Goal: Task Accomplishment & Management: Complete application form

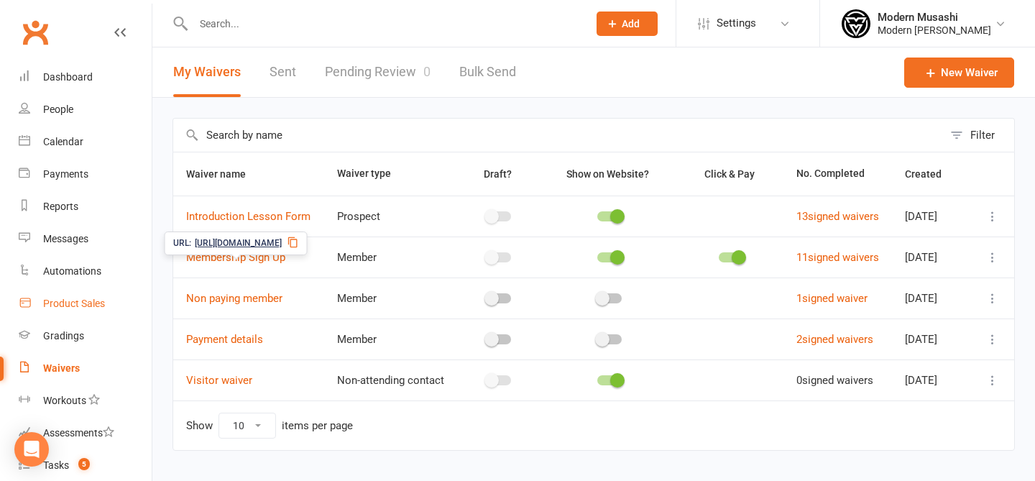
scroll to position [179, 0]
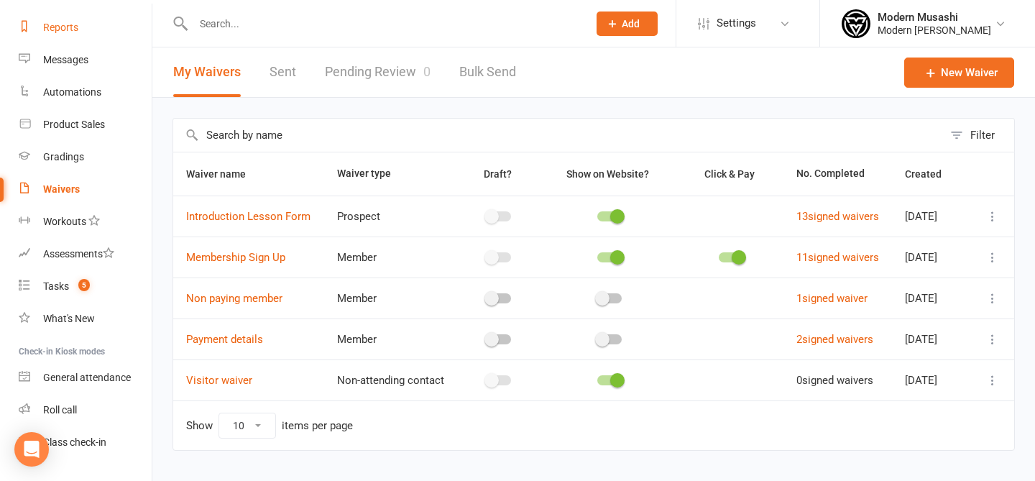
click at [74, 35] on link "Reports" at bounding box center [85, 28] width 133 height 32
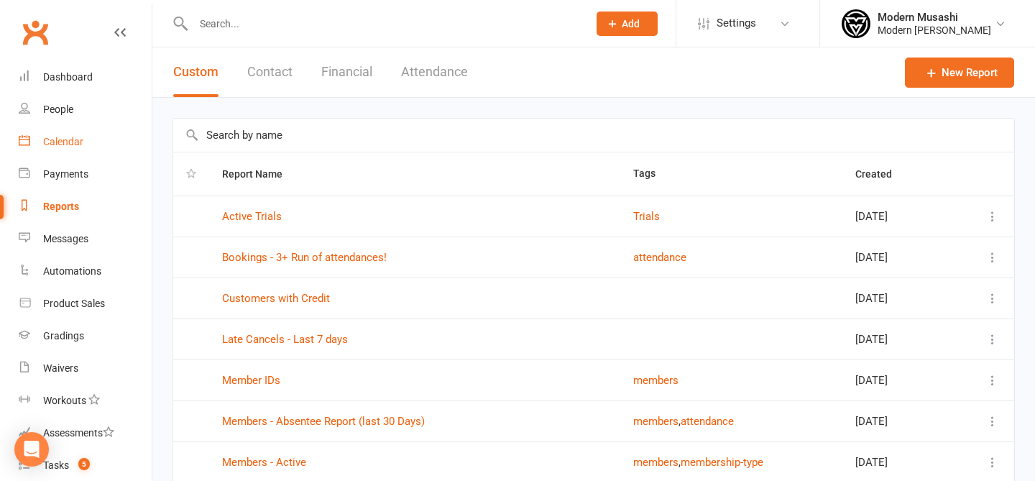
click at [63, 131] on link "Calendar" at bounding box center [85, 142] width 133 height 32
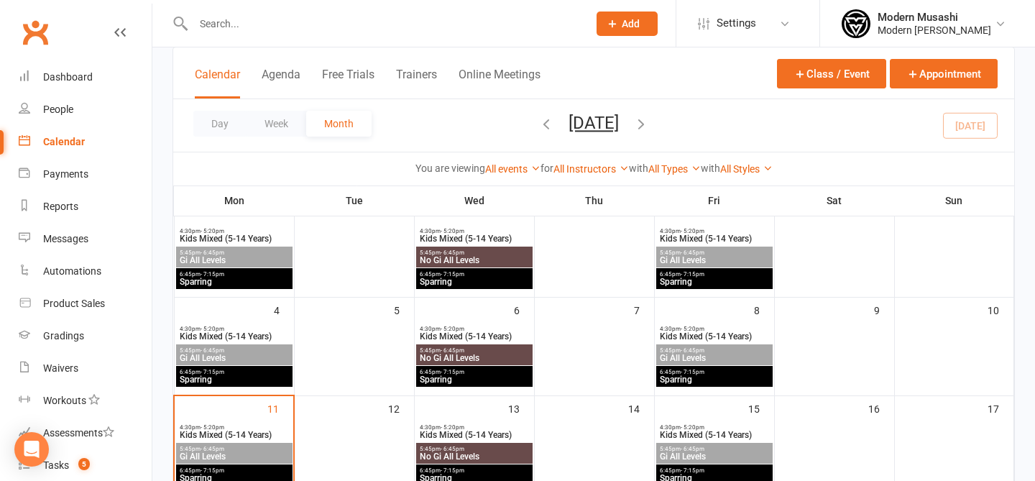
scroll to position [174, 0]
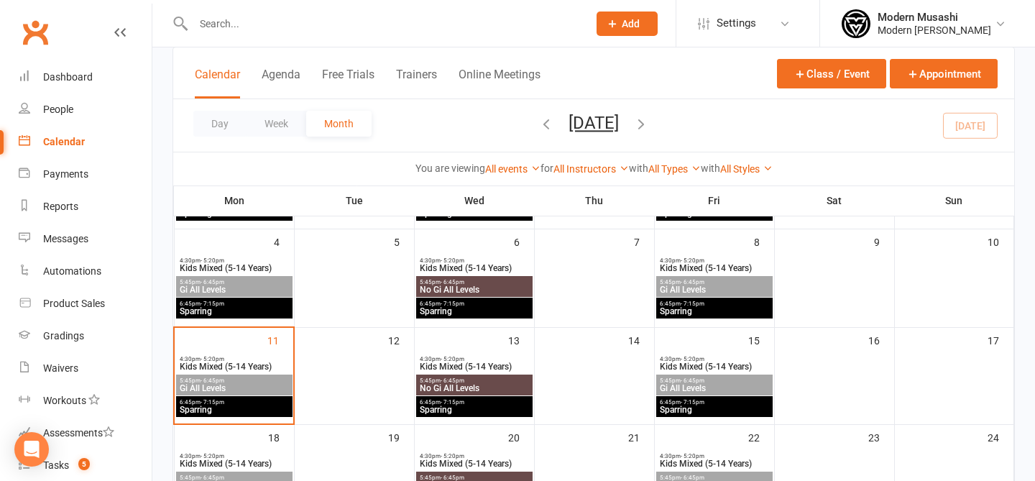
click at [234, 359] on span "4:30pm - 5:20pm" at bounding box center [234, 359] width 111 height 6
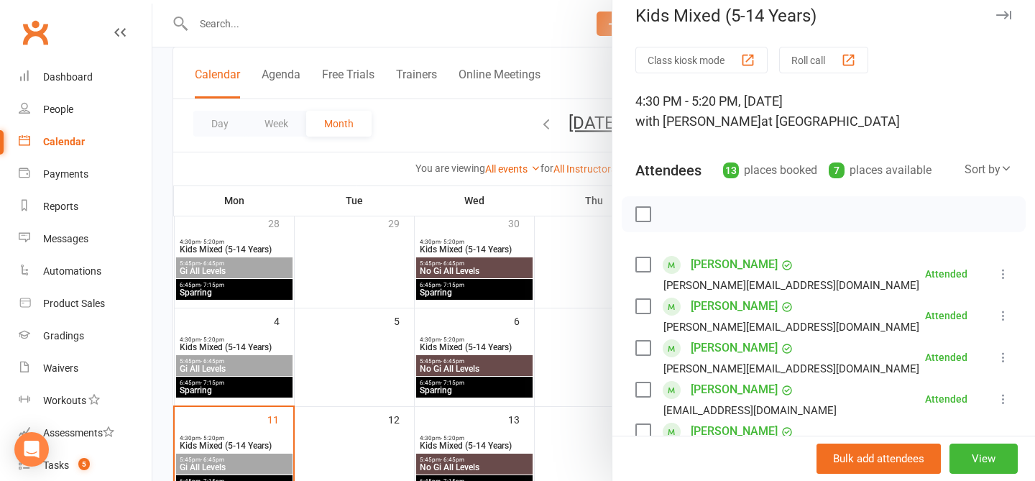
scroll to position [632, 0]
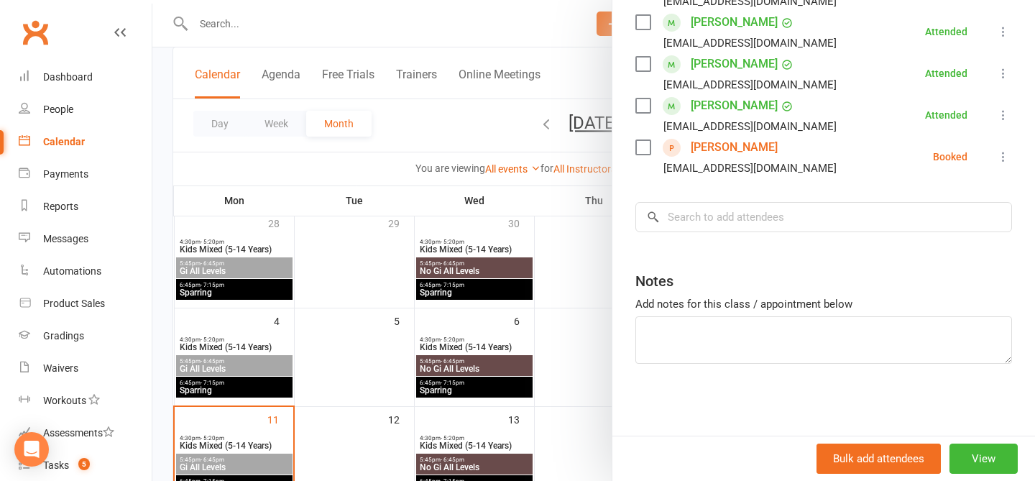
click at [515, 202] on div at bounding box center [593, 240] width 883 height 481
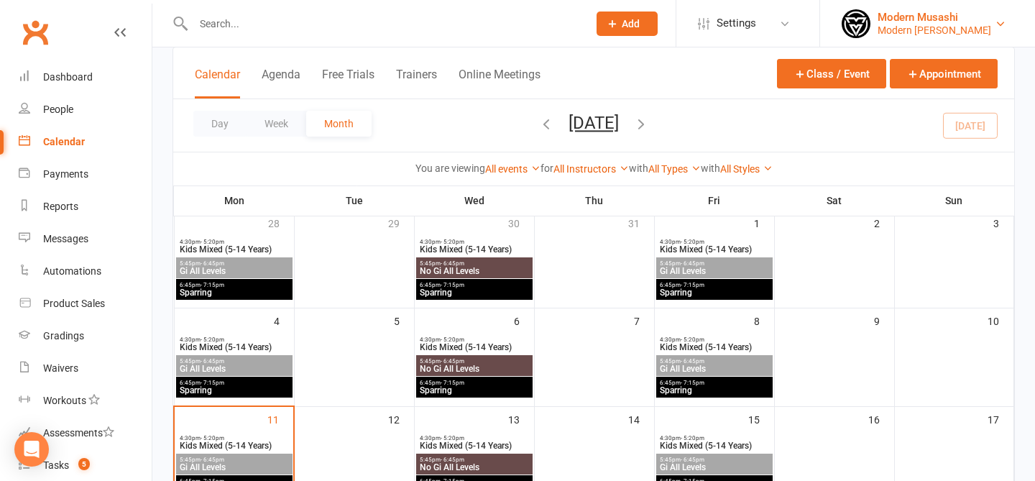
click at [987, 32] on div "Modern Musashi Thirroul" at bounding box center [935, 30] width 114 height 13
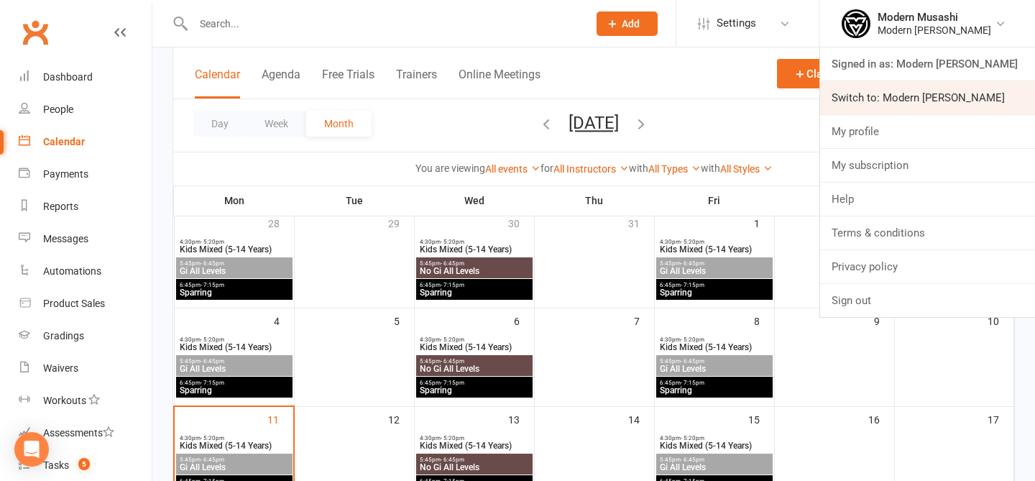
click at [910, 104] on link "Switch to: Modern Musashi Wollongong" at bounding box center [927, 97] width 215 height 33
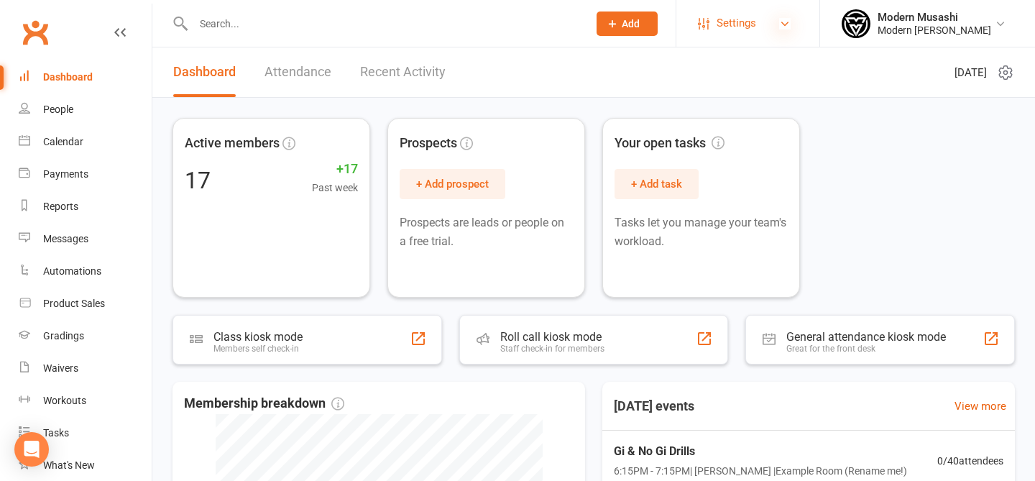
click at [779, 18] on icon at bounding box center [785, 24] width 12 height 12
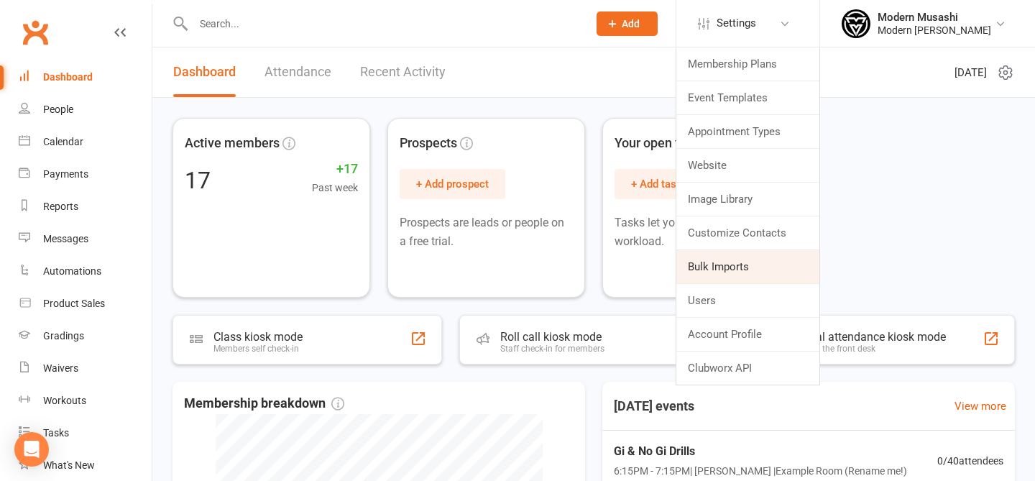
click at [723, 257] on link "Bulk Imports" at bounding box center [748, 266] width 143 height 33
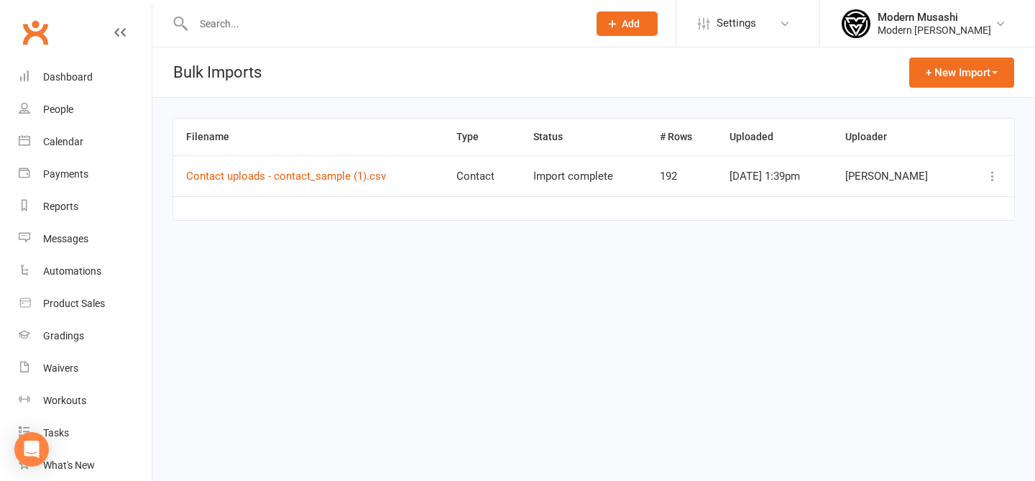
click at [946, 91] on div "+ New Import Contacts Membership Plans Products" at bounding box center [962, 72] width 105 height 50
click at [961, 77] on button "+ New Import" at bounding box center [962, 73] width 105 height 30
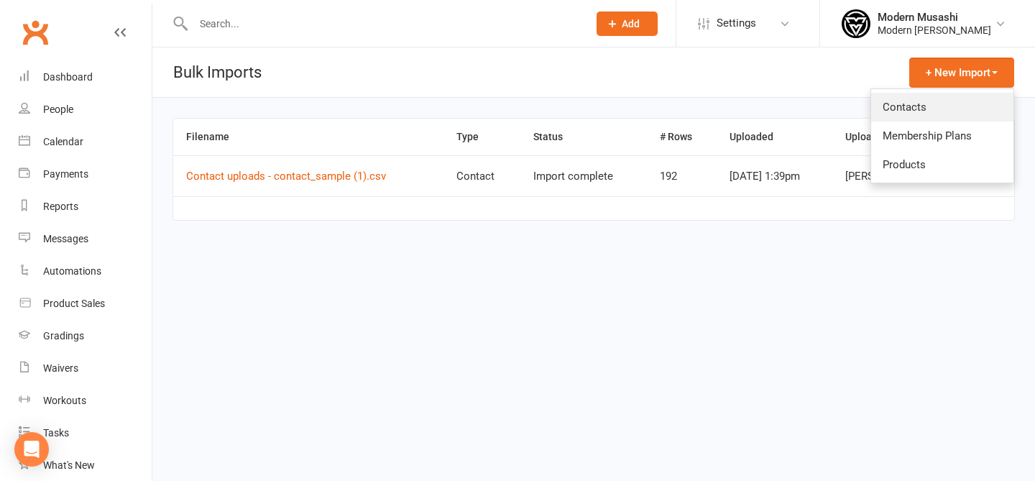
click at [948, 118] on link "Contacts" at bounding box center [943, 107] width 142 height 29
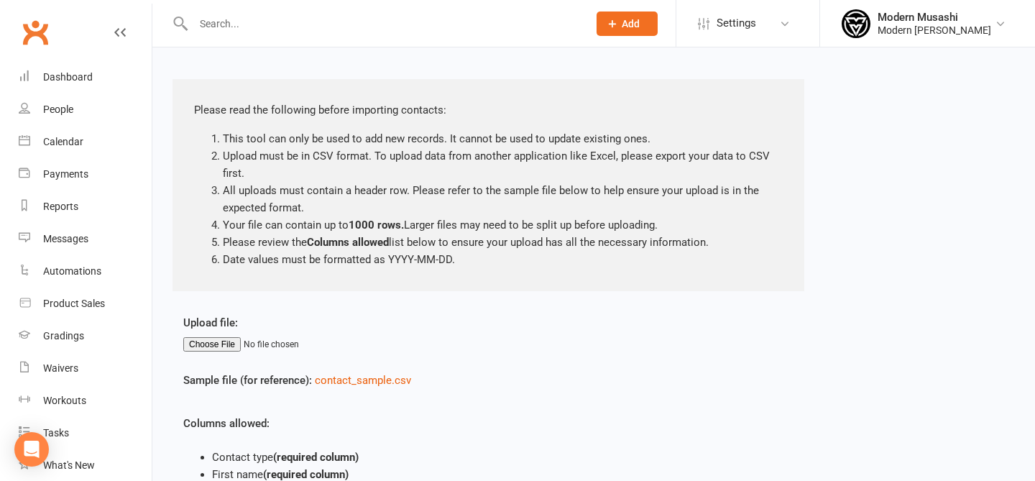
scroll to position [53, 0]
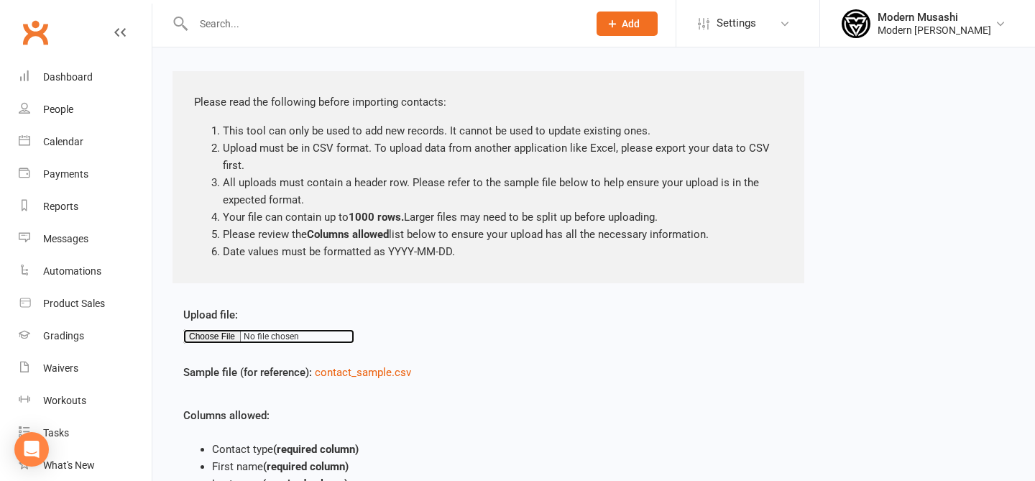
click at [212, 337] on input "file" at bounding box center [268, 336] width 171 height 14
type input "C:\fakepath\PROSPECT uploads - contact_sample.csv"
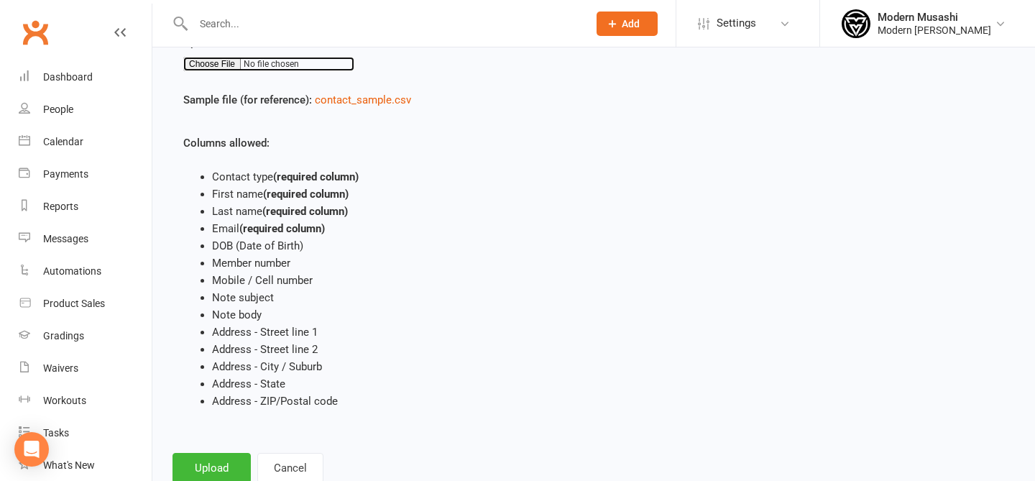
scroll to position [369, 0]
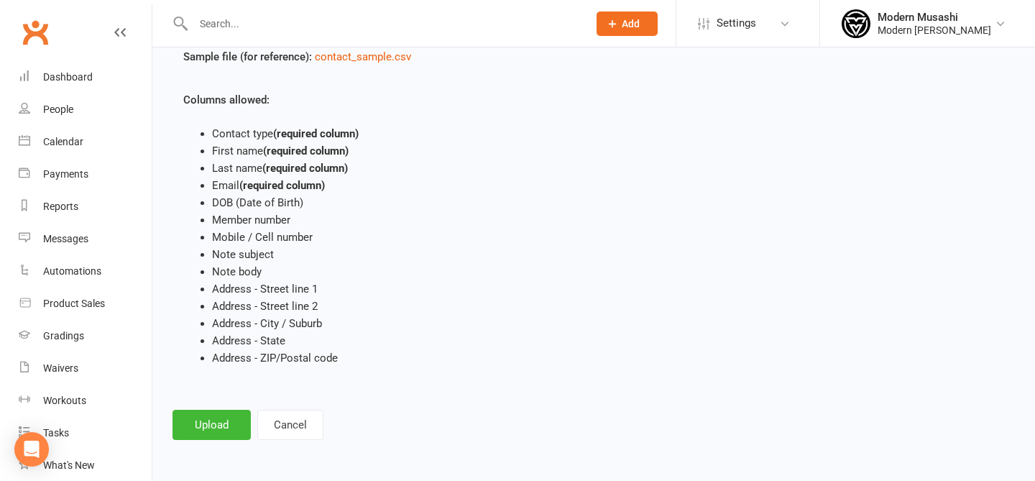
click at [213, 441] on div "New Bulk Import: Contacts Please read the following before importing contacts: …" at bounding box center [593, 70] width 883 height 782
click at [225, 408] on div "New Bulk Import: Contacts Please read the following before importing contacts: …" at bounding box center [593, 70] width 883 height 782
click at [229, 418] on button "Upload" at bounding box center [212, 425] width 78 height 30
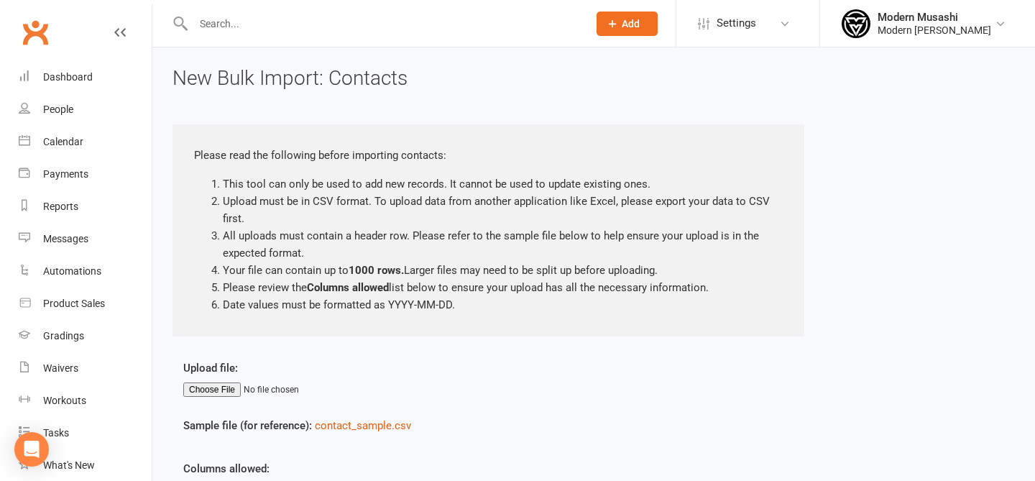
scroll to position [52, 0]
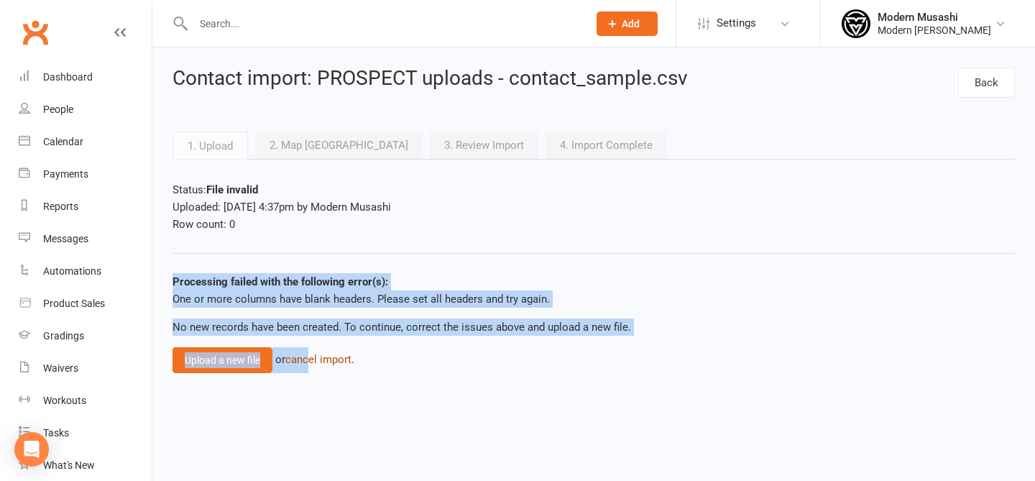
drag, startPoint x: 249, startPoint y: 257, endPoint x: 311, endPoint y: 365, distance: 124.1
click at [311, 365] on bulk-import-upload "Status: File invalid Uploaded: [DATE] 4:37pm by Modern Musashi Row count: 0 Pro…" at bounding box center [594, 277] width 843 height 192
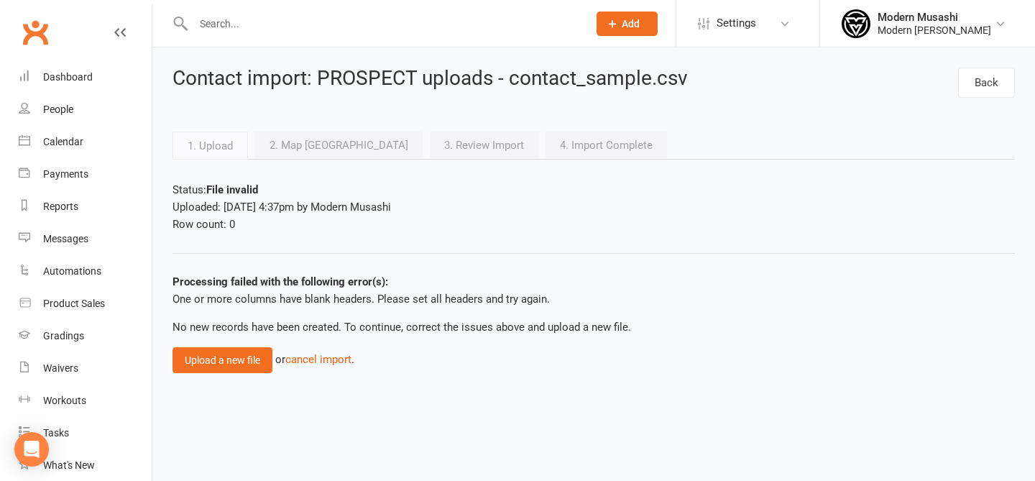
click at [342, 393] on html "Prospect Member Non-attending contact Class / event Appointment Grading event T…" at bounding box center [517, 196] width 1035 height 393
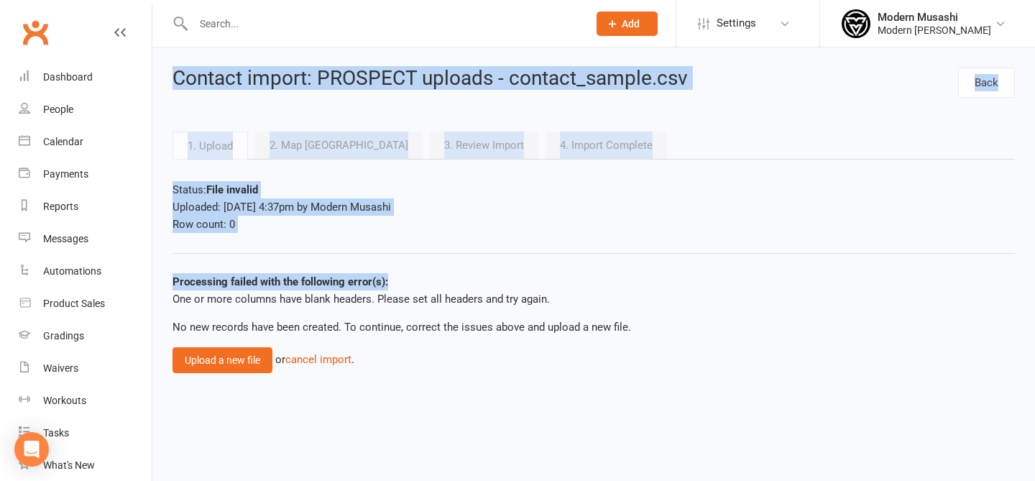
drag, startPoint x: 388, startPoint y: 284, endPoint x: 426, endPoint y: 388, distance: 111.0
click at [426, 388] on html "Prospect Member Non-attending contact Class / event Appointment Grading event T…" at bounding box center [517, 196] width 1035 height 393
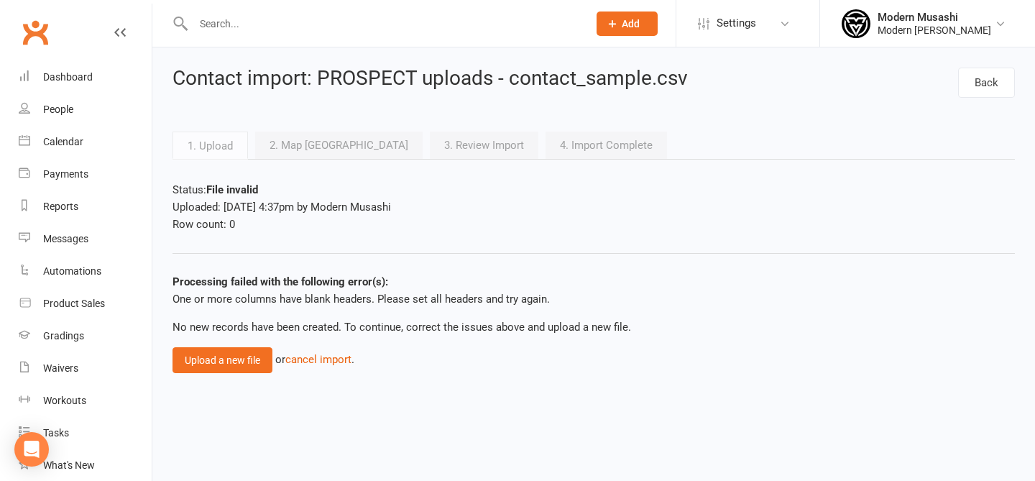
click at [426, 388] on html "Prospect Member Non-attending contact Class / event Appointment Grading event T…" at bounding box center [517, 196] width 1035 height 393
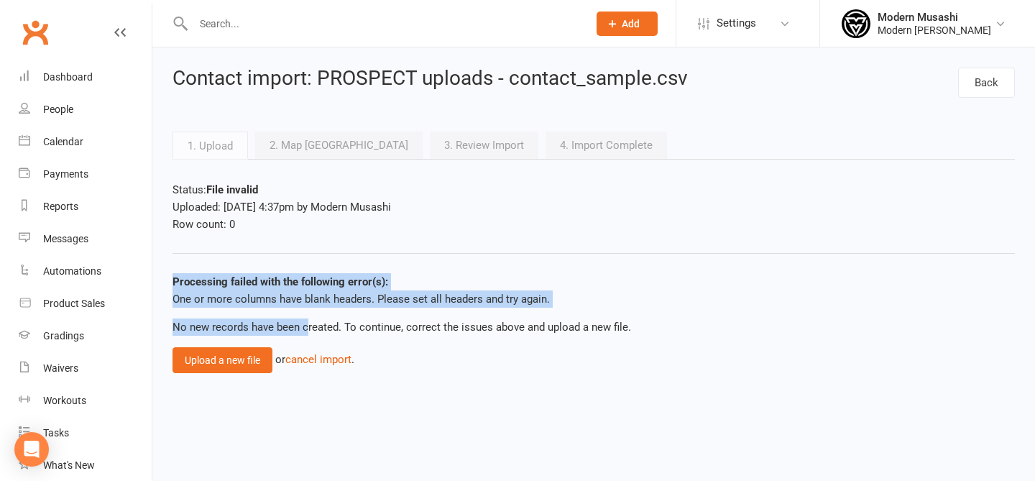
drag, startPoint x: 253, startPoint y: 247, endPoint x: 301, endPoint y: 320, distance: 87.2
click at [306, 324] on bulk-import-upload "Status: File invalid Uploaded: [DATE] 4:37pm by Modern Musashi Row count: 0 Pro…" at bounding box center [594, 277] width 843 height 192
click at [301, 320] on p "No new records have been created. To continue, correct the issues above and upl…" at bounding box center [594, 327] width 843 height 17
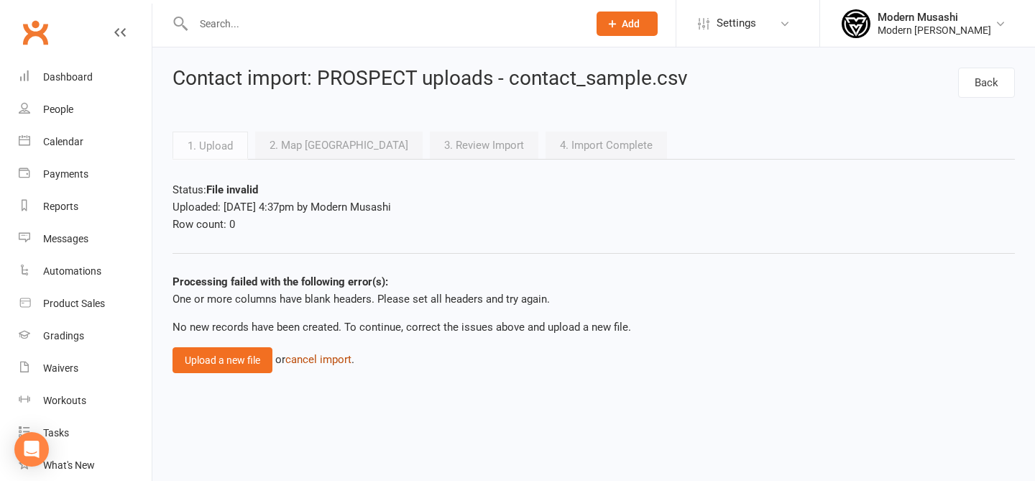
click at [326, 361] on link "cancel import" at bounding box center [318, 359] width 66 height 13
click at [214, 358] on button "Upload a new file" at bounding box center [223, 360] width 100 height 26
drag, startPoint x: 327, startPoint y: 296, endPoint x: 339, endPoint y: 267, distance: 31.0
click at [339, 267] on bulk-import-upload "Status: File invalid Uploaded: [DATE] 4:37pm by Modern Musashi Row count: 0 Pro…" at bounding box center [594, 277] width 843 height 192
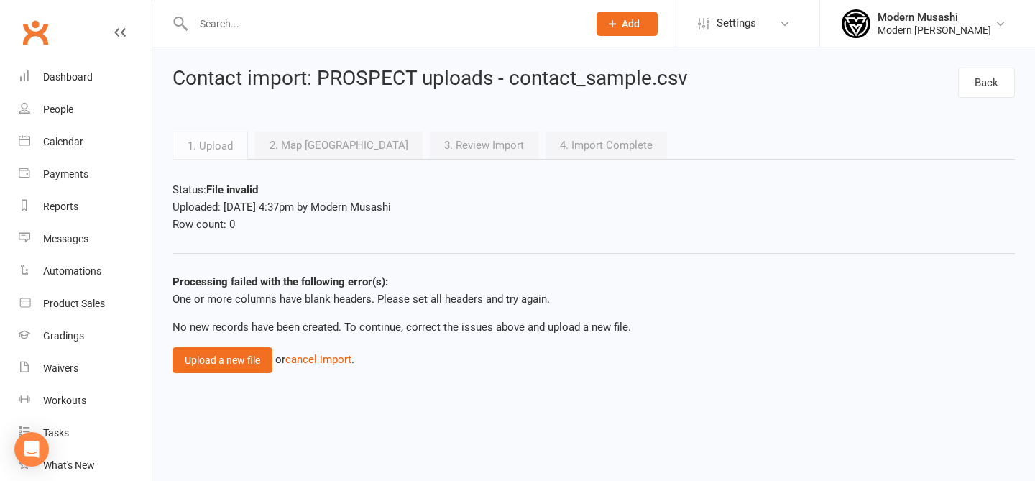
click at [298, 145] on link "2. Map [GEOGRAPHIC_DATA]" at bounding box center [339, 145] width 168 height 27
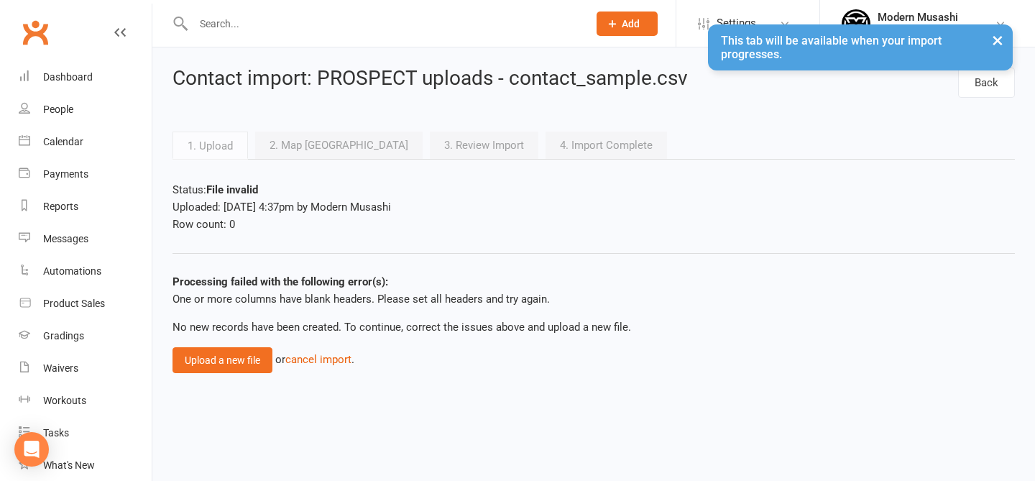
click at [193, 132] on link "1. Upload" at bounding box center [211, 145] width 76 height 27
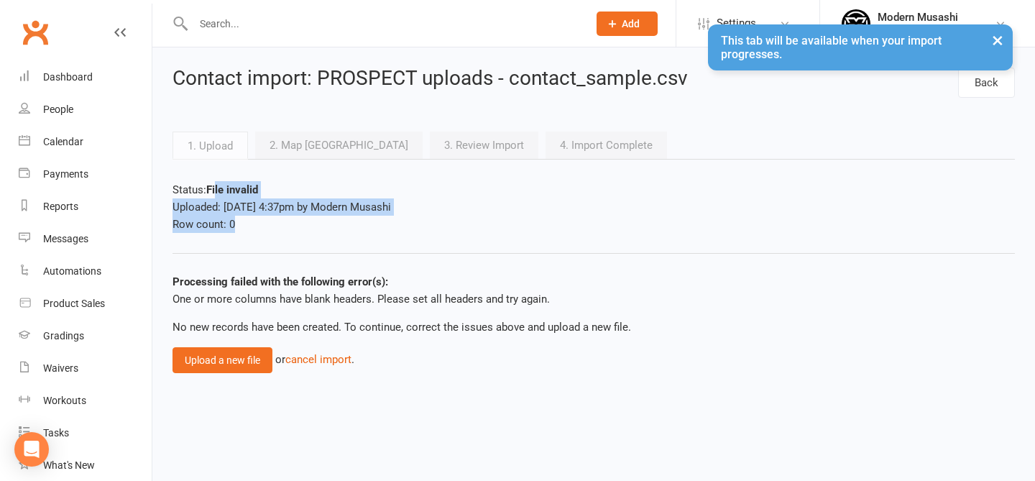
drag, startPoint x: 219, startPoint y: 188, endPoint x: 232, endPoint y: 224, distance: 38.9
click at [232, 224] on bulk-import-upload "Status: File invalid Uploaded: [DATE] 4:37pm by Modern Musashi Row count: 0 Pro…" at bounding box center [594, 277] width 843 height 192
click at [232, 224] on div "Row count: 0" at bounding box center [594, 224] width 843 height 17
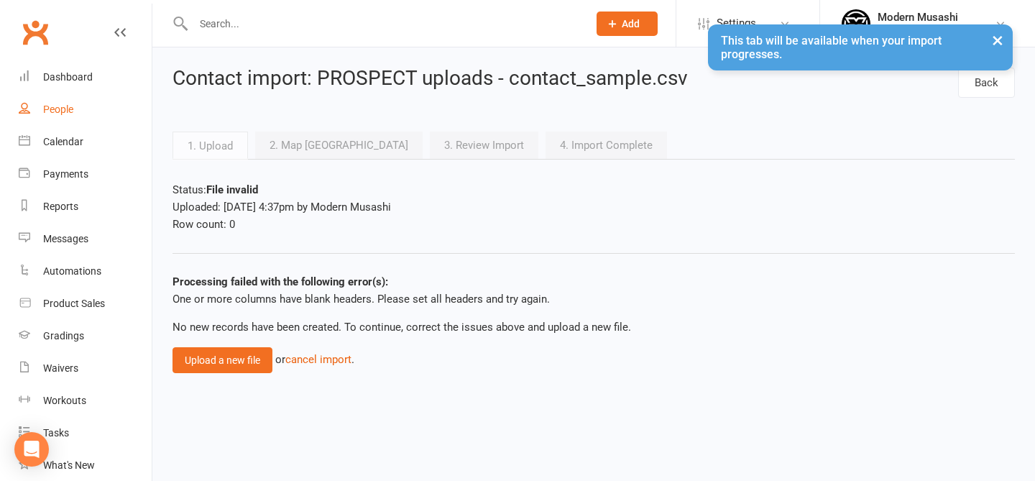
click at [71, 100] on link "People" at bounding box center [85, 109] width 133 height 32
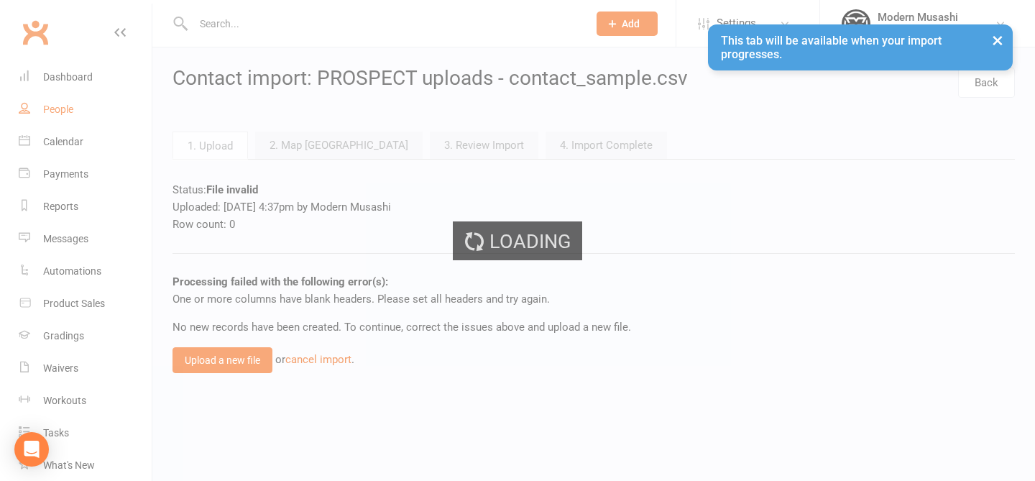
select select "50"
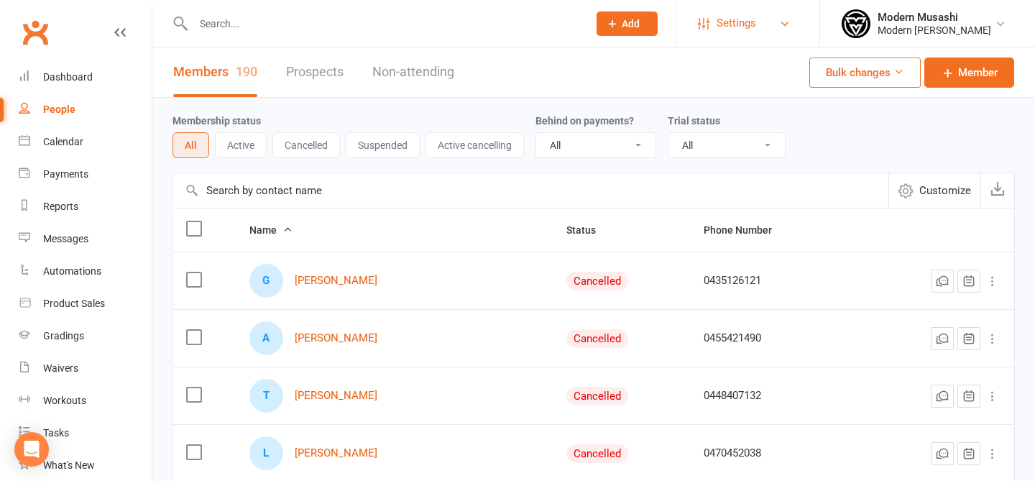
click at [737, 20] on span "Settings" at bounding box center [737, 23] width 40 height 32
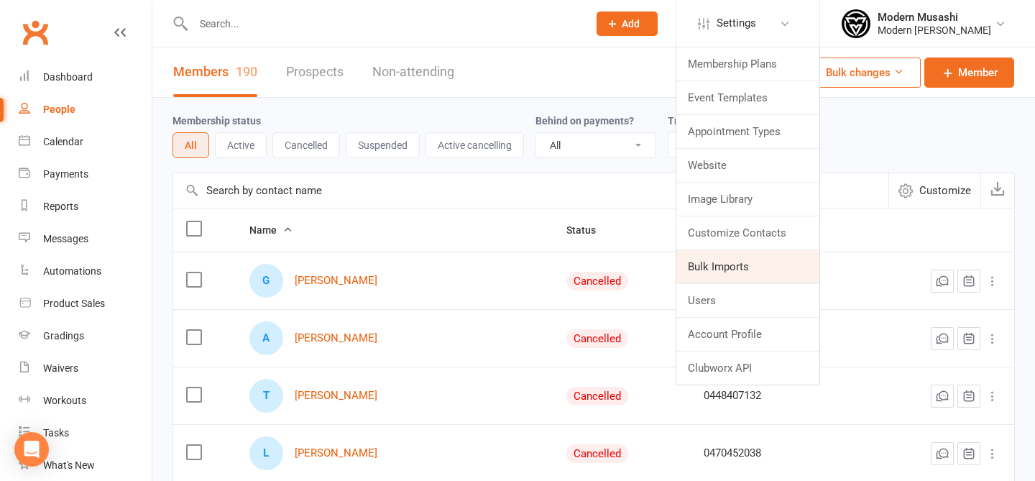
click at [715, 270] on link "Bulk Imports" at bounding box center [748, 266] width 143 height 33
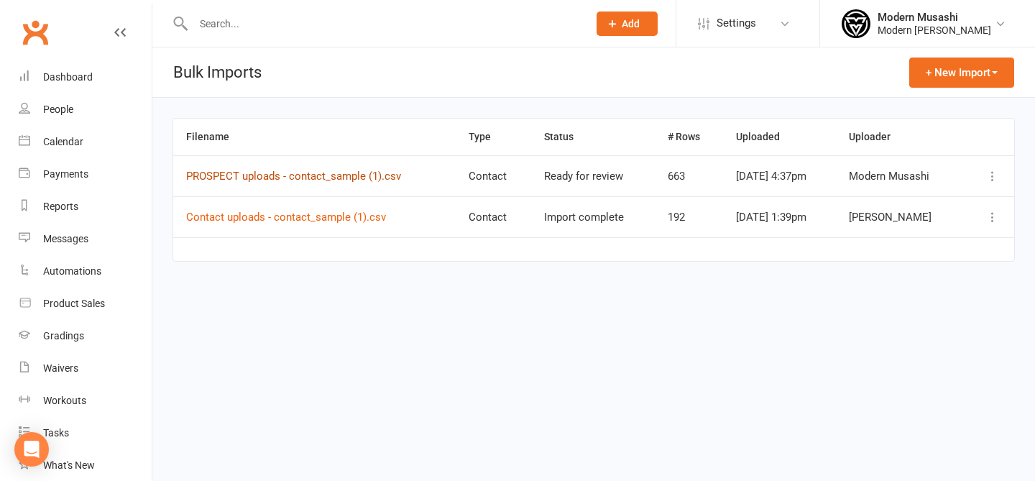
click at [313, 175] on link "PROSPECT uploads - contact_sample (1).csv" at bounding box center [293, 176] width 215 height 13
click at [331, 180] on link "PROSPECT uploads - contact_sample (1).csv" at bounding box center [293, 176] width 215 height 13
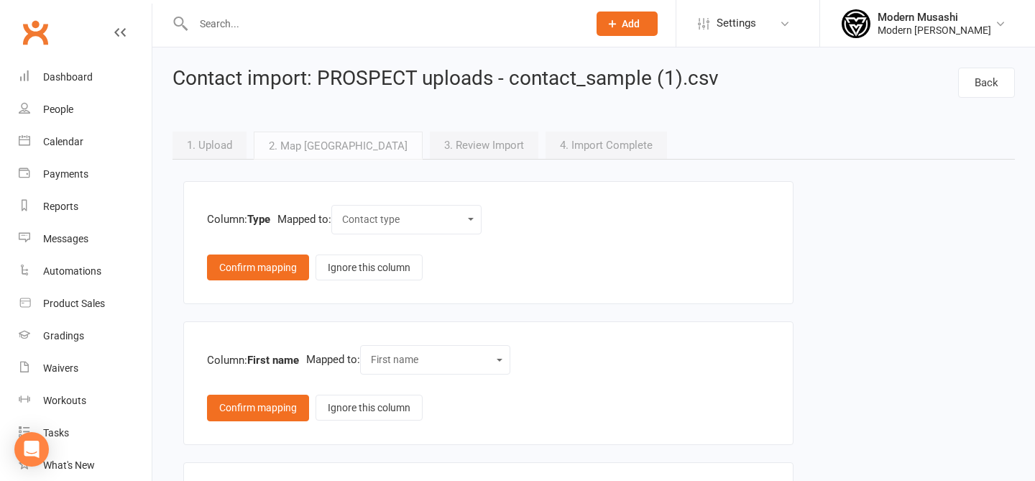
click at [367, 226] on select "Contact type First name Last name Email DOB (Date of Birth) Member number Mobil…" at bounding box center [407, 219] width 132 height 17
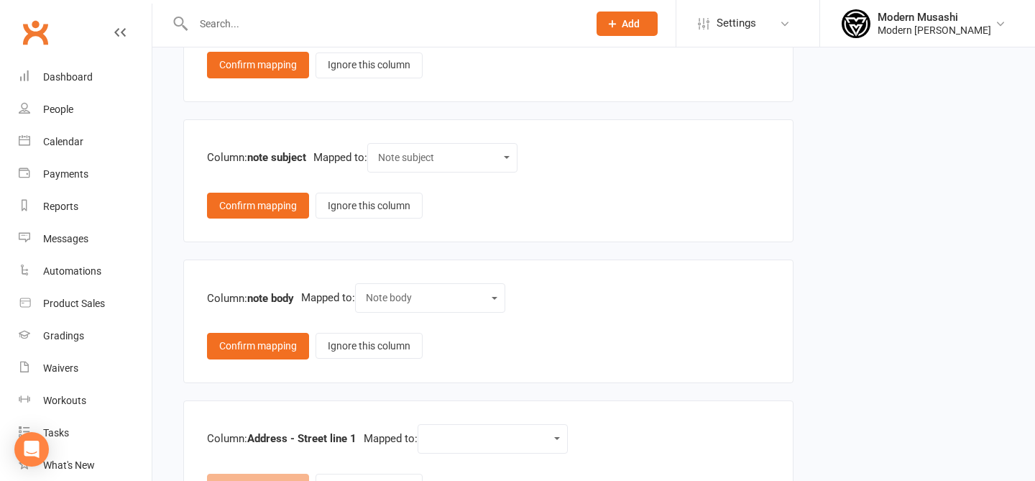
scroll to position [903, 0]
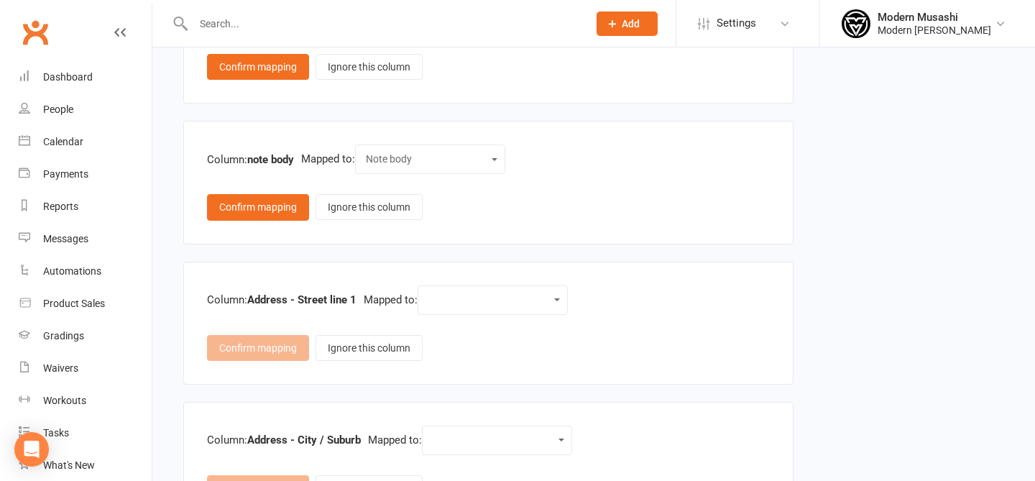
click at [452, 311] on div "Contact type First name Last name Email DOB (Date of Birth) Member number Mobil…" at bounding box center [493, 299] width 150 height 29
click at [452, 302] on select "Contact type First name Last name Email DOB (Date of Birth) Member number Mobil…" at bounding box center [493, 300] width 132 height 17
select select "9"
click at [431, 292] on select "Contact type First name Last name Email DOB (Date of Birth) Member number Mobil…" at bounding box center [493, 300] width 132 height 17
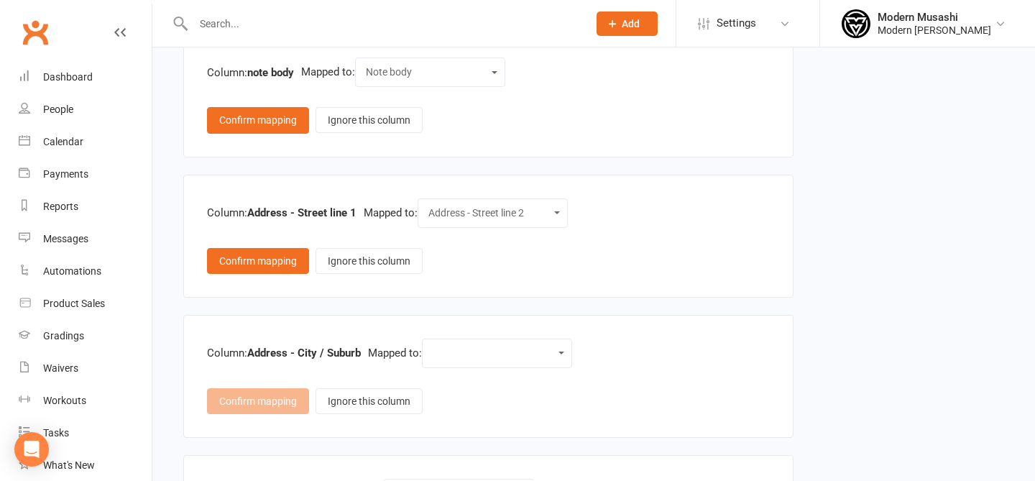
scroll to position [992, 0]
click at [506, 372] on div "Column: Address - City / Suburb Mapped to: Contact type First name Last name Em…" at bounding box center [488, 375] width 563 height 76
click at [493, 360] on div "Contact type First name Last name Email DOB (Date of Birth) Member number Mobil…" at bounding box center [497, 351] width 150 height 29
click at [468, 344] on select "Contact type First name Last name Email DOB (Date of Birth) Member number Mobil…" at bounding box center [497, 352] width 132 height 17
select select "11"
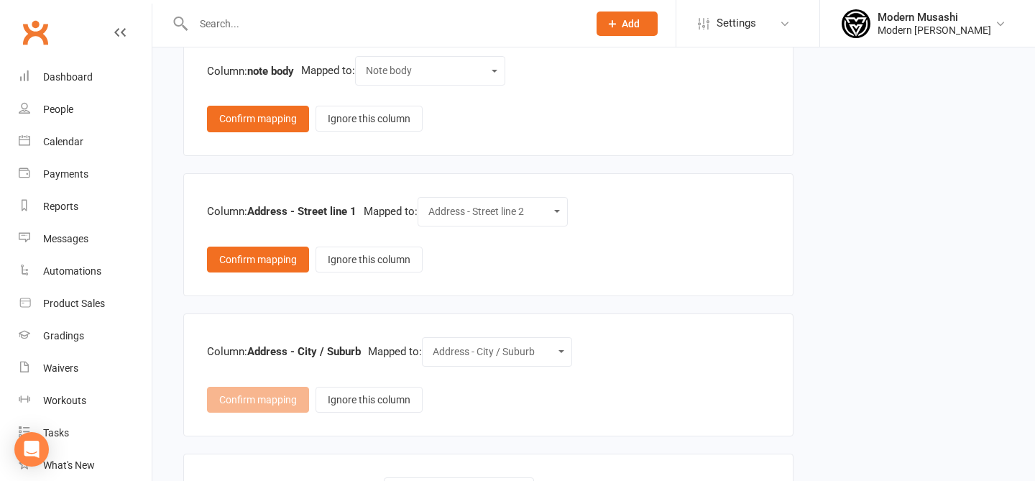
click at [436, 344] on select "Contact type First name Last name Email DOB (Date of Birth) Member number Mobil…" at bounding box center [497, 352] width 132 height 17
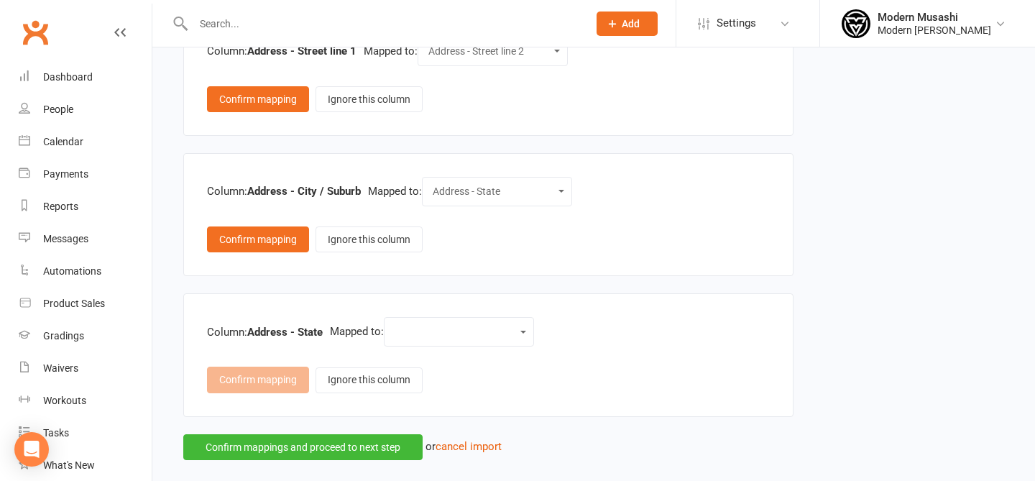
click at [447, 336] on select "Contact type First name Last name Email DOB (Date of Birth) Member number Mobil…" at bounding box center [459, 332] width 132 height 17
select select "12"
click at [398, 324] on select "Contact type First name Last name Email DOB (Date of Birth) Member number Mobil…" at bounding box center [459, 332] width 132 height 17
click at [382, 442] on button "Confirm mappings and proceed to next step" at bounding box center [302, 447] width 239 height 26
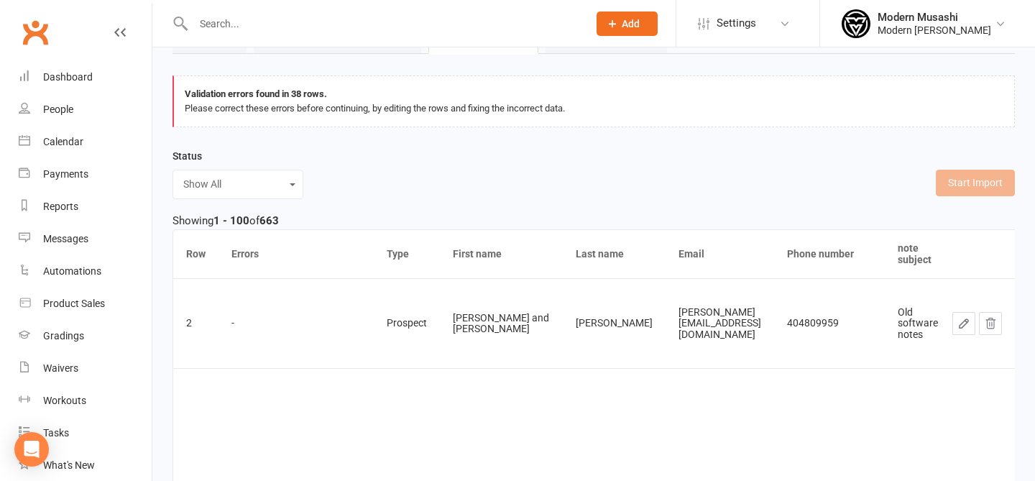
scroll to position [0, 0]
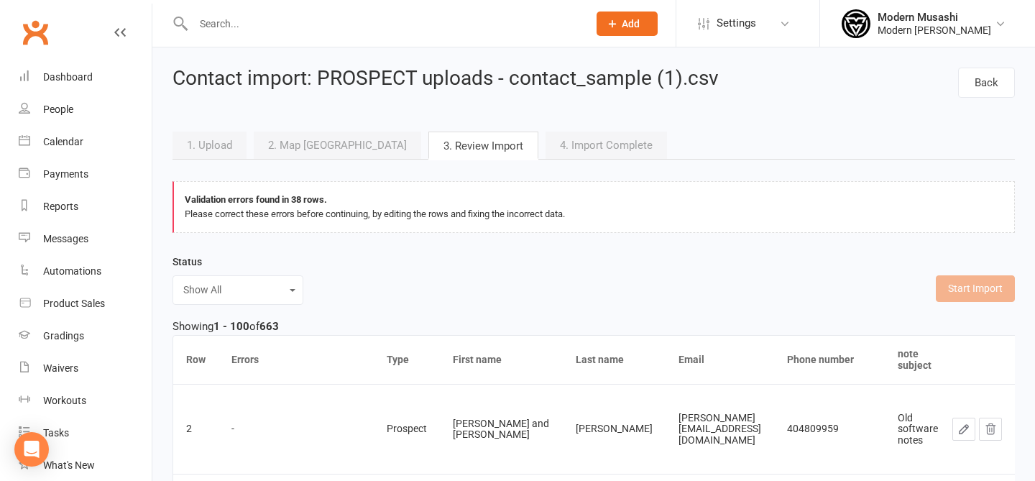
click at [231, 216] on div "Please correct these errors before continuing, by editing the rows and fixing t…" at bounding box center [594, 214] width 819 height 14
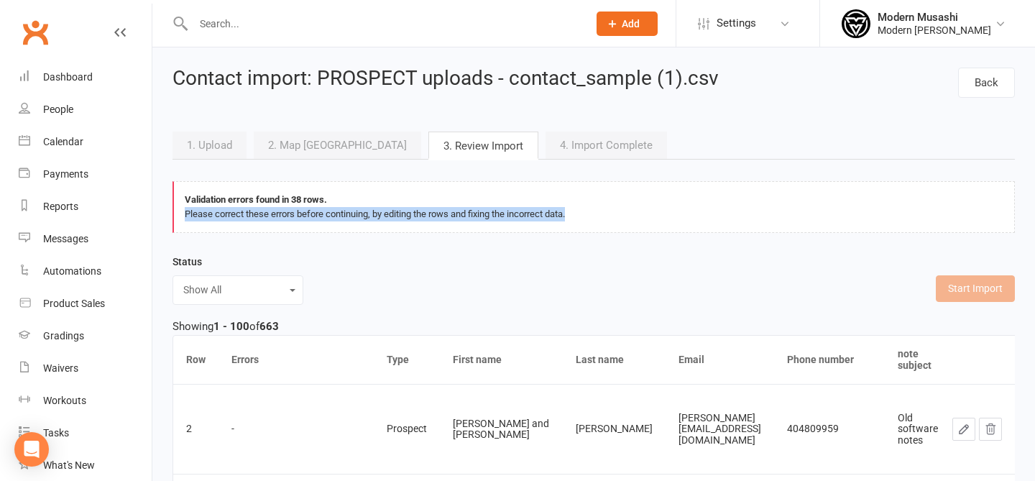
drag, startPoint x: 244, startPoint y: 206, endPoint x: 250, endPoint y: 225, distance: 19.4
click at [250, 225] on div "Validation errors found in 38 rows. Please correct these errors before continui…" at bounding box center [594, 207] width 843 height 52
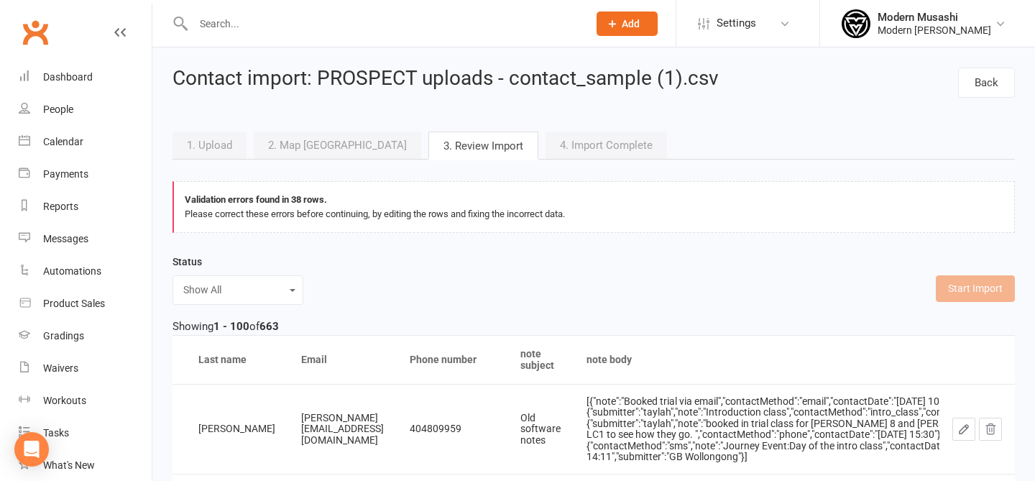
click at [224, 294] on select "Show All Ignored rows only Rows with errors only" at bounding box center [238, 290] width 112 height 17
select select "invalid"
click at [182, 282] on select "Show All Ignored rows only Rows with errors only" at bounding box center [238, 290] width 112 height 17
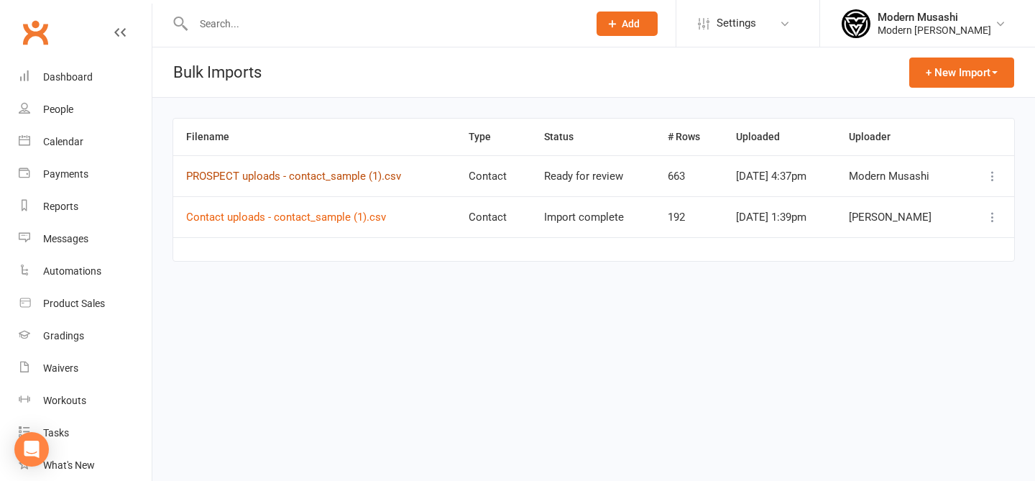
click at [293, 175] on link "PROSPECT uploads - contact_sample (1).csv" at bounding box center [293, 176] width 215 height 13
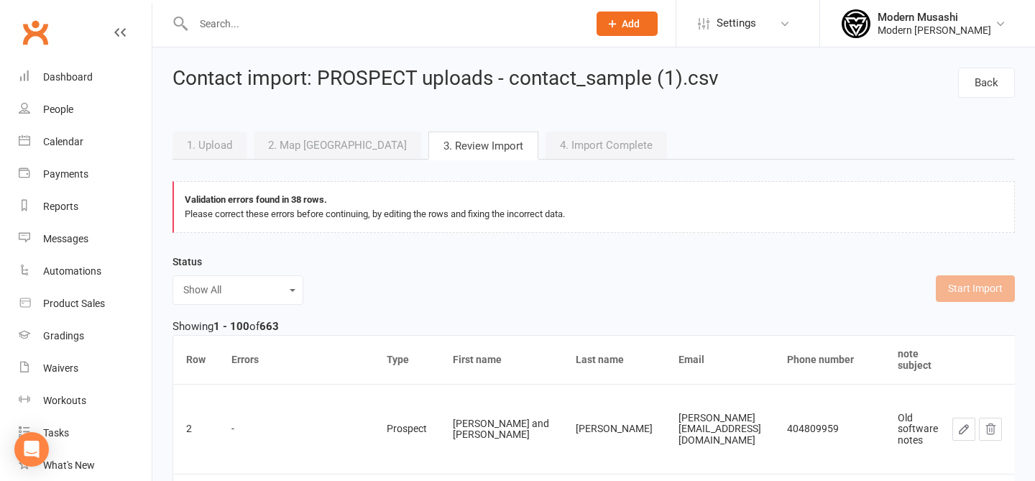
click at [247, 275] on div "Show All Ignored rows only Rows with errors only" at bounding box center [238, 289] width 131 height 29
click at [247, 293] on select "Show All Ignored rows only Rows with errors only" at bounding box center [238, 290] width 112 height 17
select select "invalid"
click at [182, 282] on select "Show All Ignored rows only Rows with errors only" at bounding box center [238, 290] width 112 height 17
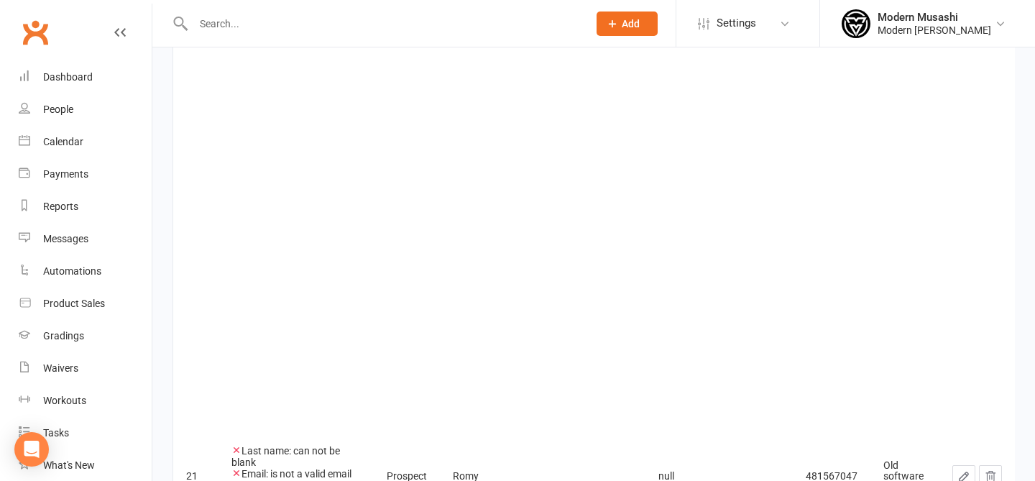
scroll to position [357, 0]
drag, startPoint x: 258, startPoint y: 346, endPoint x: 257, endPoint y: 376, distance: 30.2
click at [257, 444] on div "Last name: can not be blank Email: is not a valid email address Fix errors" at bounding box center [296, 475] width 129 height 63
click at [257, 467] on div "Email: is not a valid email address" at bounding box center [296, 478] width 129 height 23
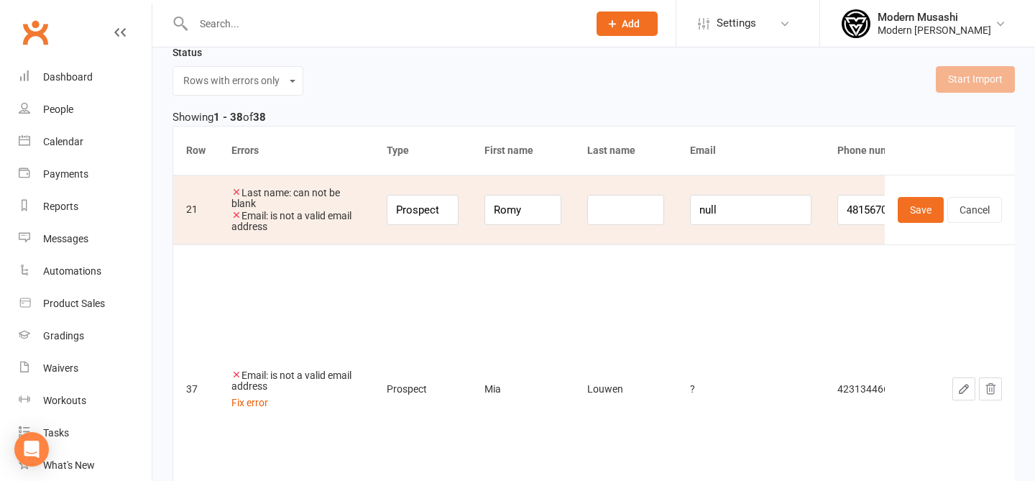
scroll to position [185, 0]
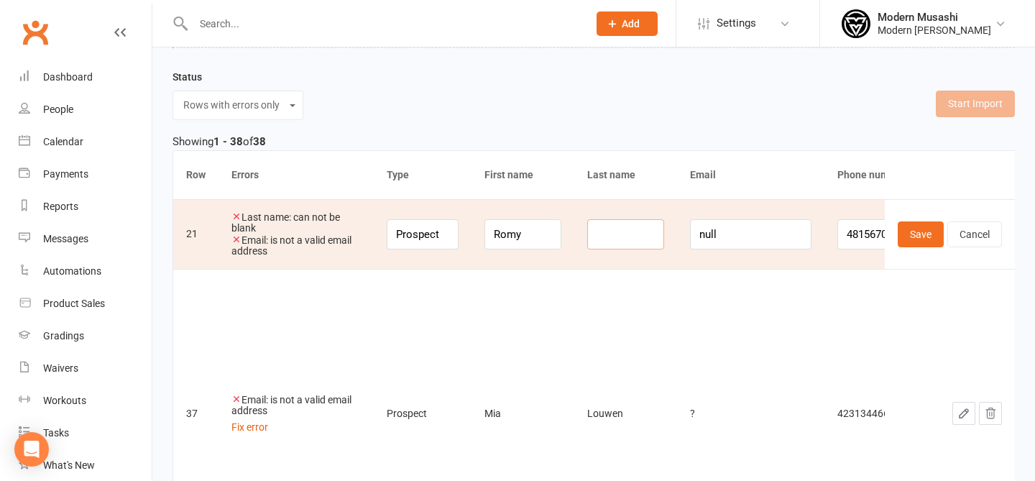
click at [620, 237] on input at bounding box center [625, 234] width 77 height 30
type input "?"
drag, startPoint x: 736, startPoint y: 227, endPoint x: 647, endPoint y: 200, distance: 93.3
click at [647, 200] on tr "21 Last name: can not be blank Email: is not a valid email address Prospect Rom…" at bounding box center [1031, 234] width 1716 height 70
click at [767, 269] on td "?" at bounding box center [750, 413] width 147 height 289
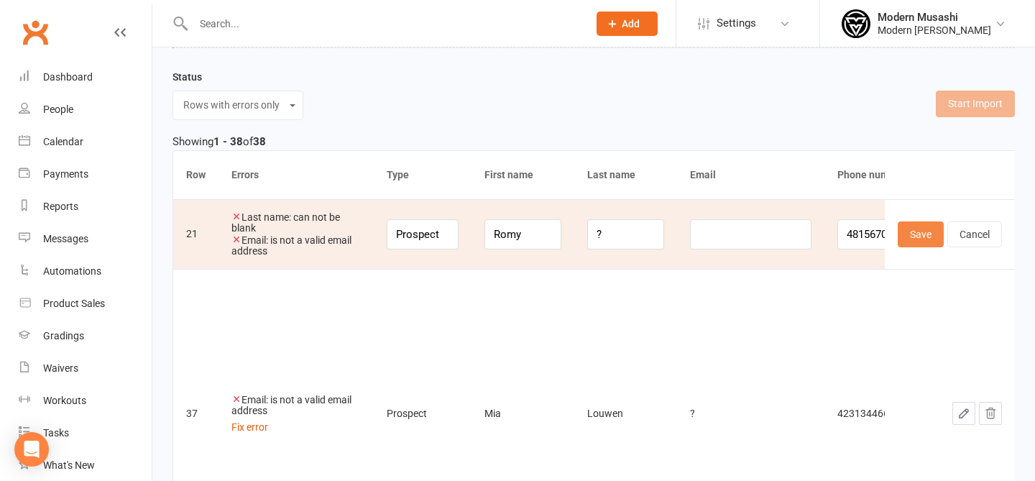
click at [920, 240] on button "Save" at bounding box center [921, 234] width 46 height 26
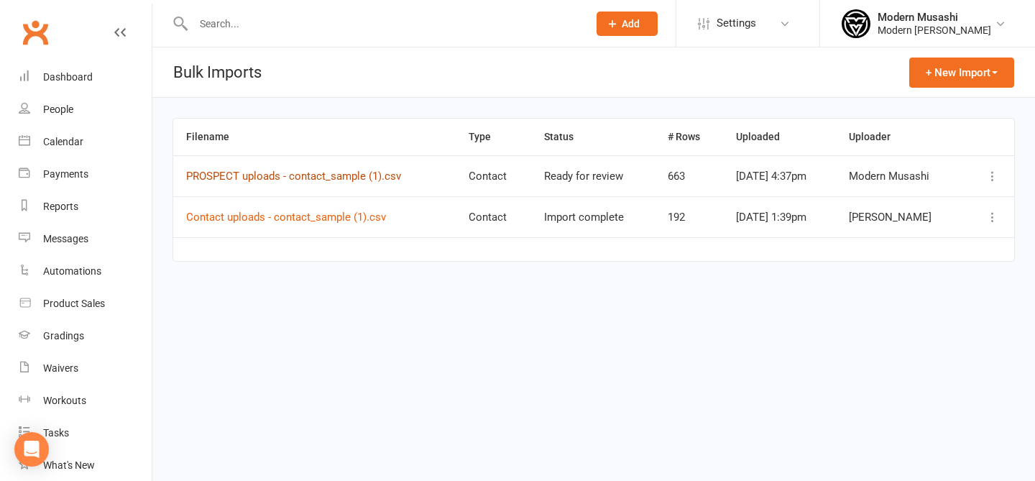
click at [293, 173] on link "PROSPECT uploads - contact_sample (1).csv" at bounding box center [293, 176] width 215 height 13
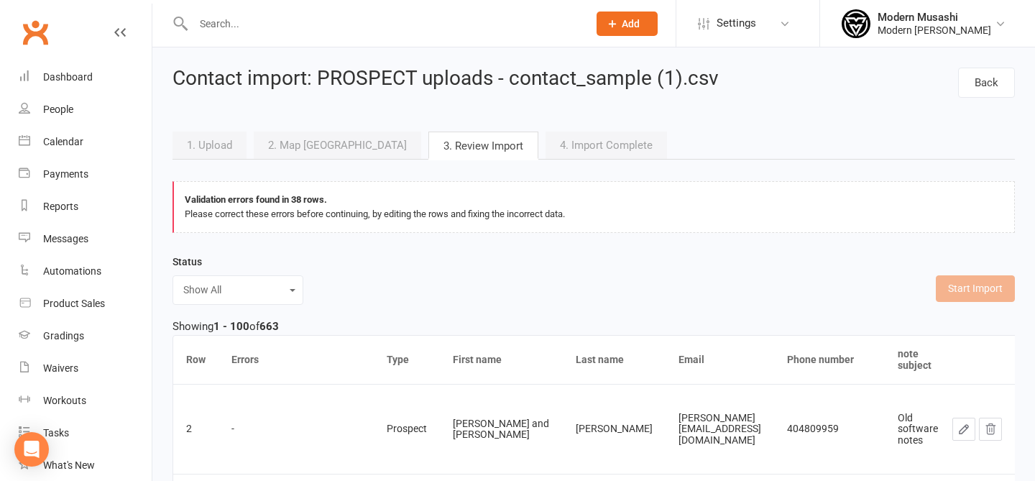
click at [247, 282] on select "Show All Ignored rows only Rows with errors only" at bounding box center [238, 290] width 112 height 17
select select "invalid"
click at [182, 282] on select "Show All Ignored rows only Rows with errors only" at bounding box center [238, 290] width 112 height 17
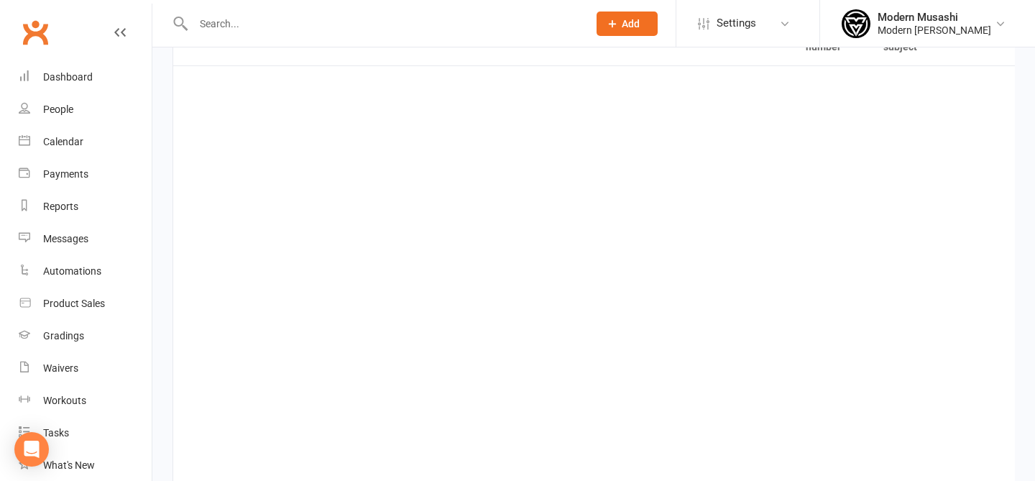
scroll to position [320, 0]
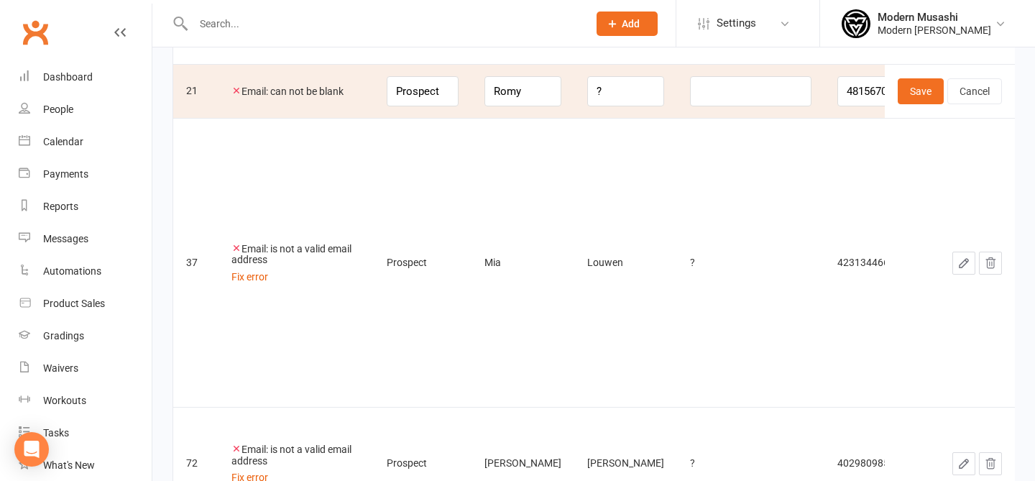
click at [744, 247] on td "?" at bounding box center [750, 262] width 147 height 289
click at [719, 222] on td "?" at bounding box center [750, 262] width 147 height 289
click at [711, 214] on td "?" at bounding box center [750, 262] width 147 height 289
click at [639, 102] on input "?" at bounding box center [625, 91] width 77 height 30
click at [736, 97] on input at bounding box center [751, 91] width 122 height 30
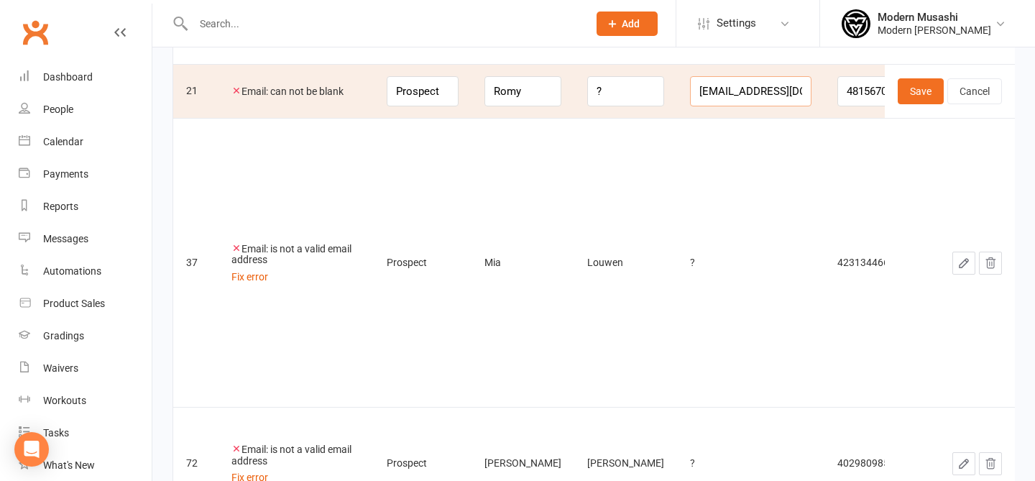
scroll to position [0, 5]
type input "[EMAIL_ADDRESS][DOMAIN_NAME]"
click at [911, 95] on button "Save" at bounding box center [921, 91] width 46 height 26
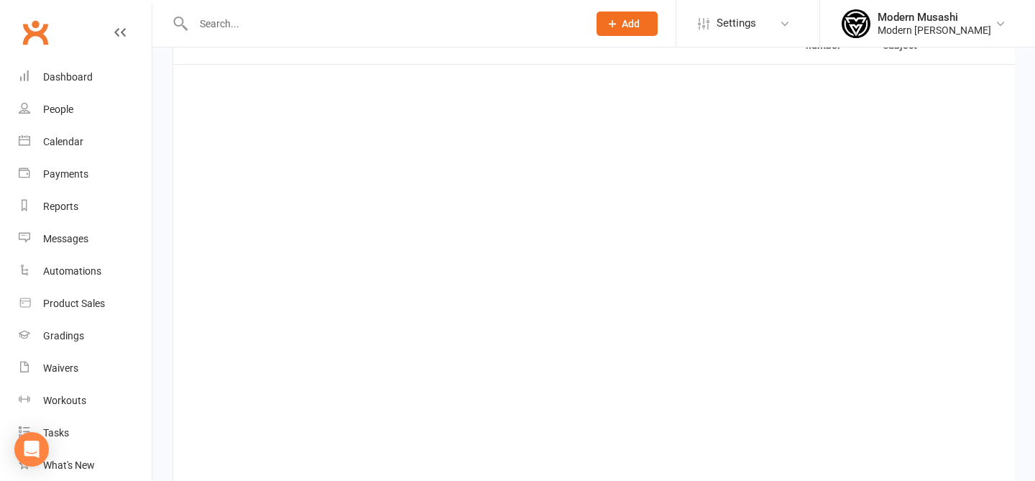
drag, startPoint x: 577, startPoint y: 416, endPoint x: 540, endPoint y: 412, distance: 36.8
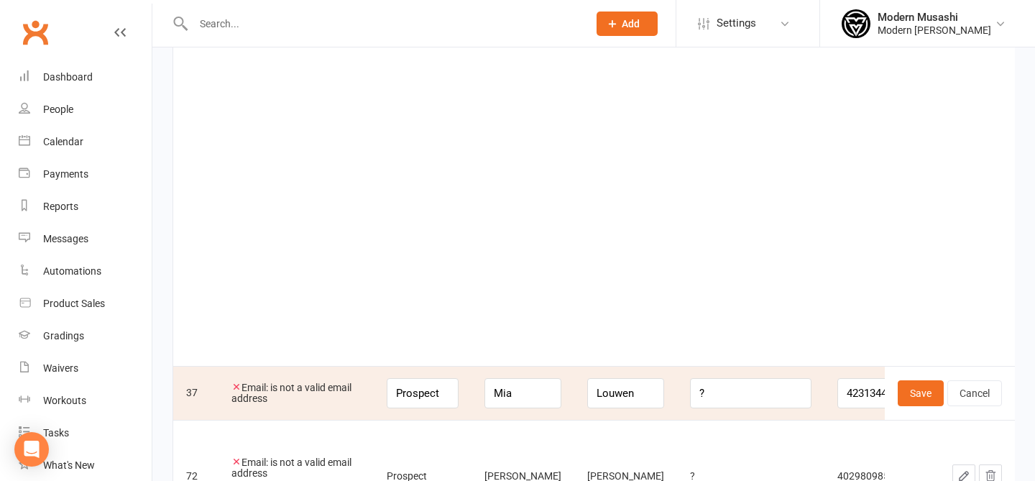
scroll to position [905, 0]
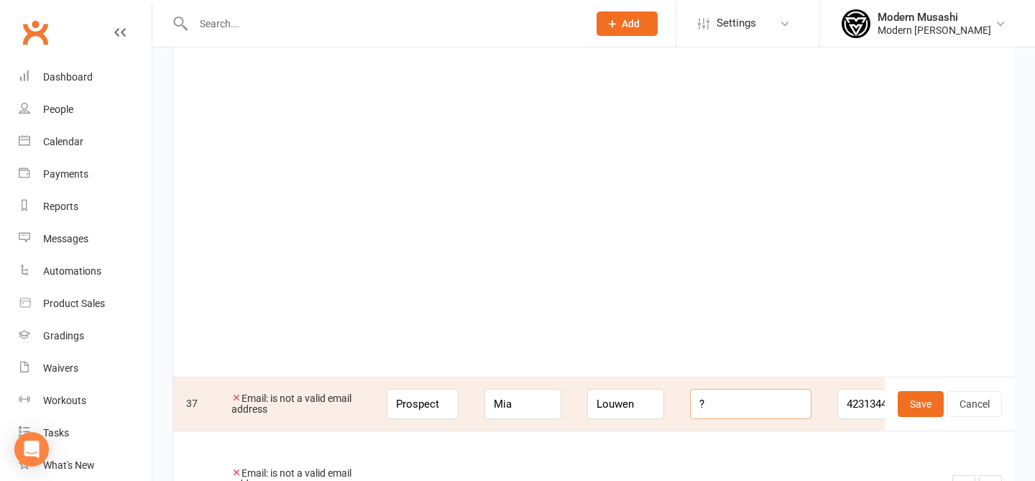
drag, startPoint x: 710, startPoint y: 178, endPoint x: 697, endPoint y: 173, distance: 14.8
click at [697, 389] on input "?" at bounding box center [751, 404] width 122 height 30
paste input "[EMAIL_ADDRESS][DOMAIN_NAME]"
type input "[EMAIL_ADDRESS][DOMAIN_NAME]"
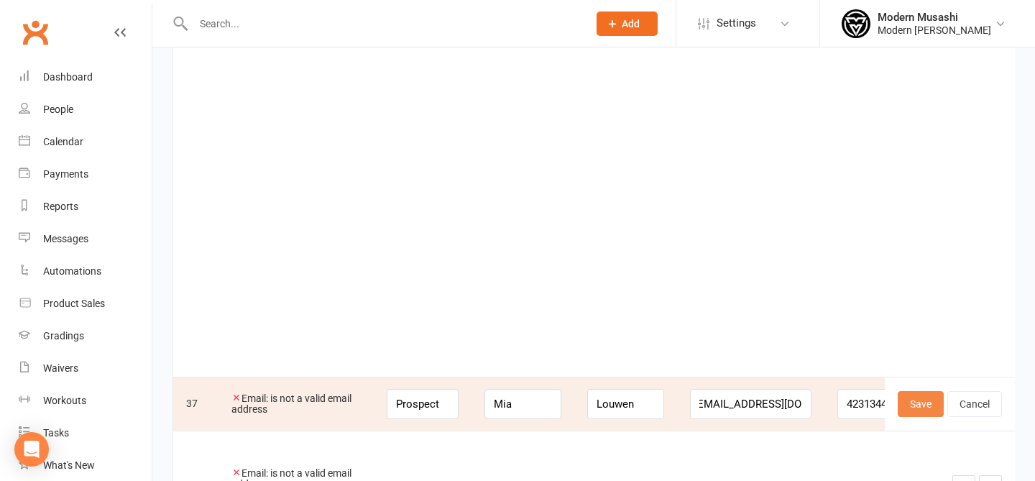
scroll to position [0, 0]
click at [915, 391] on button "Save" at bounding box center [921, 404] width 46 height 26
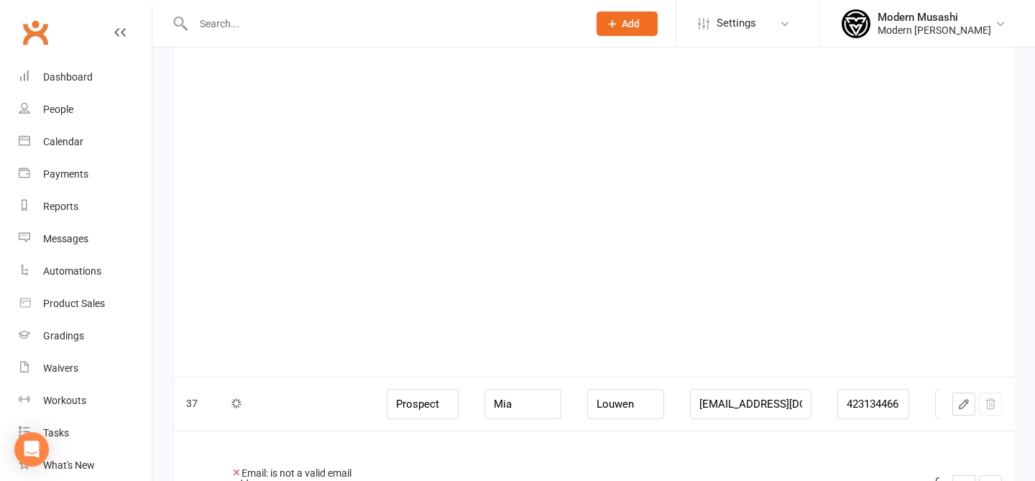
scroll to position [916, 0]
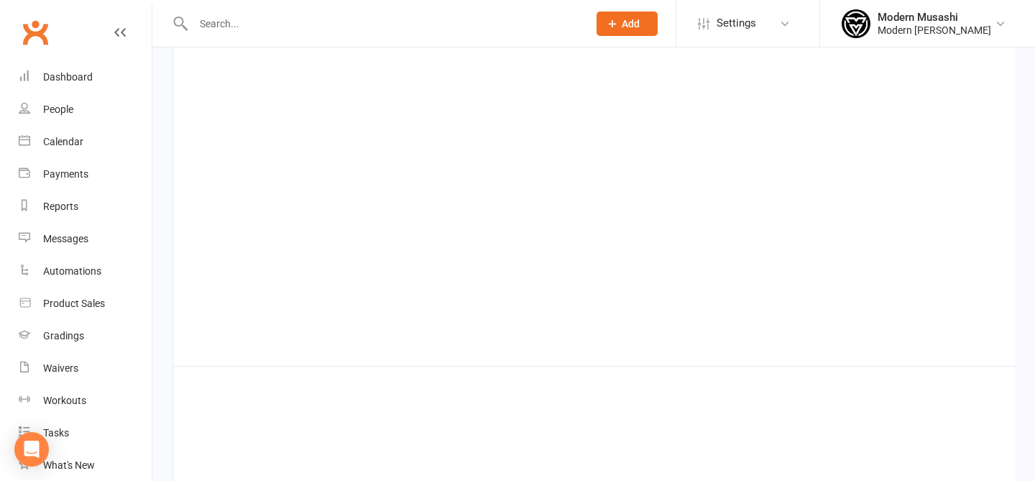
paste input "[EMAIL_ADDRESS][DOMAIN_NAME]"
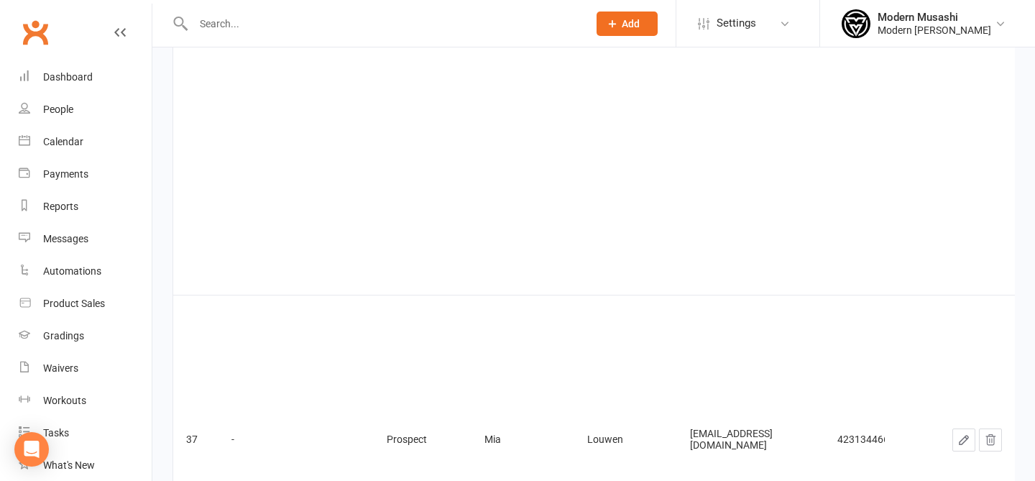
type input "[EMAIL_ADDRESS][DOMAIN_NAME]"
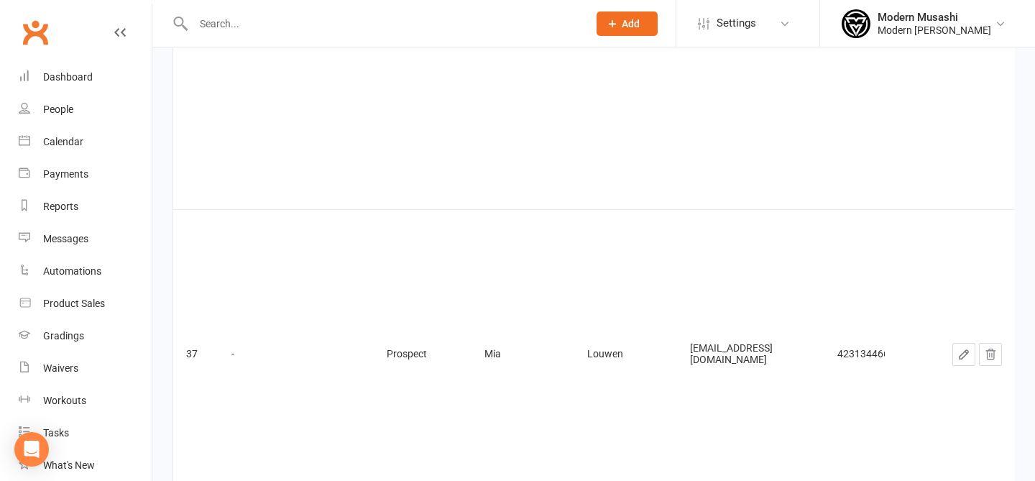
type input "?"
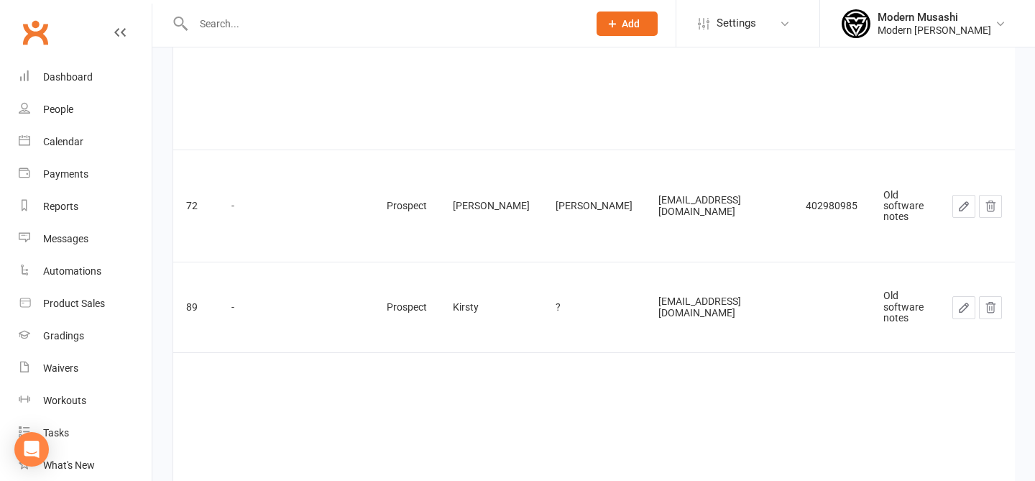
scroll to position [1553, 0]
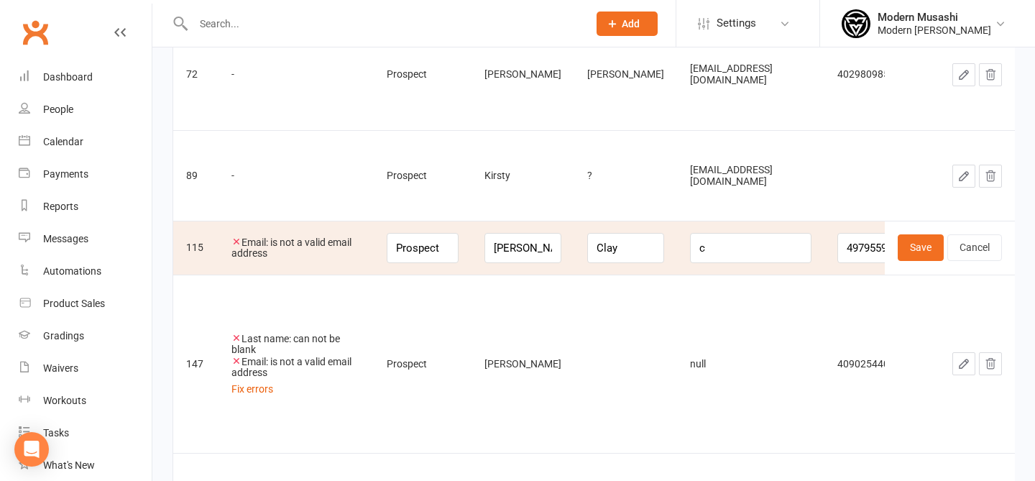
scroll to position [1203, 0]
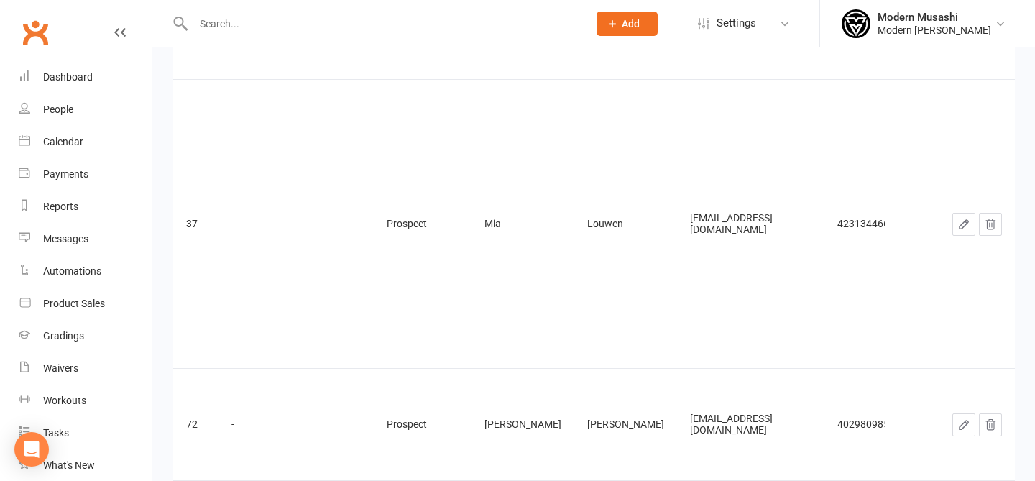
paste input "[EMAIL_ADDRESS][DOMAIN_NAME]"
type input "[EMAIL_ADDRESS][DOMAIN_NAME]"
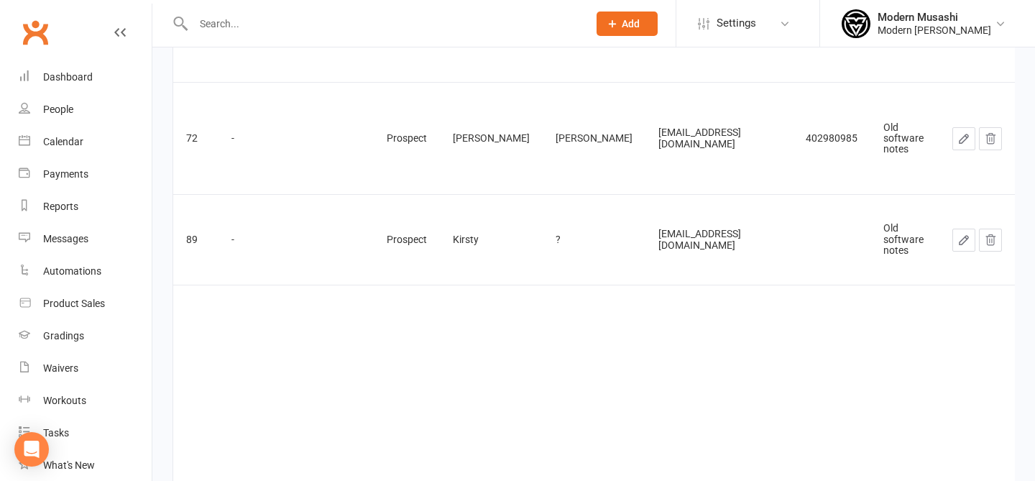
scroll to position [1488, 0]
drag, startPoint x: 288, startPoint y: 296, endPoint x: 272, endPoint y: 284, distance: 19.6
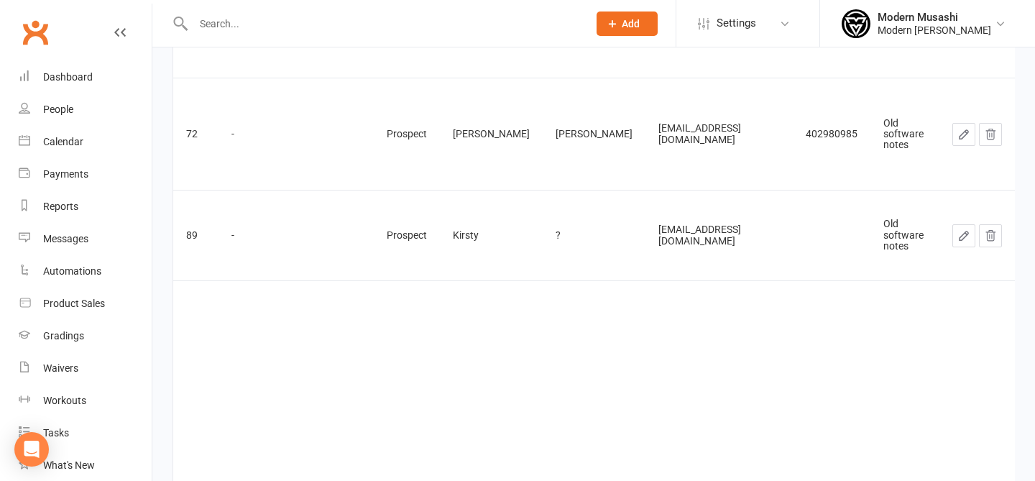
scroll to position [1494, 0]
drag, startPoint x: 245, startPoint y: 285, endPoint x: 237, endPoint y: 186, distance: 99.6
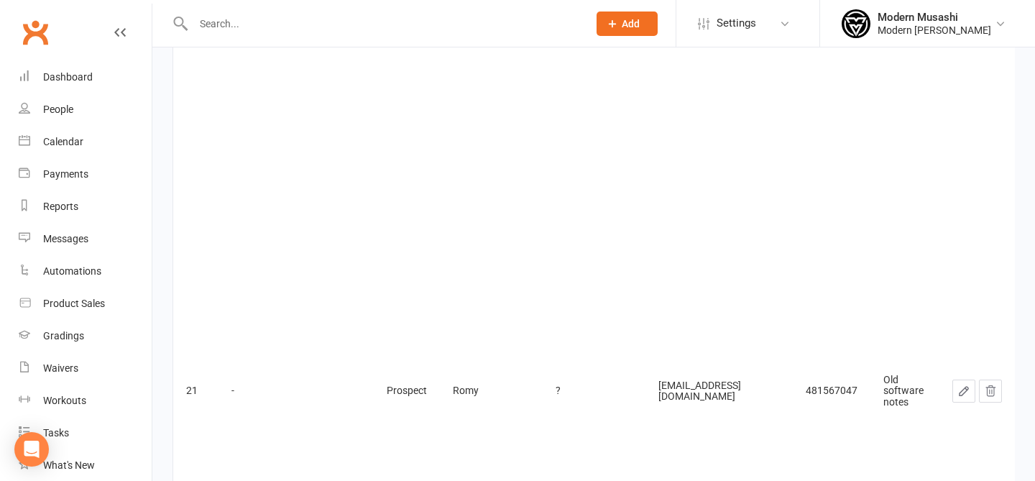
scroll to position [0, 0]
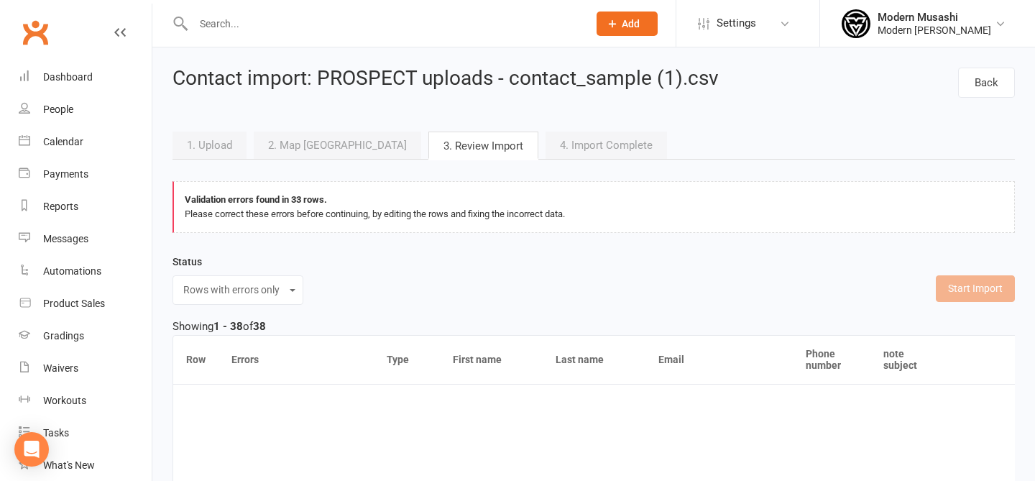
click at [246, 290] on select "Show All Ignored rows only Rows with errors only" at bounding box center [238, 290] width 112 height 17
click at [182, 282] on select "Show All Ignored rows only Rows with errors only" at bounding box center [238, 290] width 112 height 17
click at [277, 288] on select "Show All Ignored rows only Rows with errors only" at bounding box center [238, 290] width 112 height 17
click at [182, 282] on select "Show All Ignored rows only Rows with errors only" at bounding box center [238, 290] width 112 height 17
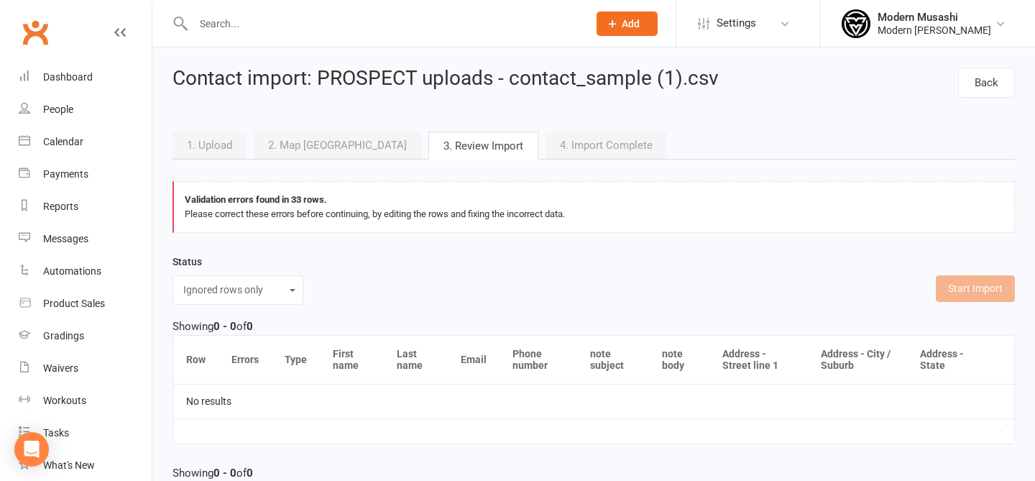
click at [265, 292] on select "Show All Ignored rows only Rows with errors only" at bounding box center [238, 290] width 112 height 17
select select "invalid"
click at [182, 282] on select "Show All Ignored rows only Rows with errors only" at bounding box center [238, 290] width 112 height 17
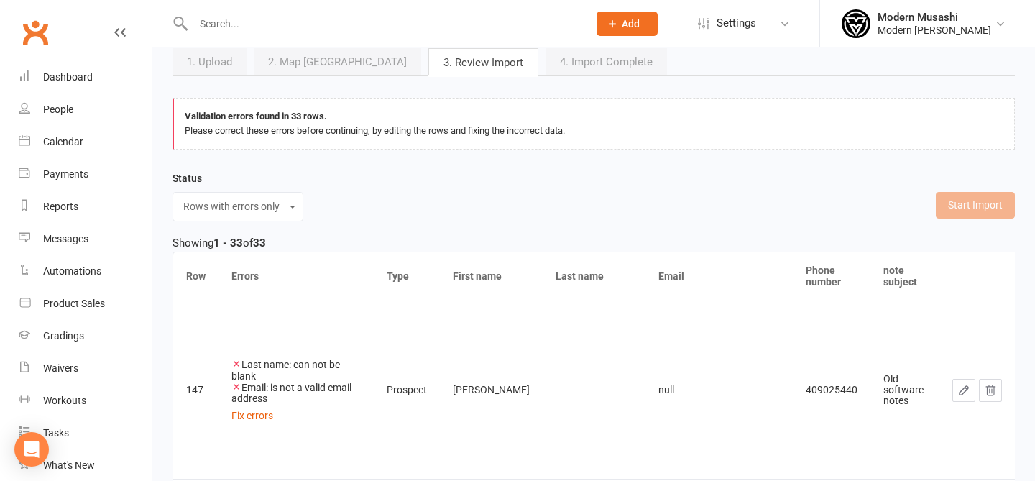
scroll to position [101, 0]
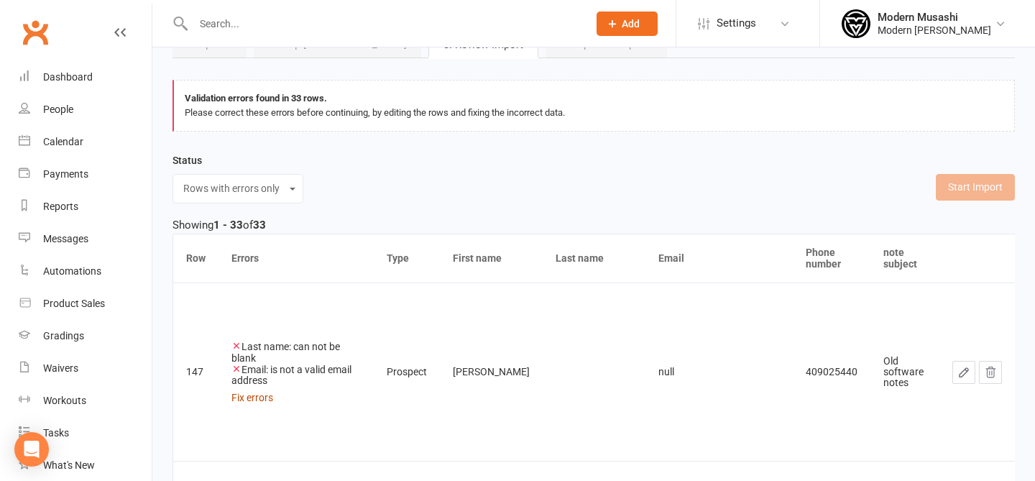
click at [268, 395] on link "Fix errors" at bounding box center [253, 398] width 42 height 12
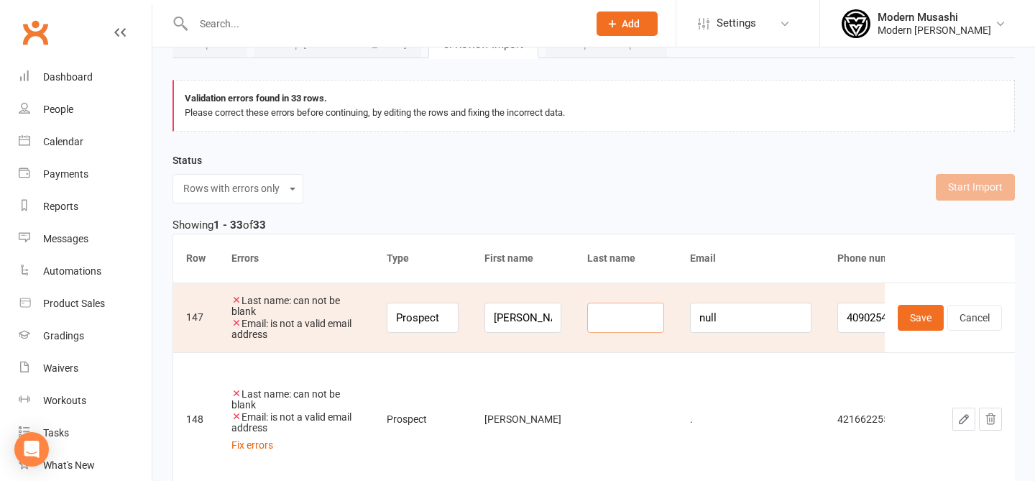
click at [628, 324] on input at bounding box center [625, 318] width 77 height 30
type input "?"
click at [785, 326] on input "null" at bounding box center [751, 318] width 122 height 30
type input "n"
paste input "[EMAIL_ADDRESS][DOMAIN_NAME]"
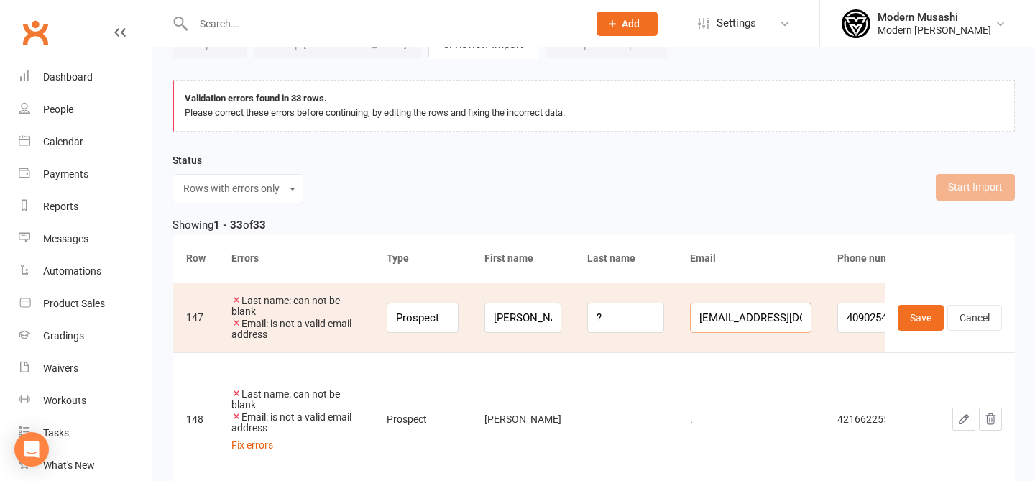
scroll to position [0, 5]
type input "[EMAIL_ADDRESS][DOMAIN_NAME]"
click at [923, 320] on button "Save" at bounding box center [921, 318] width 46 height 26
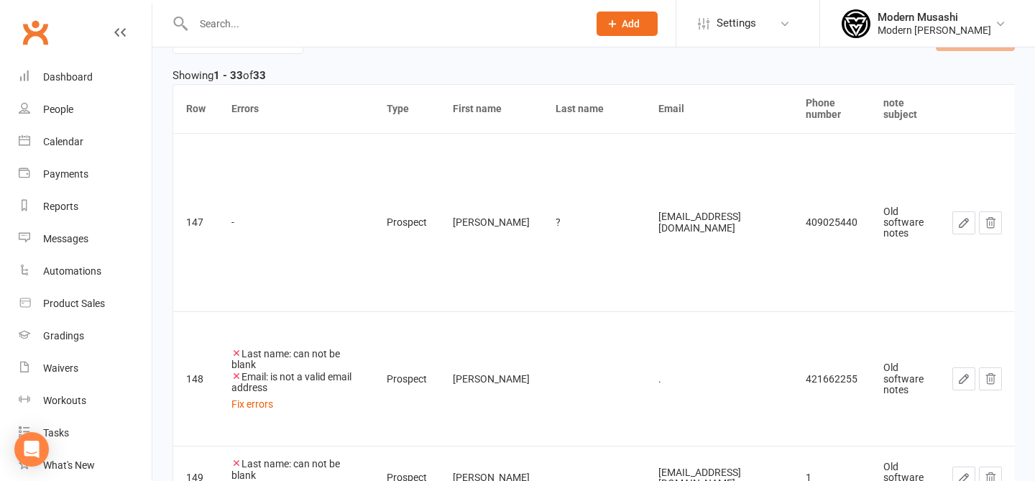
scroll to position [253, 0]
click at [244, 396] on link "Fix errors" at bounding box center [253, 402] width 42 height 12
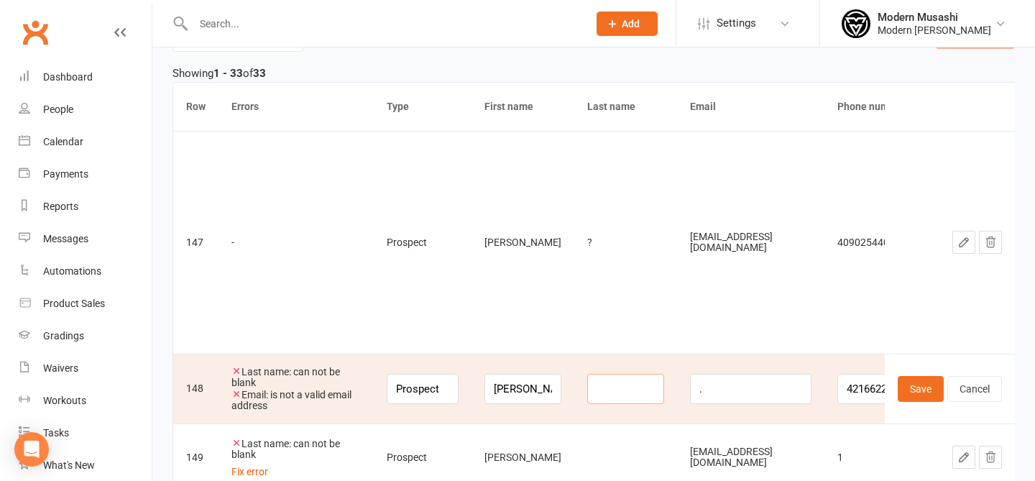
click at [611, 404] on input at bounding box center [625, 389] width 77 height 30
type input "?"
click at [769, 400] on input "." at bounding box center [751, 389] width 122 height 30
paste input "[EMAIL_ADDRESS][DOMAIN_NAME]"
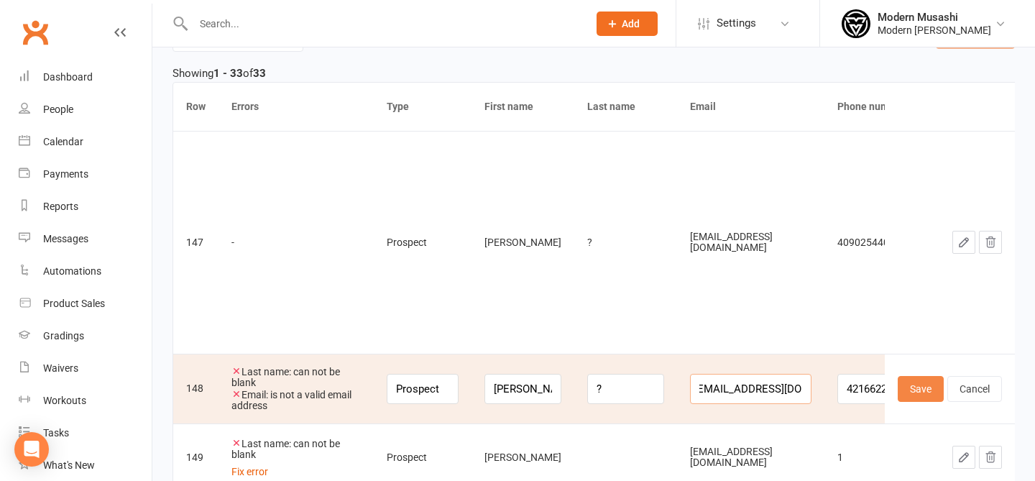
type input ".[EMAIL_ADDRESS][DOMAIN_NAME]"
click at [910, 395] on button "Save" at bounding box center [921, 389] width 46 height 26
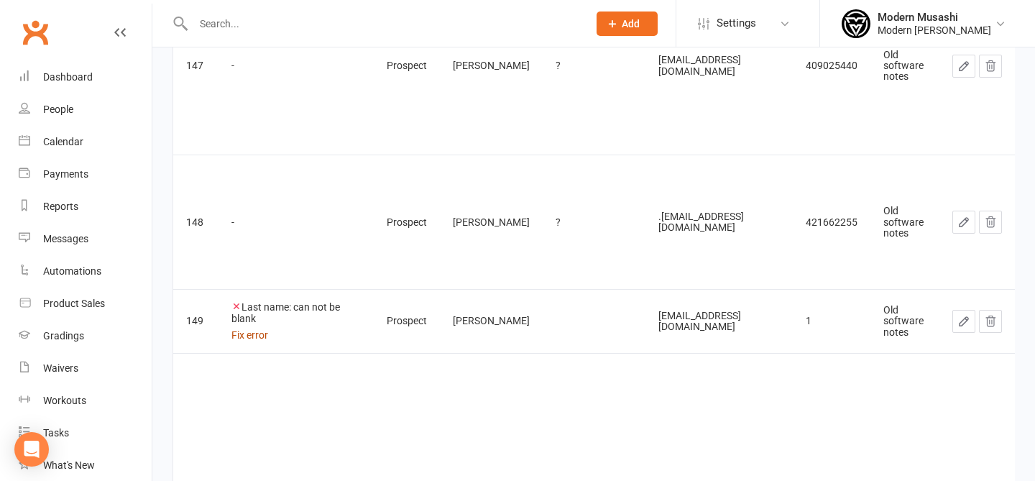
click at [257, 329] on link "Fix error" at bounding box center [250, 335] width 37 height 12
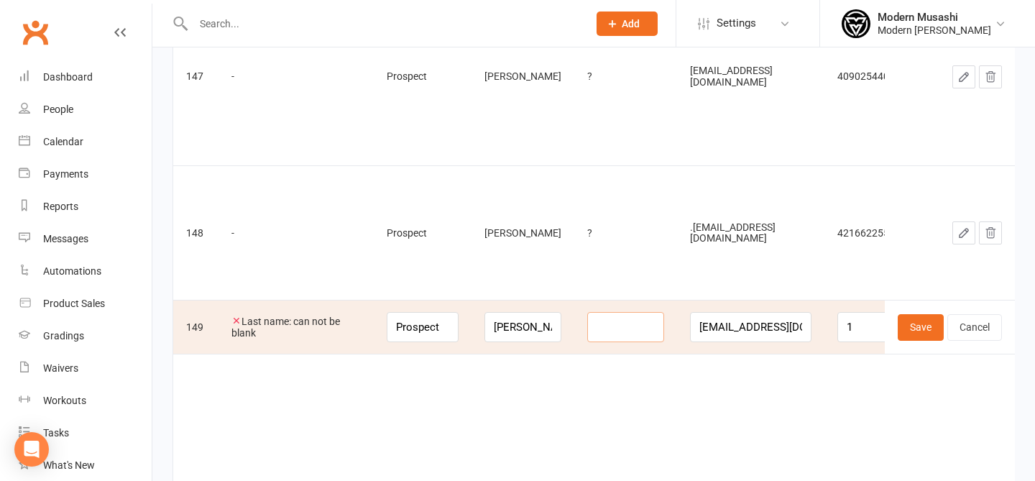
click at [593, 312] on input at bounding box center [625, 327] width 77 height 30
type input "?"
click at [913, 314] on button "Save" at bounding box center [921, 327] width 46 height 26
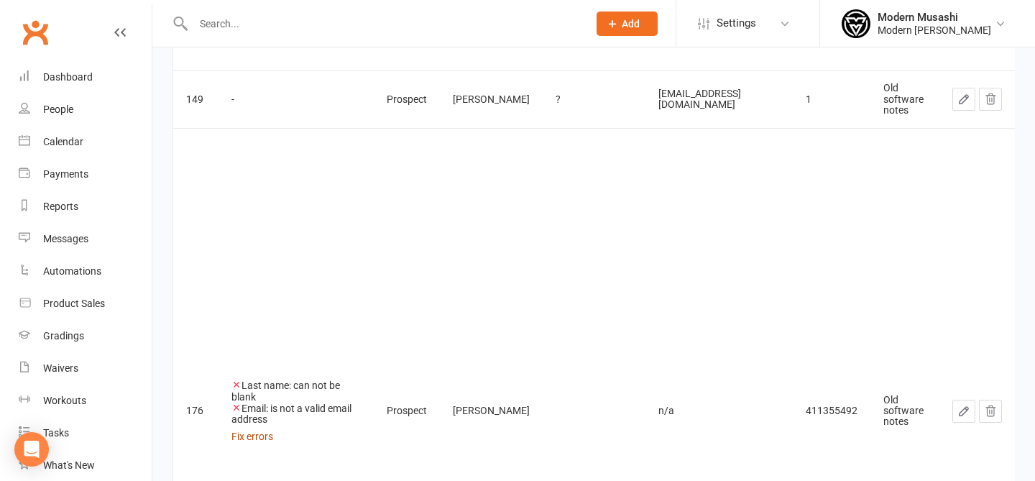
click at [245, 431] on link "Fix errors" at bounding box center [253, 437] width 42 height 12
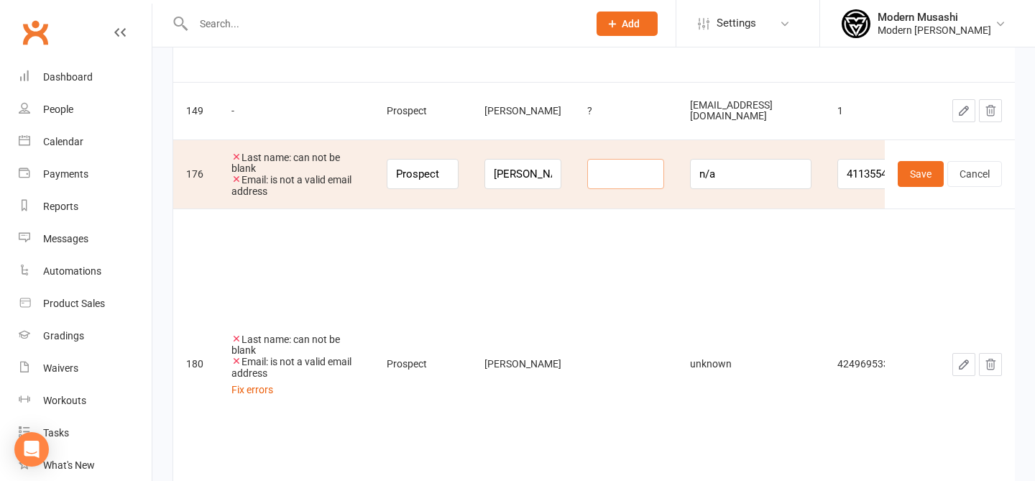
click at [625, 159] on input at bounding box center [625, 174] width 77 height 30
type input "?"
drag, startPoint x: 784, startPoint y: 103, endPoint x: 614, endPoint y: 81, distance: 171.2
click at [614, 140] on tr "176 Last name: can not be blank Email: is not a valid email address Prospect [P…" at bounding box center [1031, 175] width 1716 height 70
paste input "[EMAIL_ADDRESS][DOMAIN_NAME]"
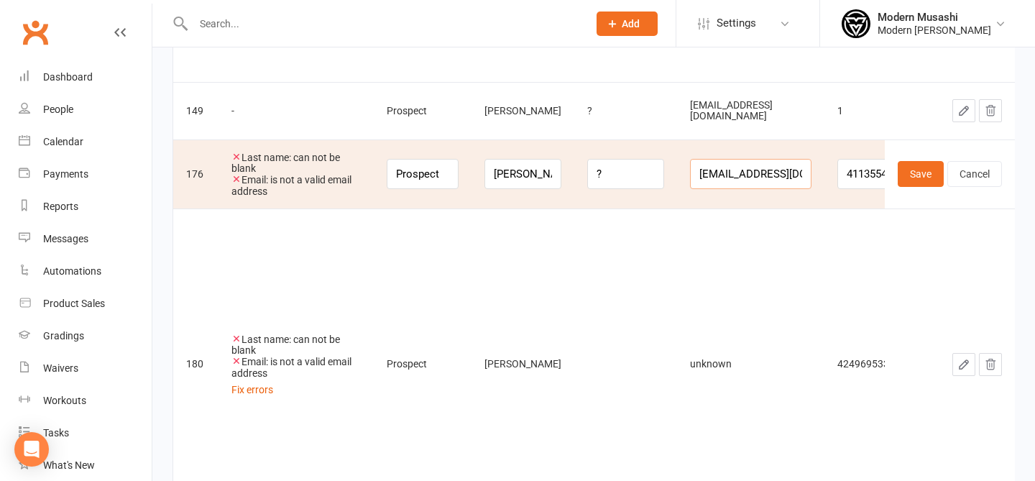
scroll to position [0, 5]
type input "[EMAIL_ADDRESS][DOMAIN_NAME]"
click at [927, 161] on button "Save" at bounding box center [921, 174] width 46 height 26
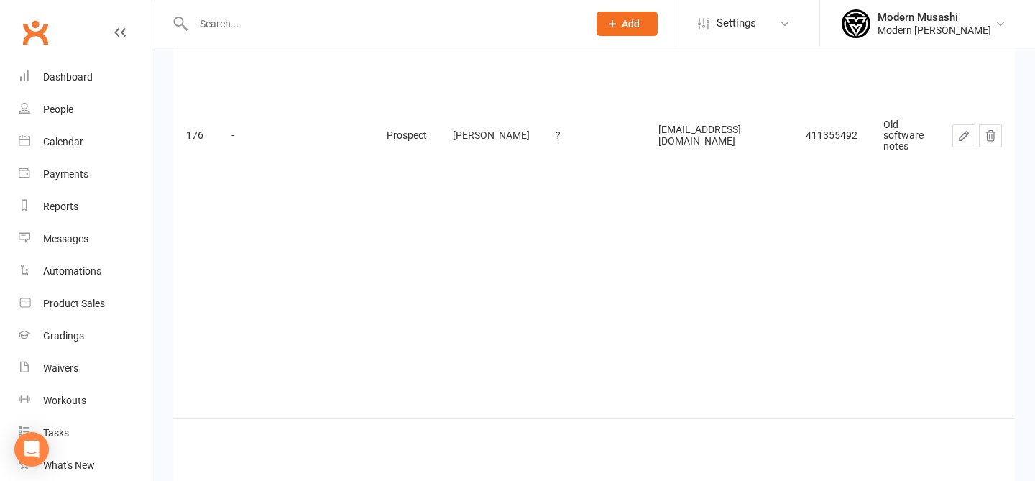
scroll to position [933, 0]
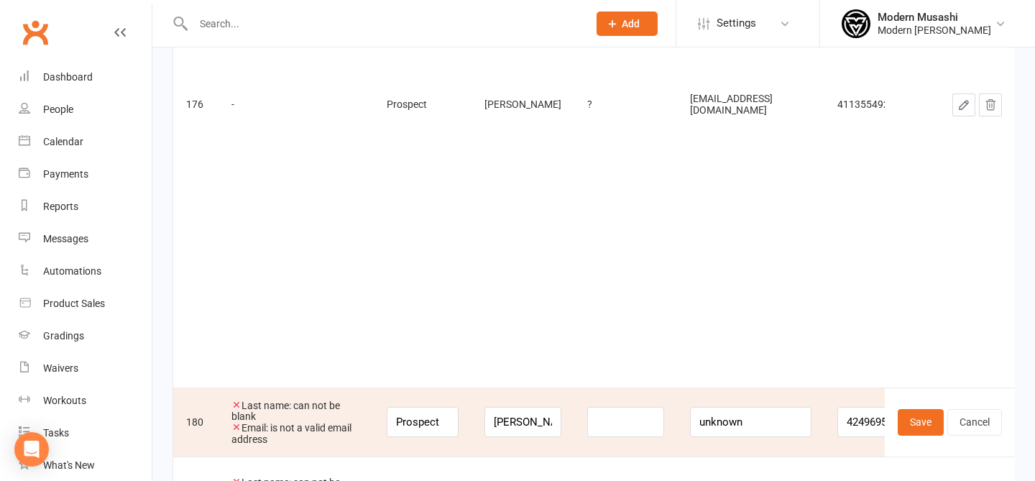
scroll to position [911, 0]
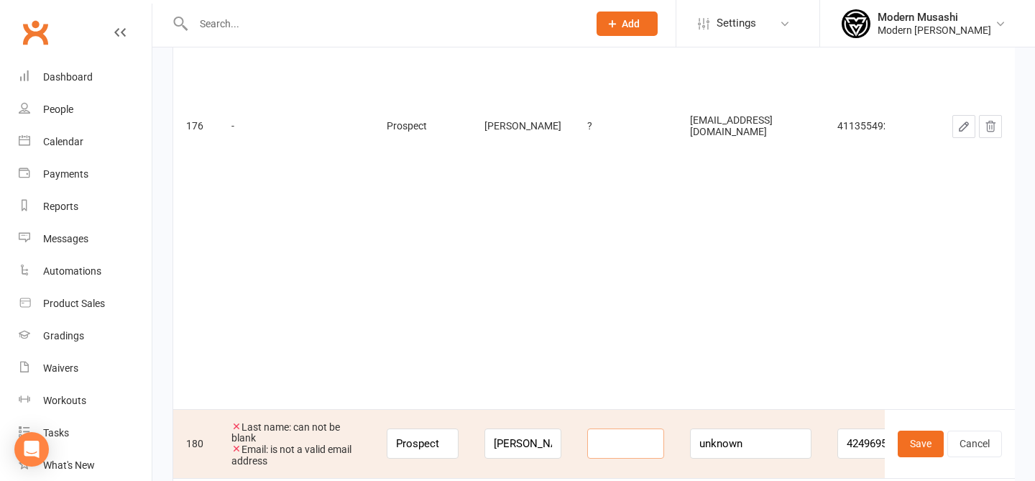
click at [610, 429] on input at bounding box center [625, 444] width 77 height 30
type input "?"
drag, startPoint x: 759, startPoint y: 224, endPoint x: 618, endPoint y: 202, distance: 143.4
click at [624, 409] on tr "180 Last name: can not be blank Email: is not a valid email address Prospect [P…" at bounding box center [1031, 444] width 1716 height 70
paste input "[EMAIL_ADDRESS][DOMAIN_NAME]"
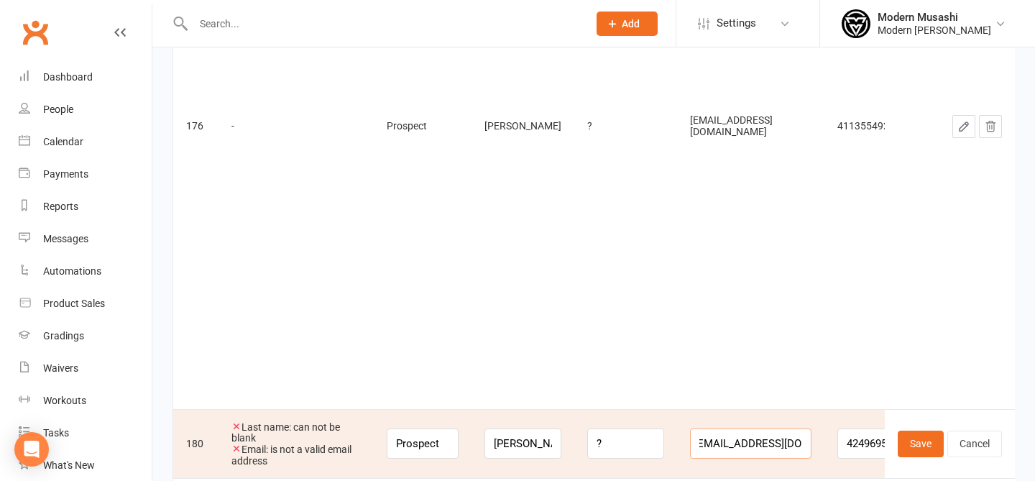
scroll to position [0, 0]
drag, startPoint x: 714, startPoint y: 216, endPoint x: 595, endPoint y: 211, distance: 118.8
click at [594, 409] on tr "180 Last name: can not be blank Email: is not a valid email address Prospect [P…" at bounding box center [1031, 444] width 1716 height 70
type input "[EMAIL_ADDRESS][DOMAIN_NAME]"
click at [926, 431] on button "Save" at bounding box center [921, 444] width 46 height 26
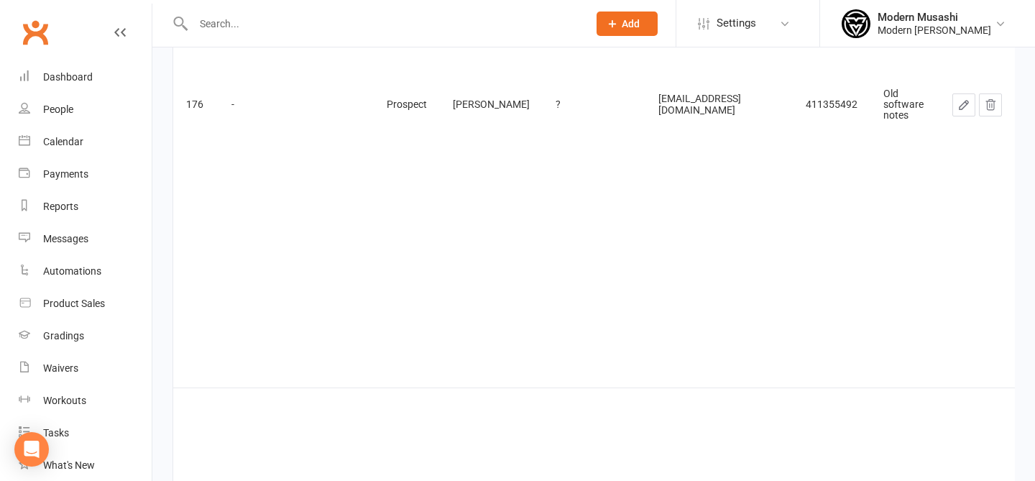
scroll to position [1140, 0]
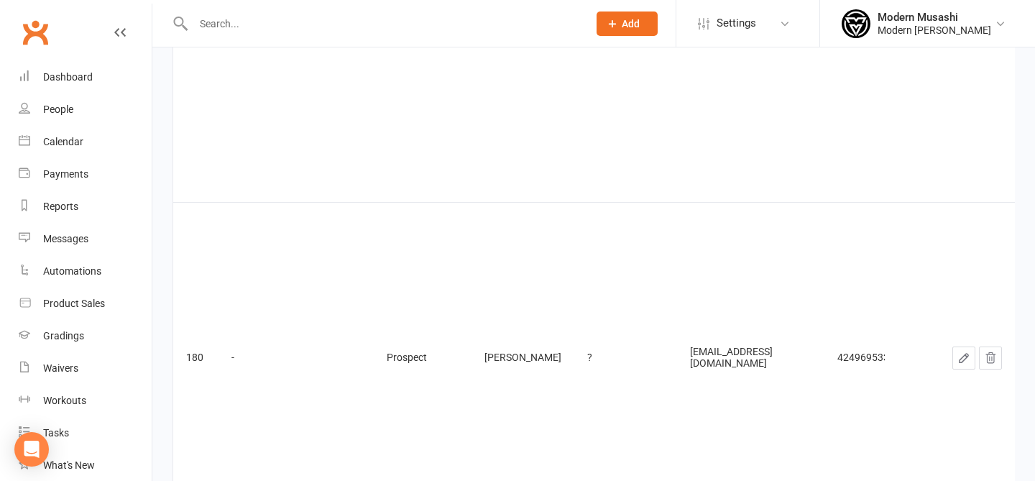
type input "?"
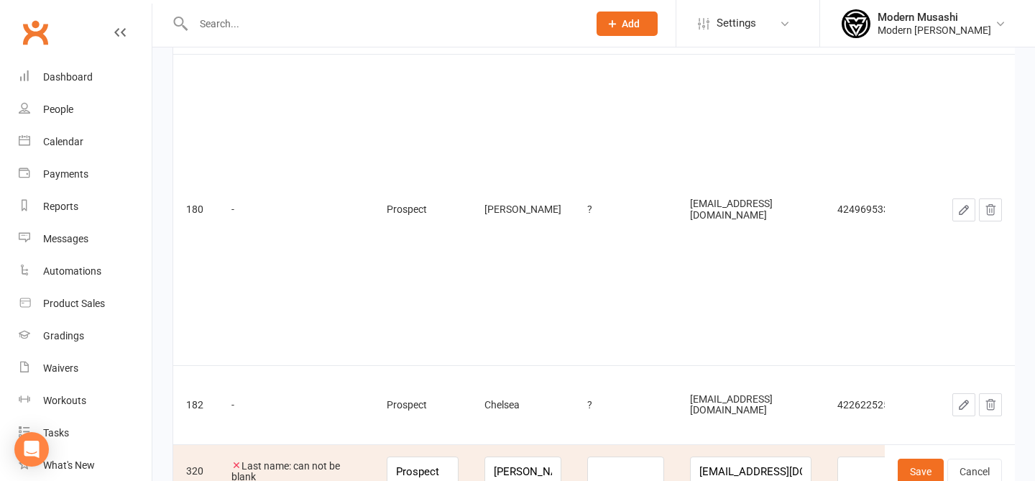
scroll to position [1245, 0]
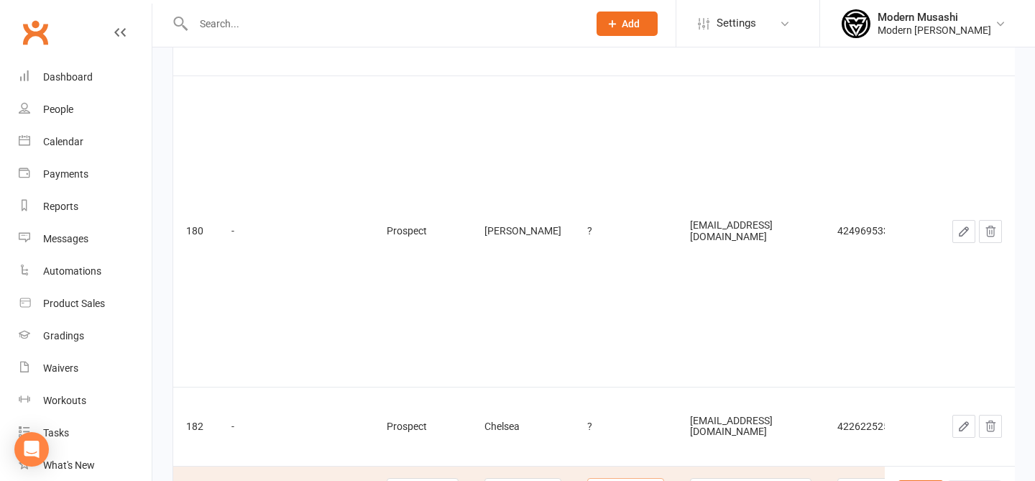
type input "?"
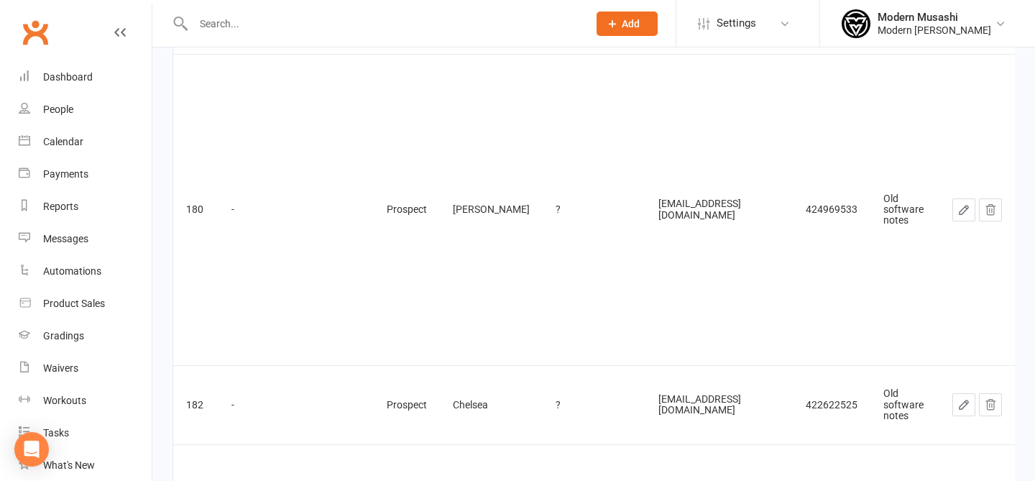
scroll to position [1361, 0]
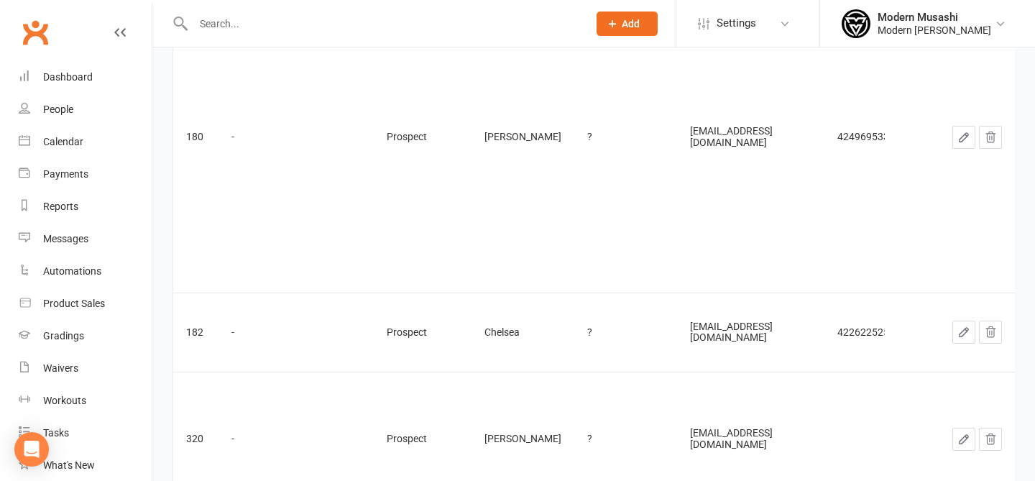
paste input "[EMAIL_ADDRESS][DOMAIN_NAME]"
type input "[EMAIL_ADDRESS][DOMAIN_NAME]"
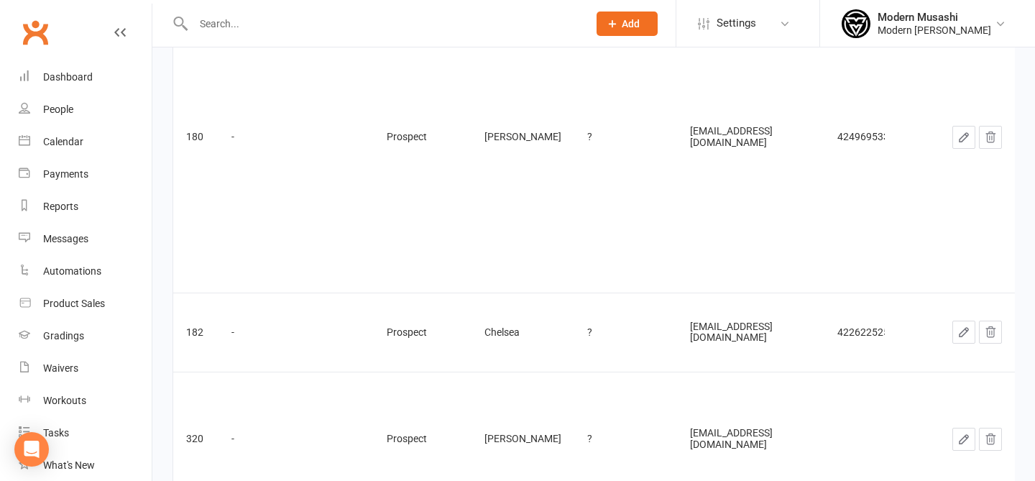
scroll to position [0, 0]
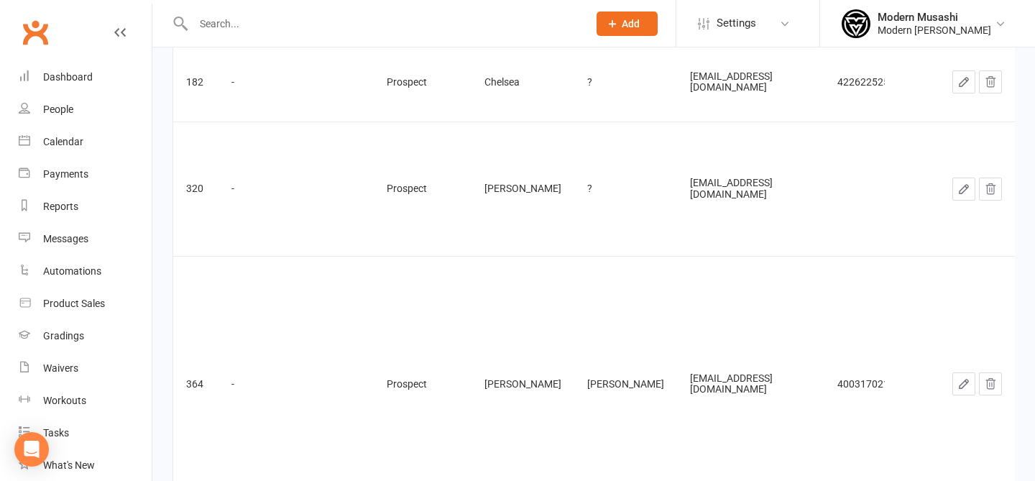
scroll to position [1568, 0]
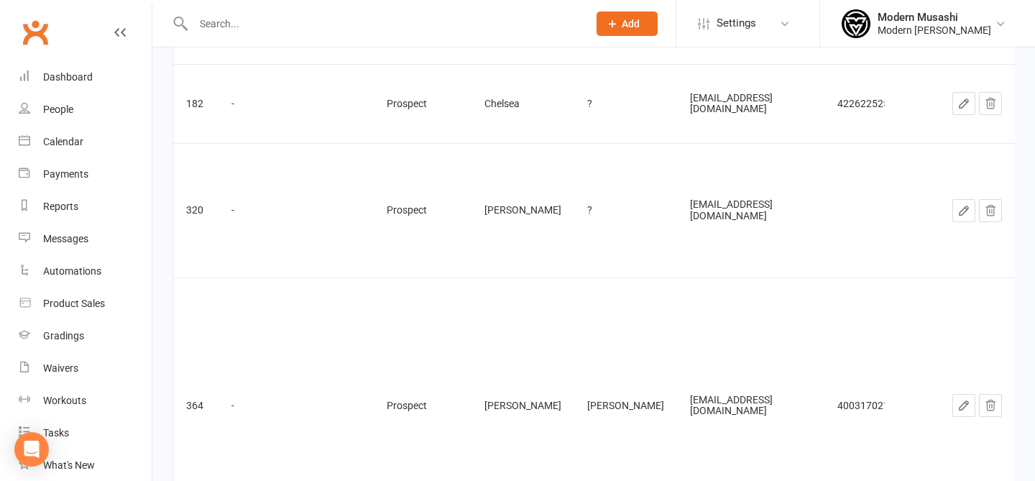
paste input "[EMAIL_ADDRESS][DOMAIN_NAME]"
type input "[EMAIL_ADDRESS][DOMAIN_NAME]"
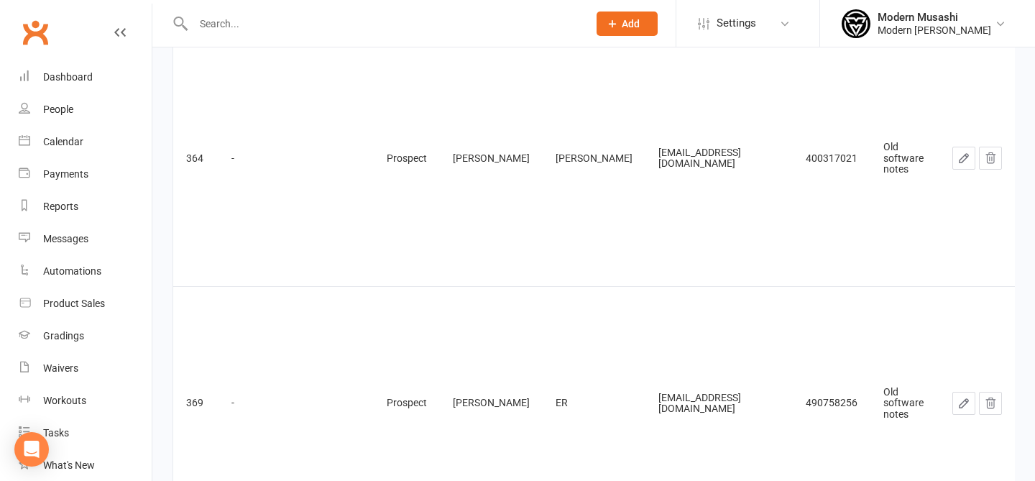
scroll to position [1816, 0]
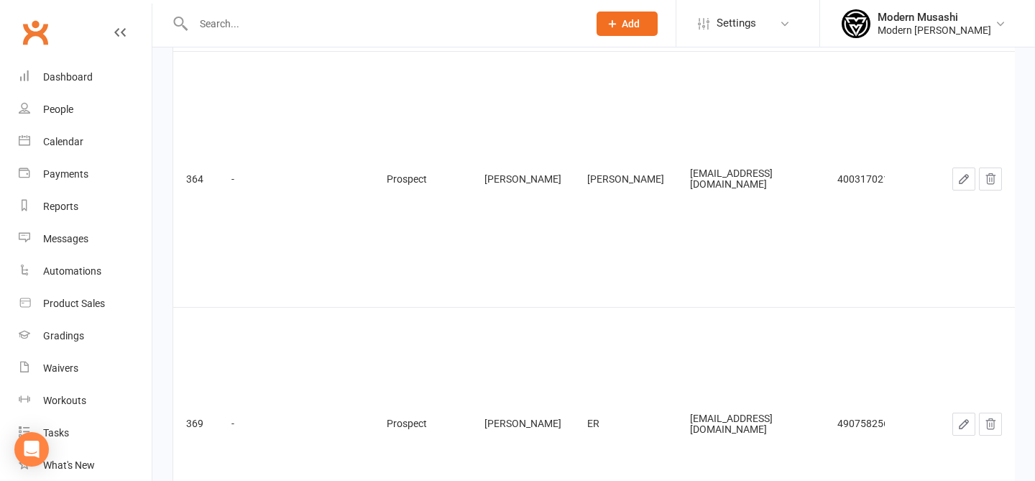
paste input "[EMAIL_ADDRESS][DOMAIN_NAME]"
type input "[EMAIL_ADDRESS][DOMAIN_NAME]"
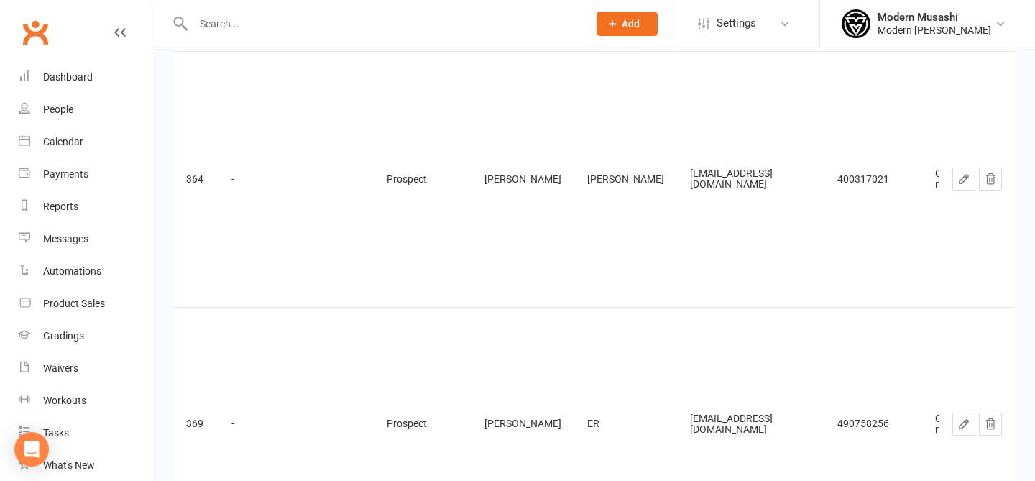
scroll to position [0, 0]
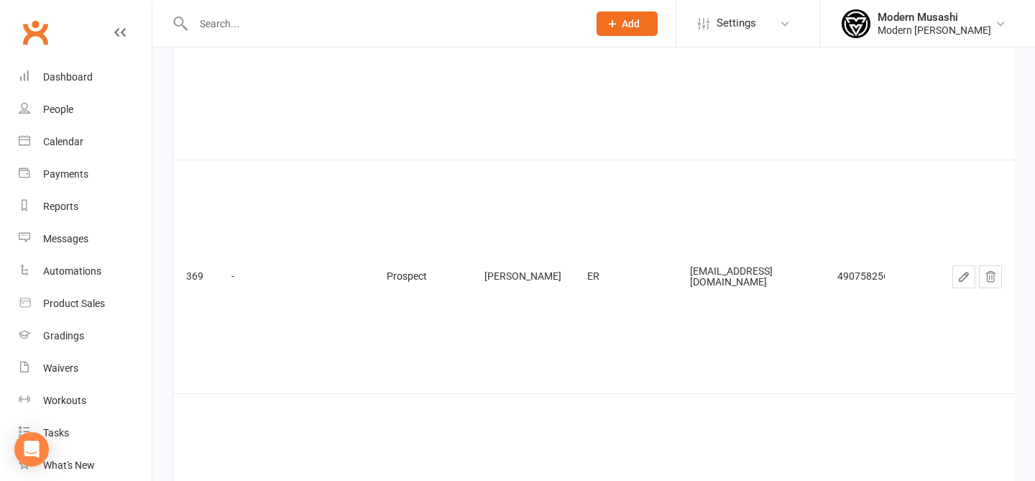
type input "?"
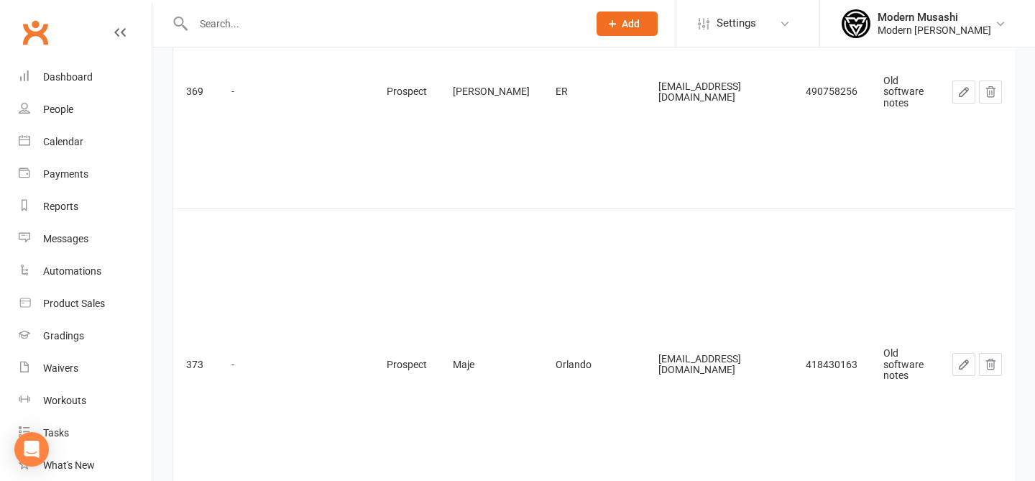
scroll to position [2143, 0]
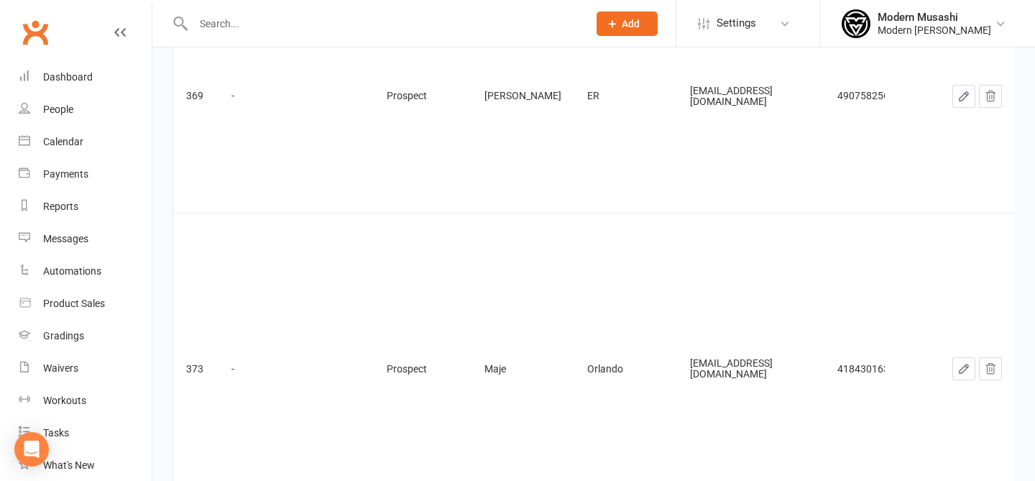
paste input "[EMAIL_ADDRESS][DOMAIN_NAME]"
type input "[EMAIL_ADDRESS][DOMAIN_NAME]"
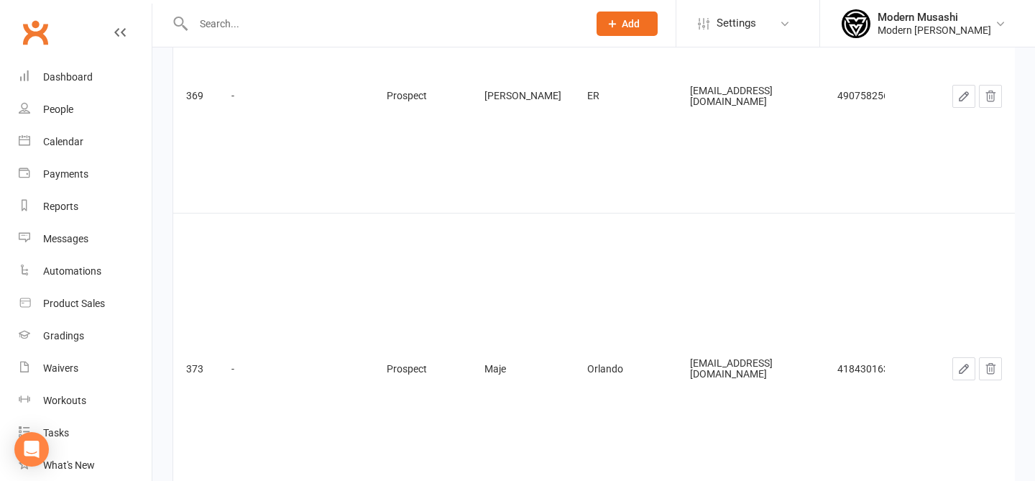
type input "?"
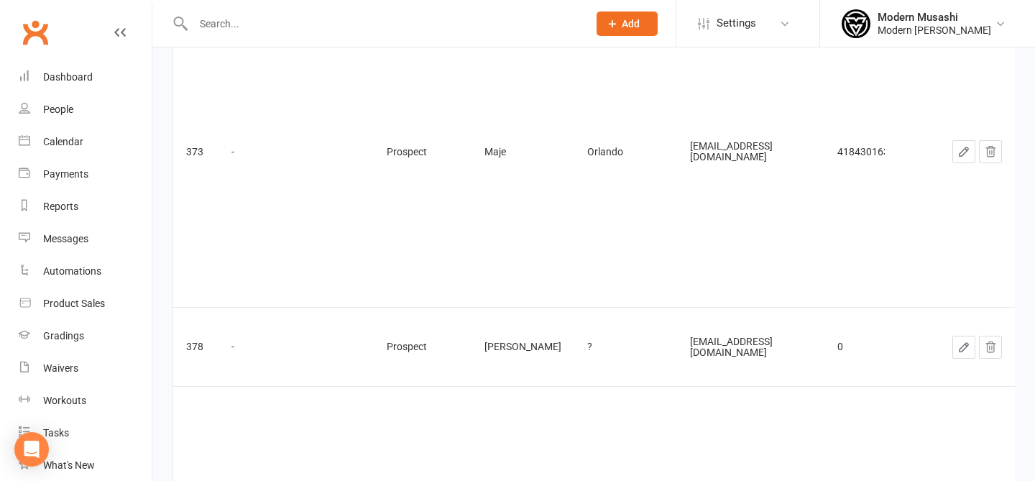
scroll to position [2318, 0]
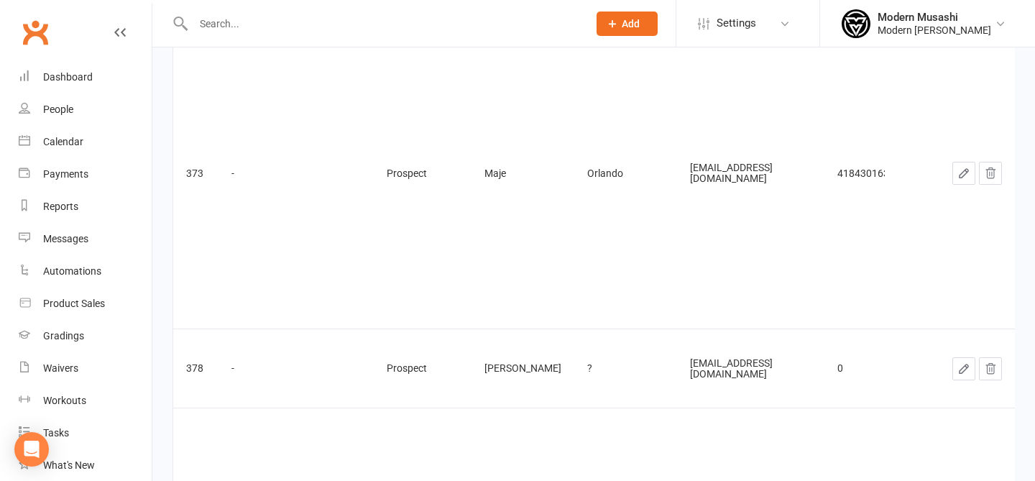
type input "n"
paste input "[EMAIL_ADDRESS][DOMAIN_NAME]"
type input "[EMAIL_ADDRESS][DOMAIN_NAME]"
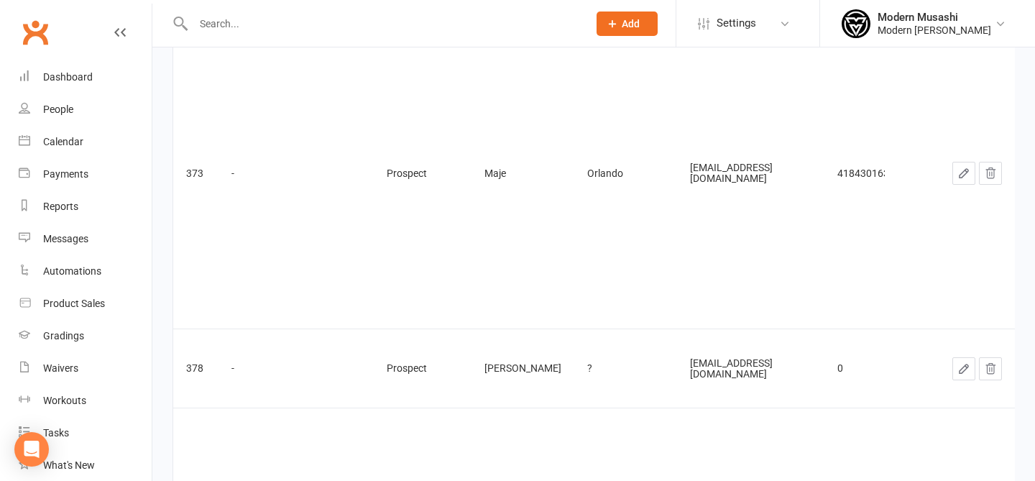
type input "n"
type input "?"
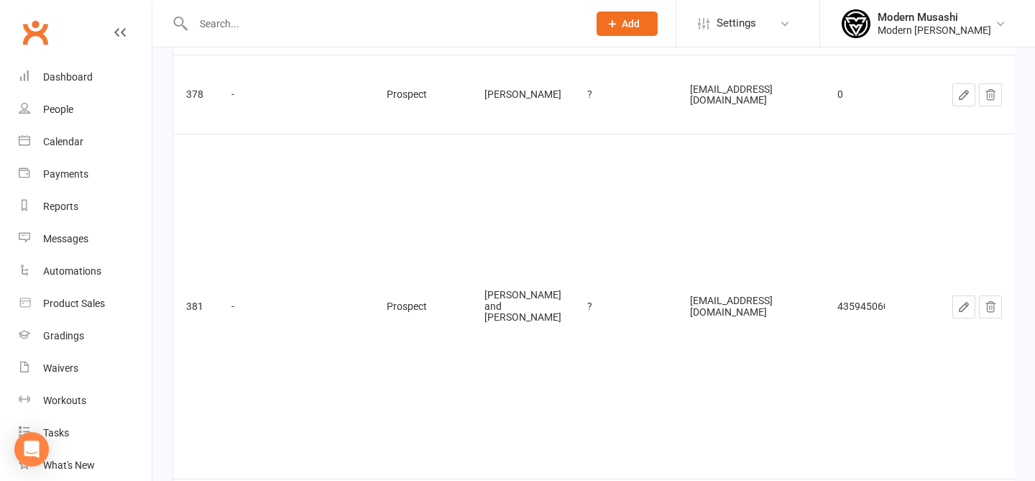
type input "?"
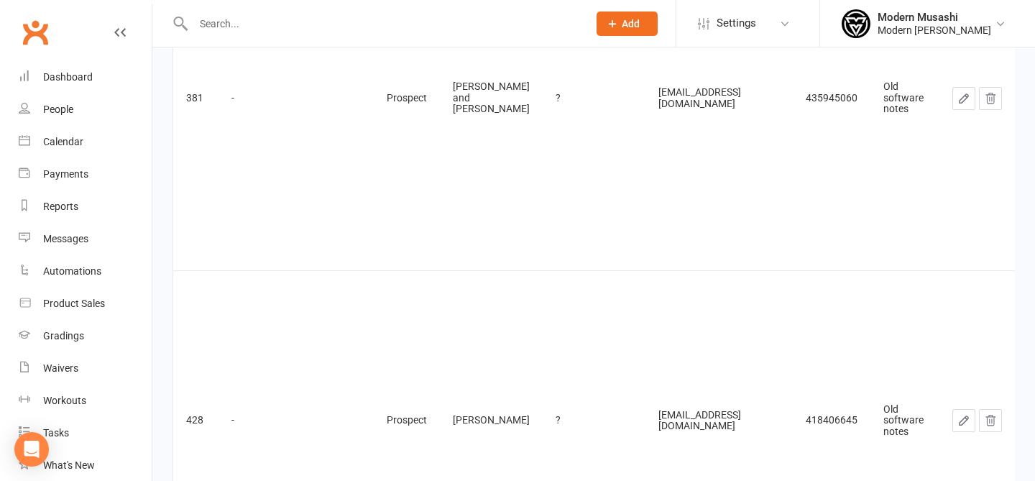
scroll to position [2813, 0]
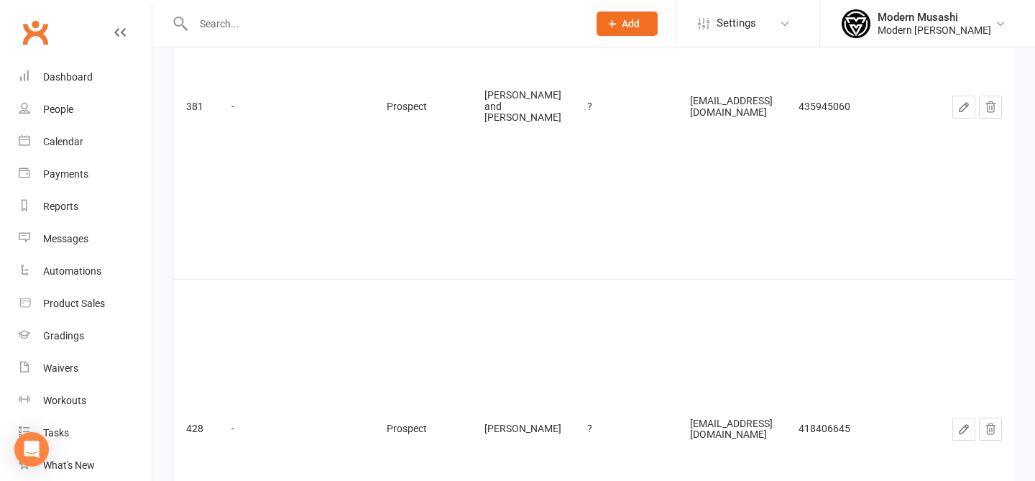
drag, startPoint x: 795, startPoint y: 161, endPoint x: 542, endPoint y: 113, distance: 257.0
paste input "[EMAIL_ADDRESS][DOMAIN_NAME]"
type input "[EMAIL_ADDRESS][DOMAIN_NAME]"
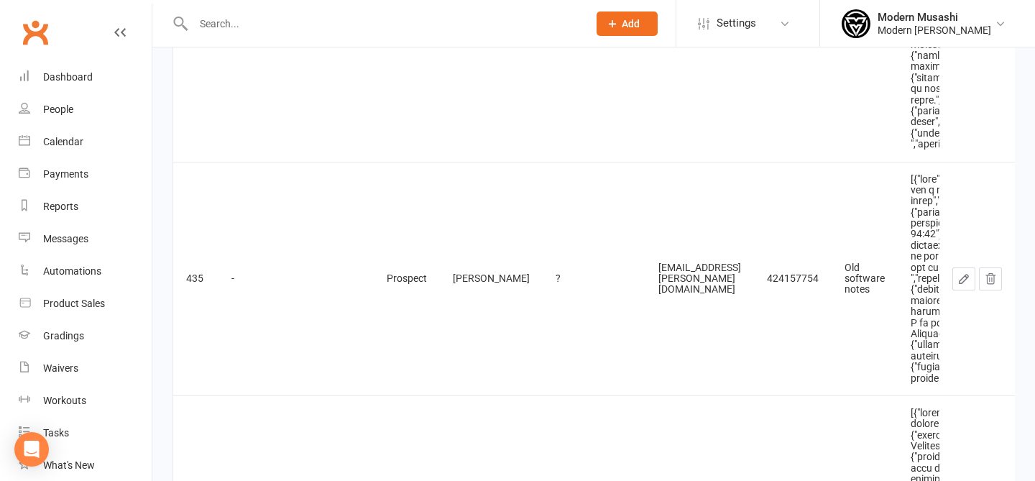
scroll to position [3212, 0]
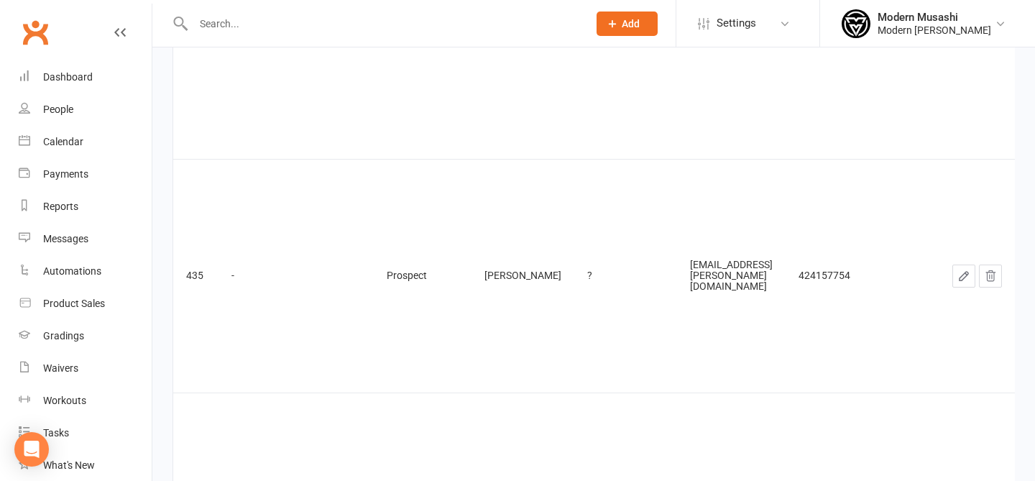
scroll to position [3191, 0]
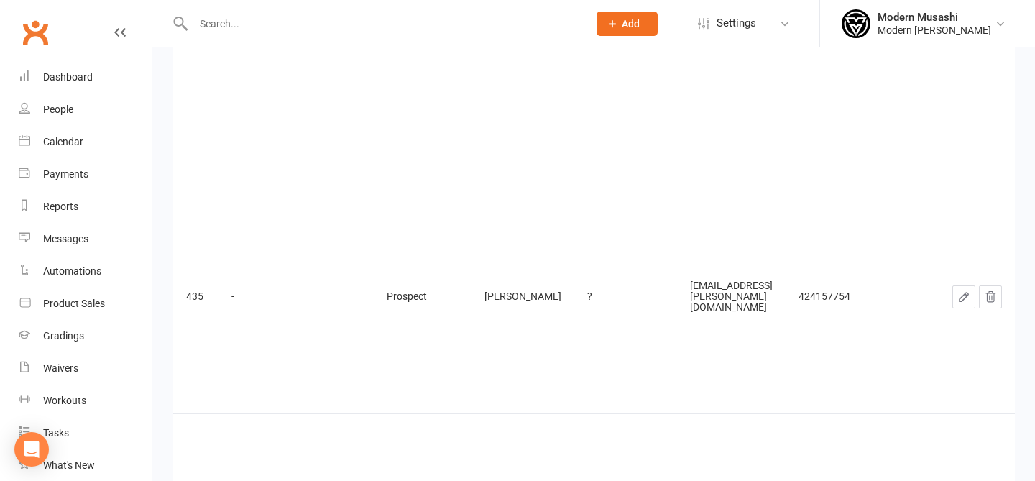
type input "?"
drag, startPoint x: 764, startPoint y: 116, endPoint x: 638, endPoint y: 96, distance: 127.6
paste input "[EMAIL_ADDRESS][DOMAIN_NAME]"
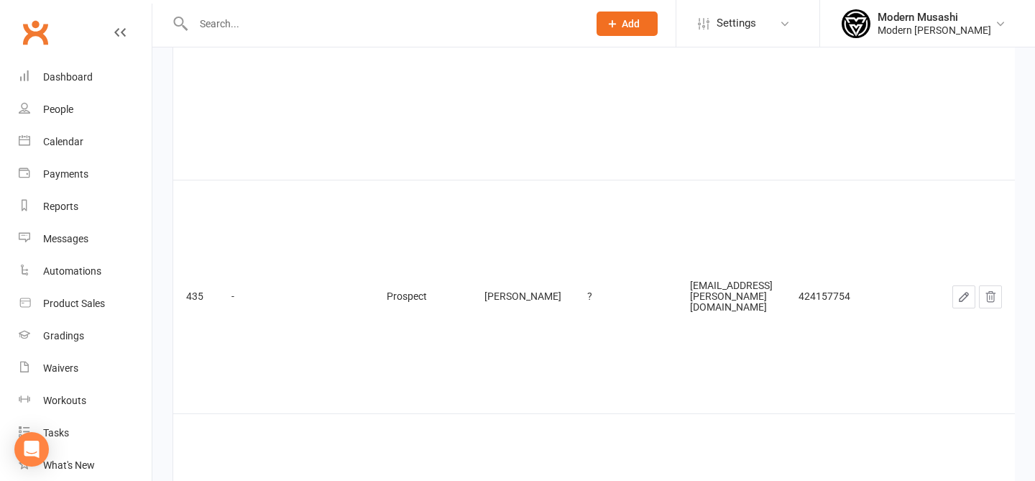
scroll to position [0, 5]
type input "[EMAIL_ADDRESS][DOMAIN_NAME]"
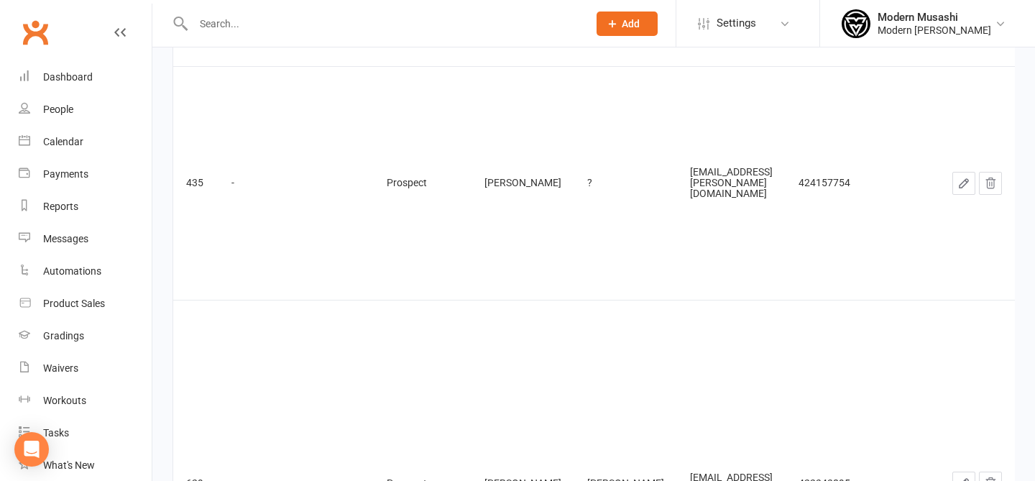
scroll to position [3283, 0]
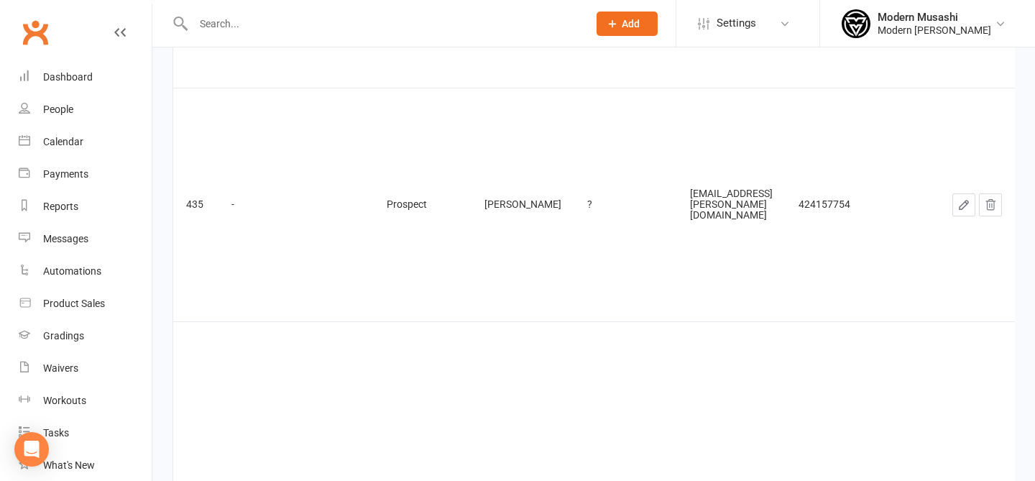
type input "?"
drag, startPoint x: 777, startPoint y: 131, endPoint x: 552, endPoint y: 78, distance: 231.8
click at [552, 78] on tbody "147 - Prospect [PERSON_NAME] ? [EMAIL_ADDRESS][DOMAIN_NAME] 409025440 Old softw…" at bounding box center [1011, 374] width 1677 height 6547
paste input "[EMAIL_ADDRESS][DOMAIN_NAME]"
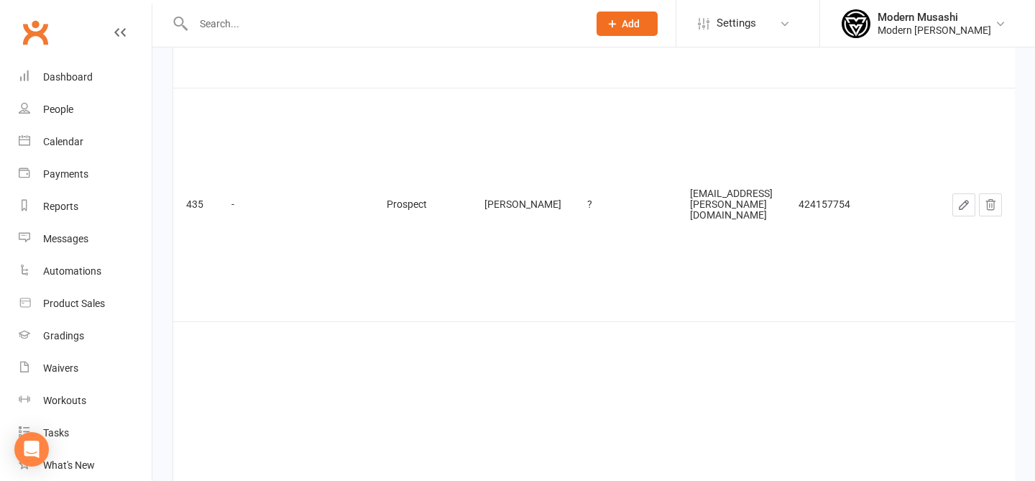
type input "[EMAIL_ADDRESS][DOMAIN_NAME]"
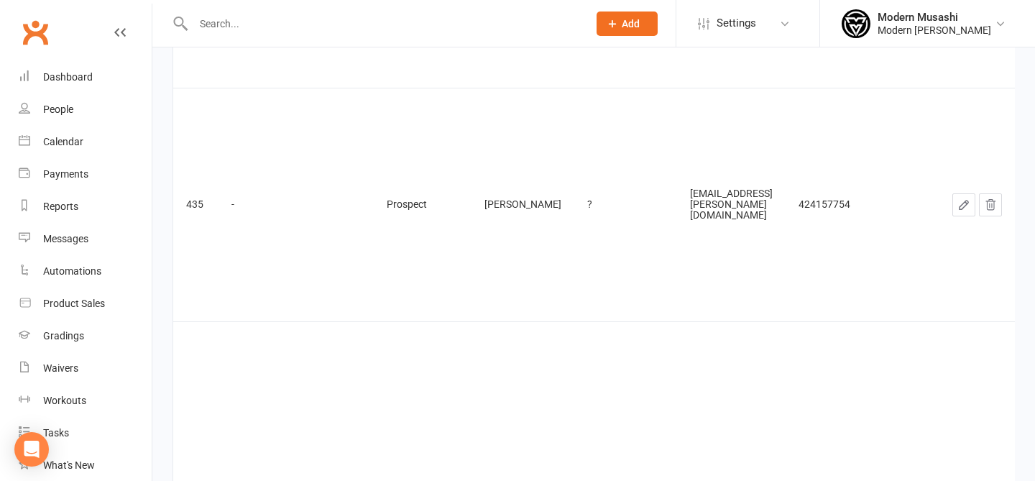
type input "N"
paste input "[EMAIL_ADDRESS][DOMAIN_NAME]"
type input "[EMAIL_ADDRESS][DOMAIN_NAME]"
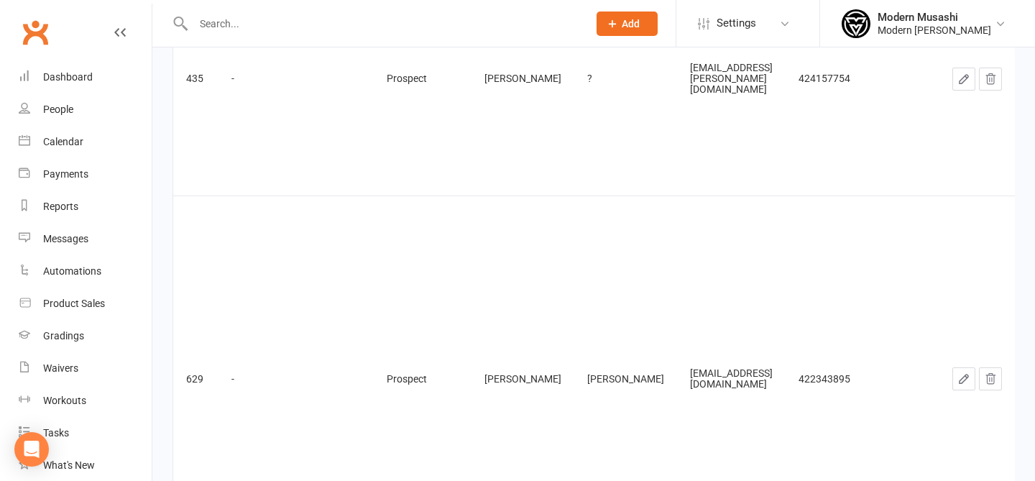
drag, startPoint x: 782, startPoint y: 178, endPoint x: 585, endPoint y: 119, distance: 205.7
click at [585, 119] on tbody "147 - Prospect [PERSON_NAME] ? [EMAIL_ADDRESS][DOMAIN_NAME] 409025440 Old softw…" at bounding box center [1011, 196] width 1677 height 6442
paste input "[EMAIL_ADDRESS][DOMAIN_NAME]"
type input "[EMAIL_ADDRESS][DOMAIN_NAME]"
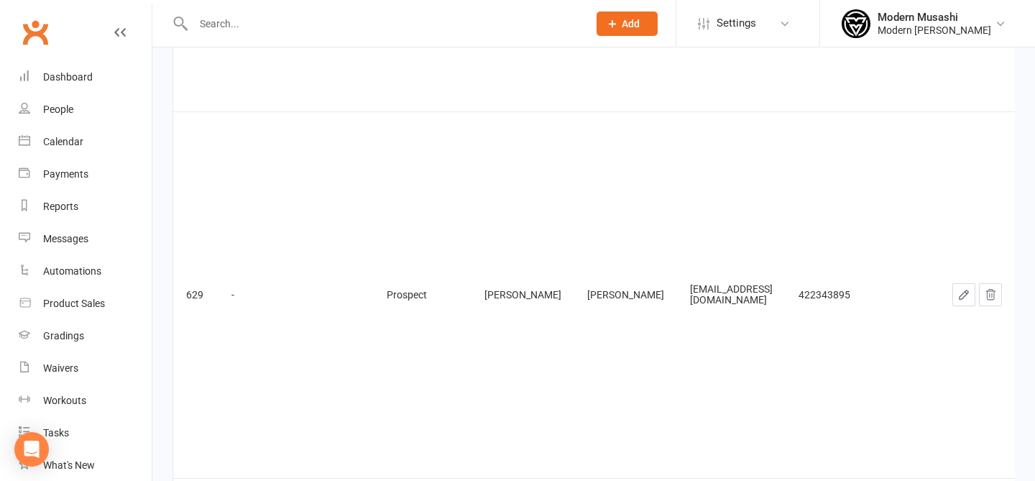
drag, startPoint x: 462, startPoint y: 145, endPoint x: 434, endPoint y: 129, distance: 32.8
click at [434, 129] on tbody "147 - Prospect [PERSON_NAME] ? [EMAIL_ADDRESS][DOMAIN_NAME] 409025440 Old softw…" at bounding box center [1011, 2] width 1677 height 6222
paste input "[EMAIL_ADDRESS][DOMAIN_NAME]"
type input "[EMAIL_ADDRESS][DOMAIN_NAME]"
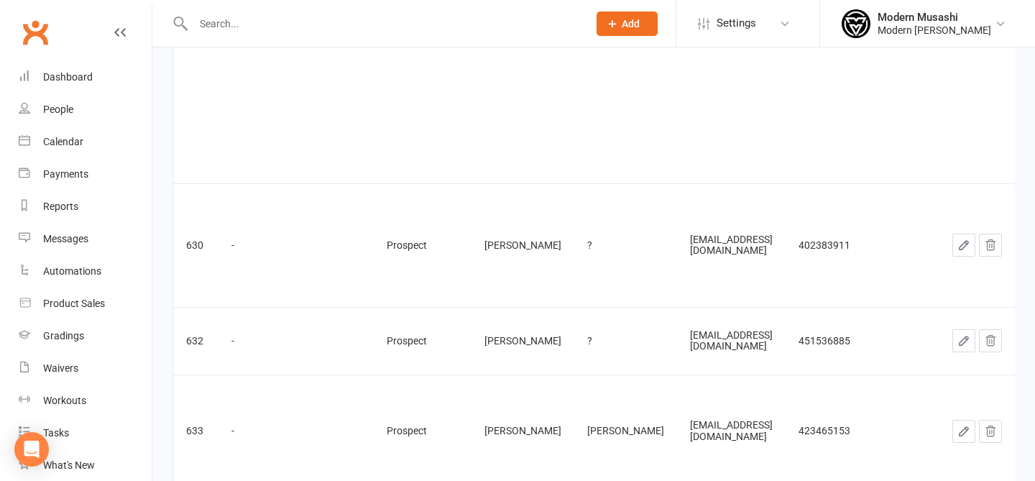
paste input "[EMAIL_ADDRESS][DOMAIN_NAME]"
type input "[EMAIL_ADDRESS][DOMAIN_NAME]"
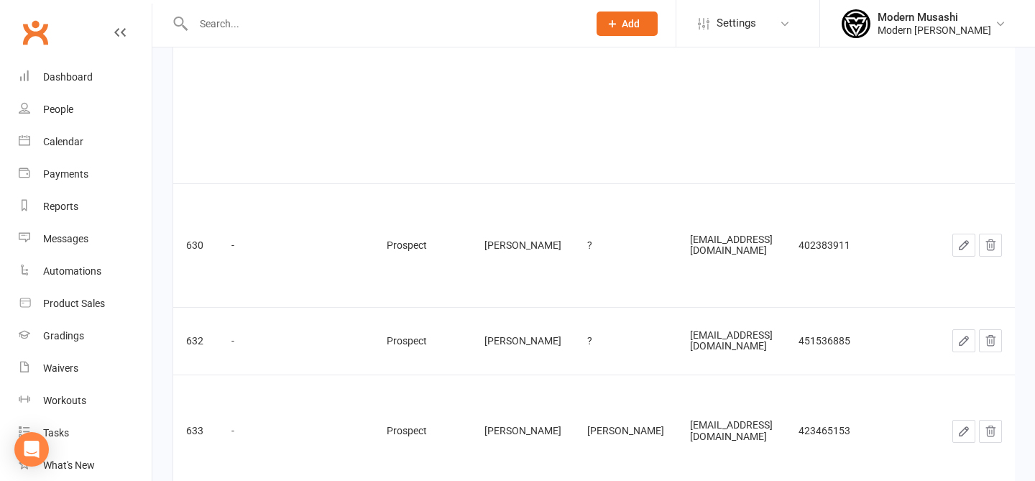
drag, startPoint x: 771, startPoint y: 355, endPoint x: 538, endPoint y: 306, distance: 238.1
paste input "[EMAIL_ADDRESS][DOMAIN_NAME]"
type input "[EMAIL_ADDRESS][DOMAIN_NAME]"
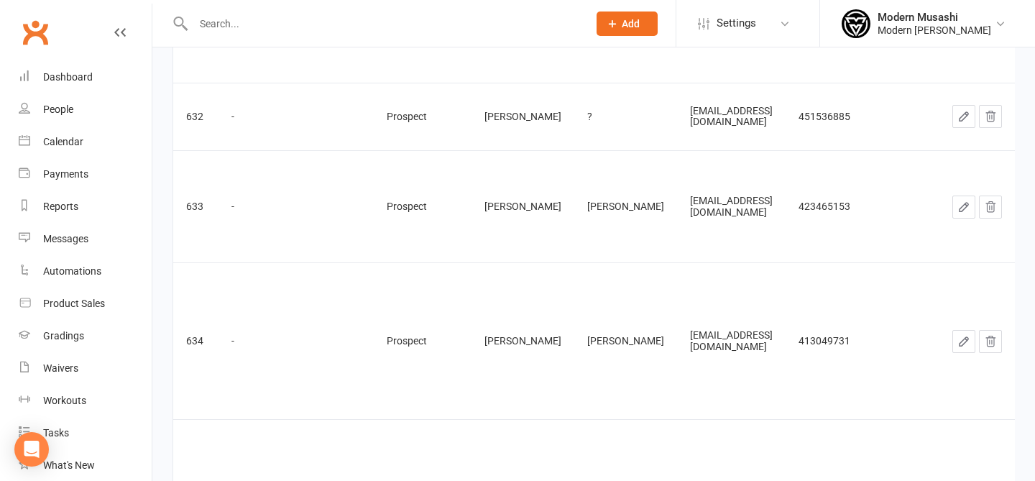
paste input "[EMAIL_ADDRESS][DOMAIN_NAME]"
type input "[EMAIL_ADDRESS][DOMAIN_NAME]"
type input "?"
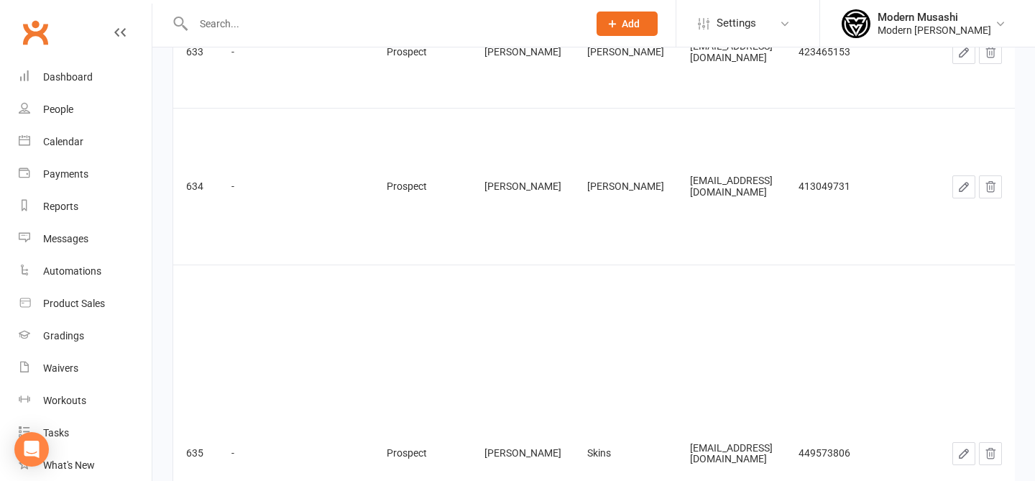
type input "?"
paste input "[EMAIL_ADDRESS][DOMAIN_NAME]"
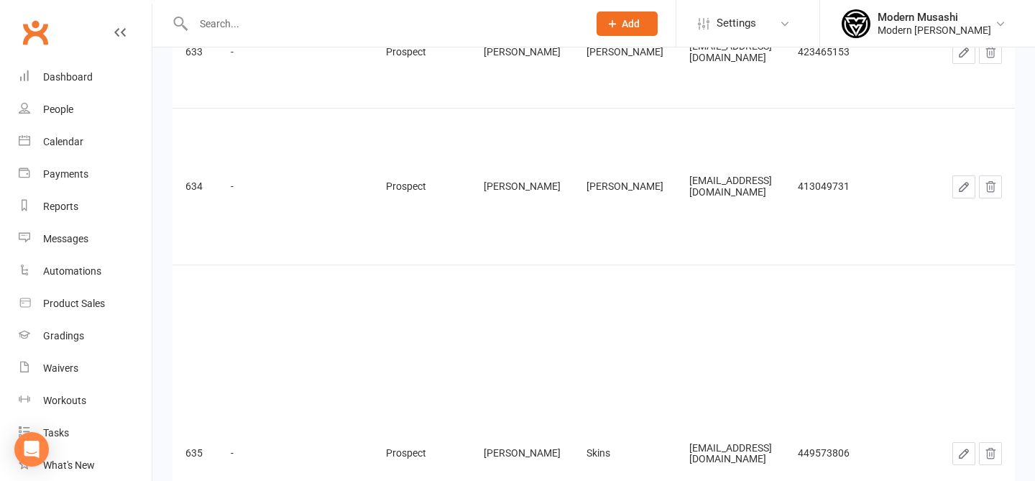
type input "[EMAIL_ADDRESS][DOMAIN_NAME]"
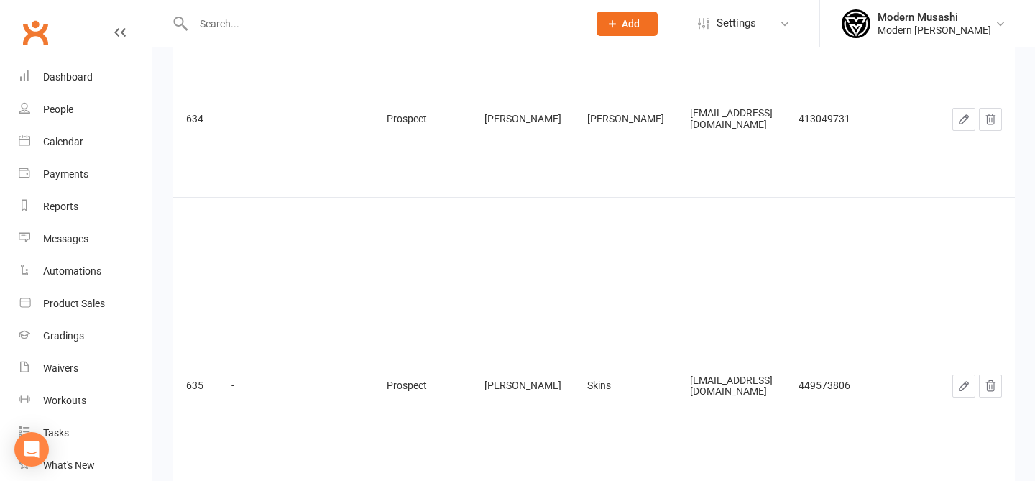
type input "?"
paste input "[EMAIL_ADDRESS][DOMAIN_NAME]"
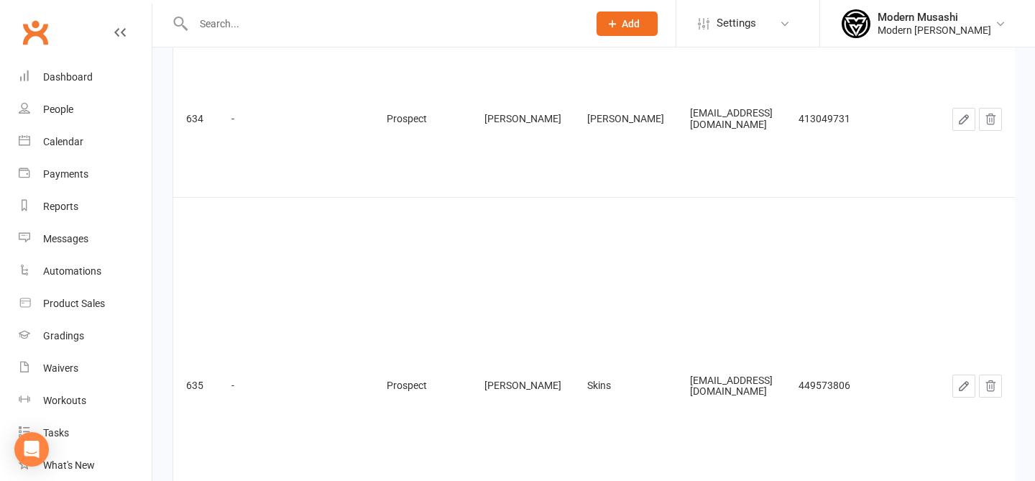
type input "[EMAIL_ADDRESS][DOMAIN_NAME]"
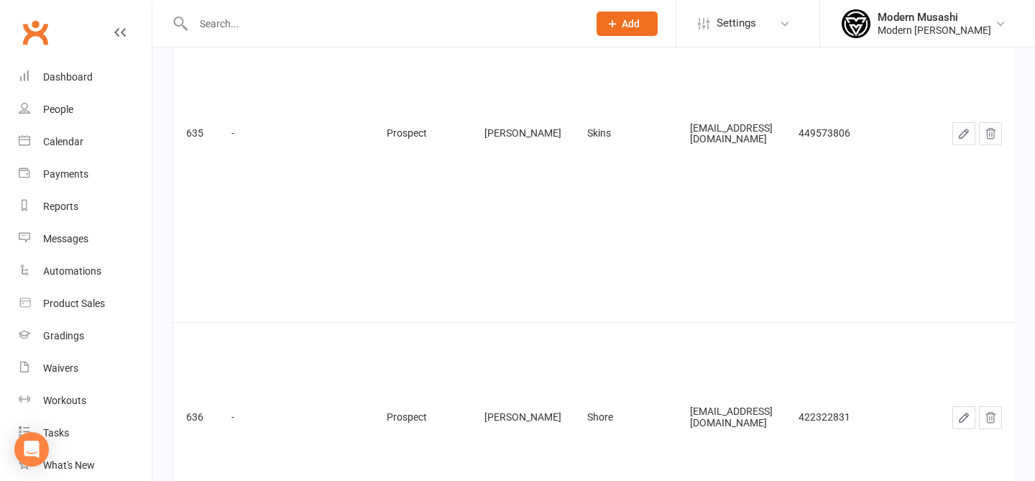
type input "?"
drag, startPoint x: 724, startPoint y: 103, endPoint x: 739, endPoint y: 100, distance: 14.7
paste input "[EMAIL_ADDRESS][DOMAIN_NAME]"
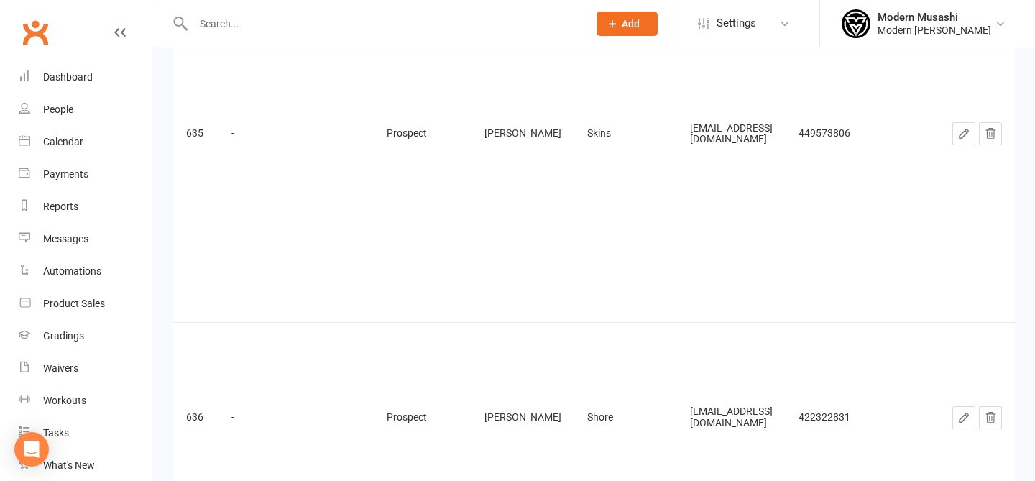
type input "[EMAIL_ADDRESS][DOMAIN_NAME]"
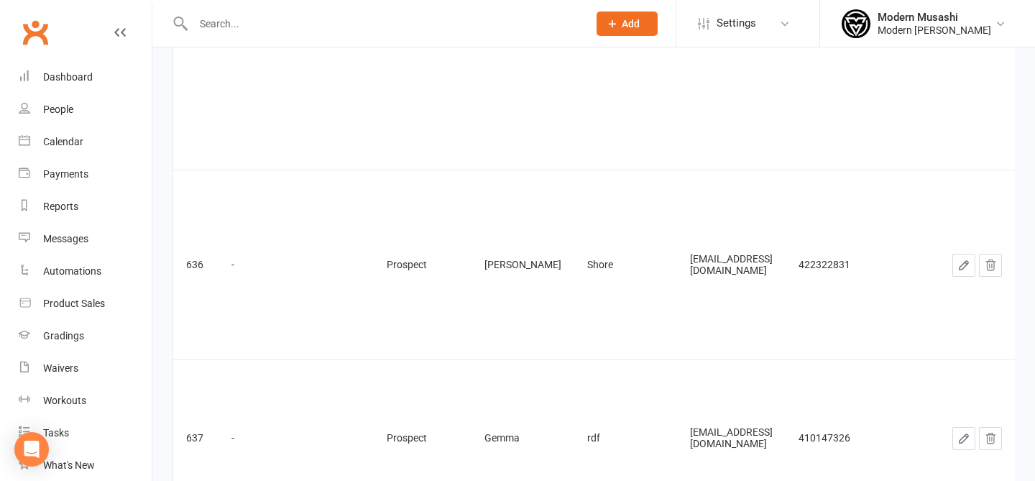
paste input "[EMAIL_ADDRESS][DOMAIN_NAME]"
type input "[EMAIL_ADDRESS][DOMAIN_NAME]"
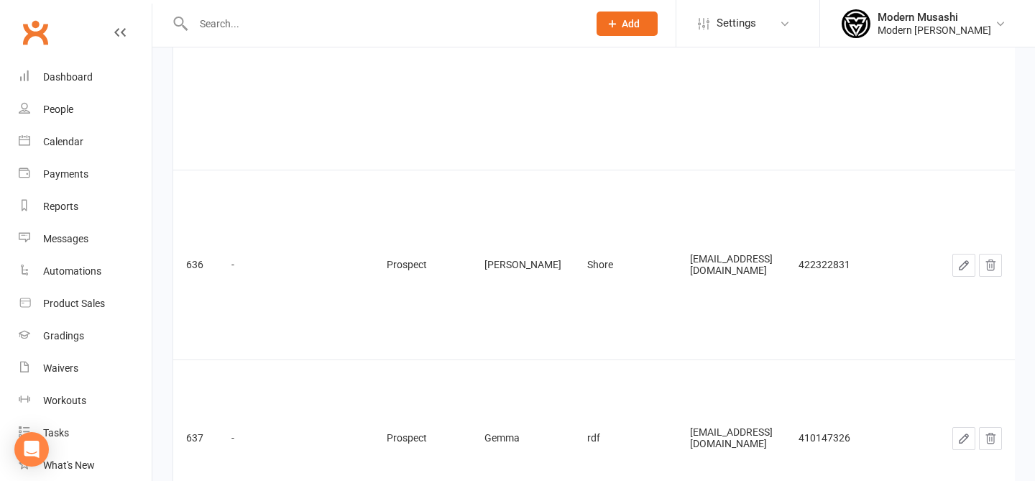
type input "?"
drag, startPoint x: 654, startPoint y: 99, endPoint x: 587, endPoint y: 86, distance: 69.0
paste input "[EMAIL_ADDRESS][DOMAIN_NAME]"
type input "[EMAIL_ADDRESS][DOMAIN_NAME]"
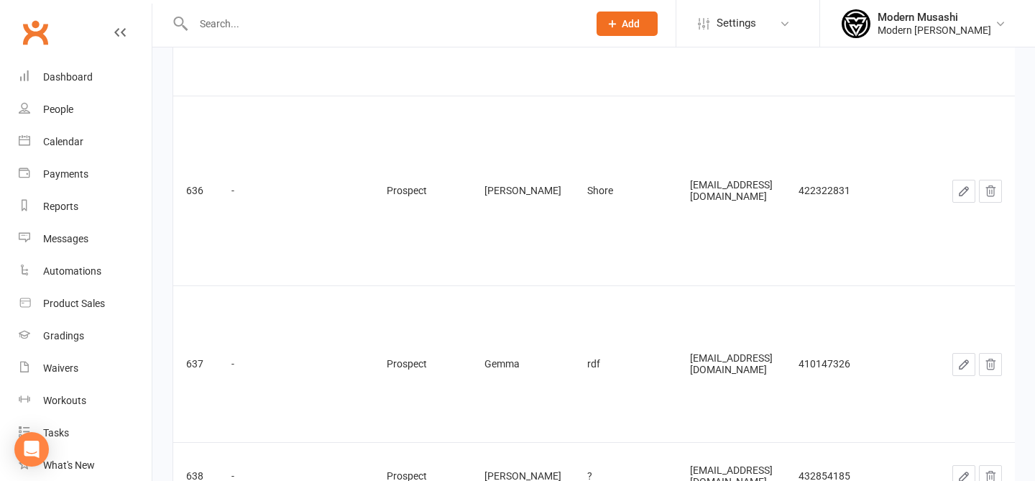
type input "?"
paste input "[EMAIL_ADDRESS][DOMAIN_NAME]"
type input "[EMAIL_ADDRESS][DOMAIN_NAME]"
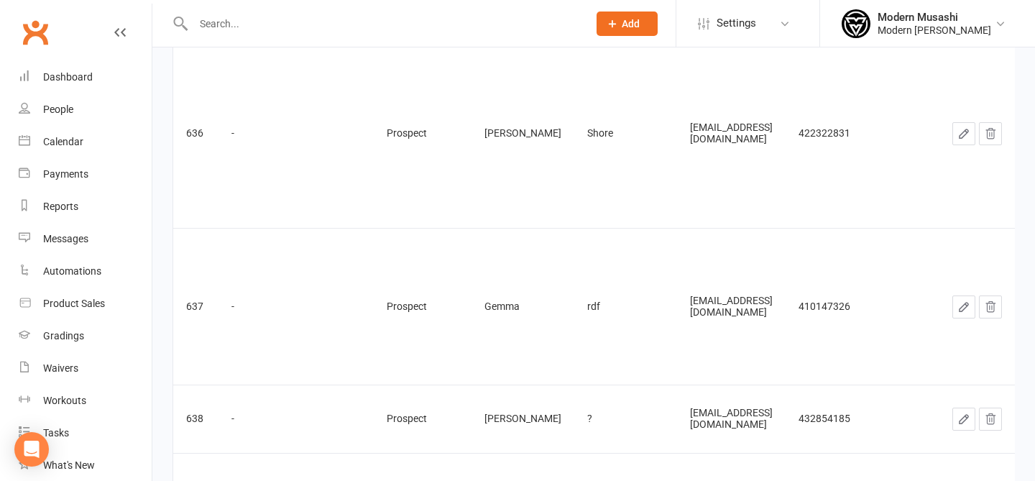
type input "?"
drag, startPoint x: 774, startPoint y: 271, endPoint x: 598, endPoint y: 247, distance: 177.1
paste input "[EMAIL_ADDRESS][DOMAIN_NAME]"
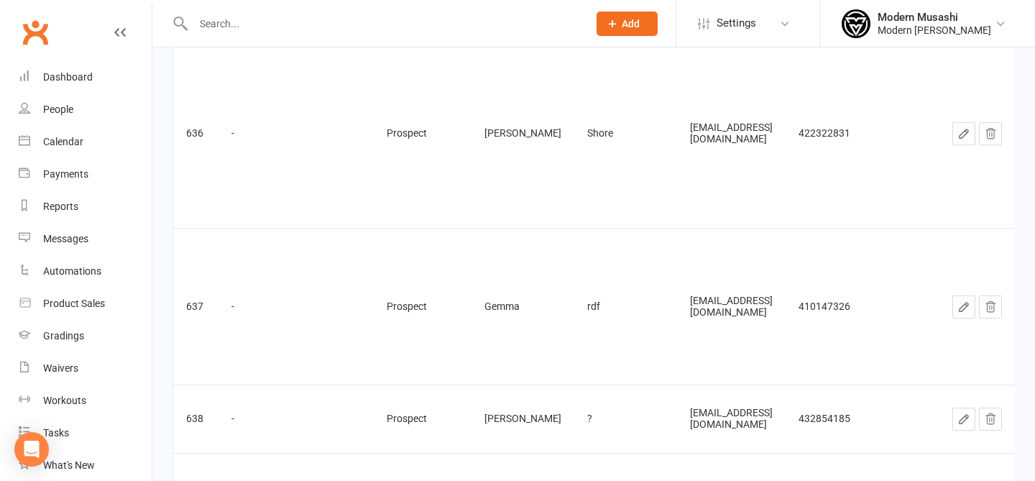
type input "[EMAIL_ADDRESS][DOMAIN_NAME]"
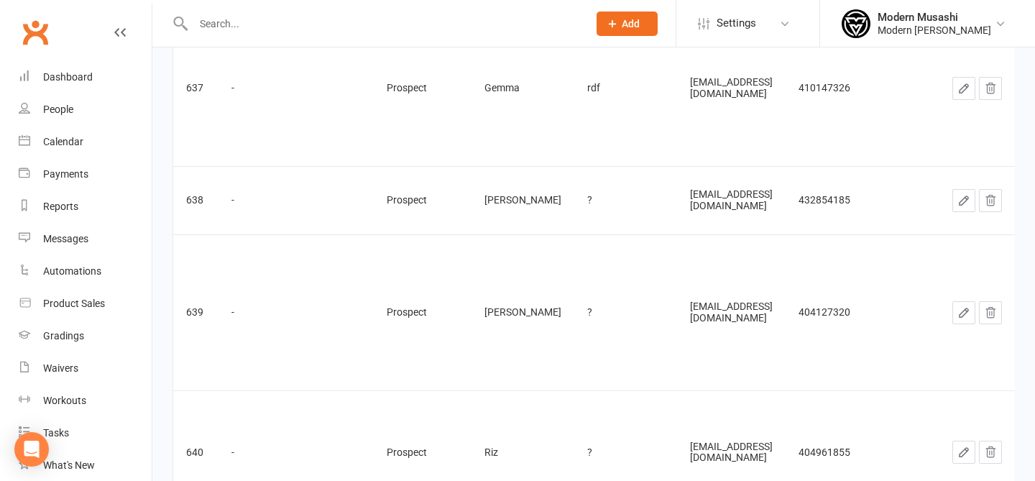
paste input "[EMAIL_ADDRESS][DOMAIN_NAME]"
type input "[EMAIL_ADDRESS][DOMAIN_NAME]"
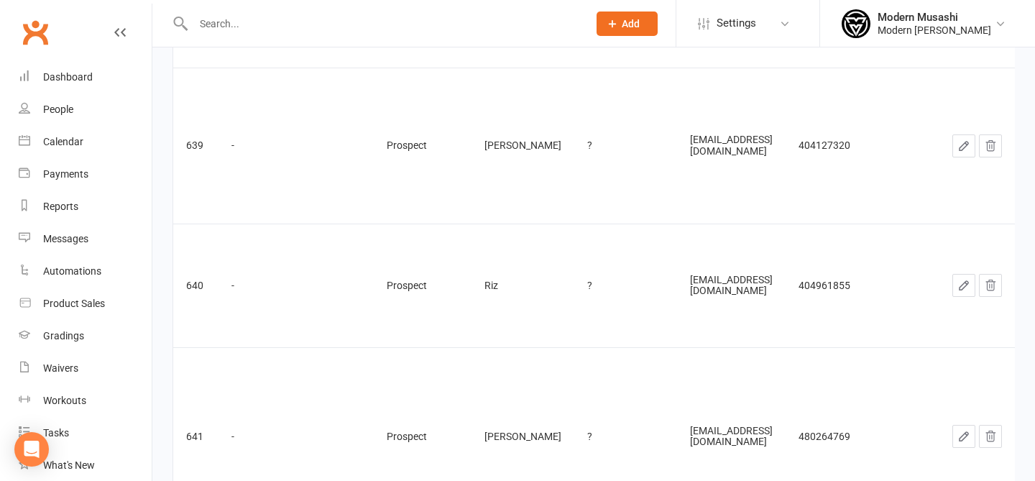
type input "?"
drag, startPoint x: 798, startPoint y: 190, endPoint x: 733, endPoint y: 194, distance: 65.6
drag, startPoint x: 718, startPoint y: 204, endPoint x: 575, endPoint y: 178, distance: 145.6
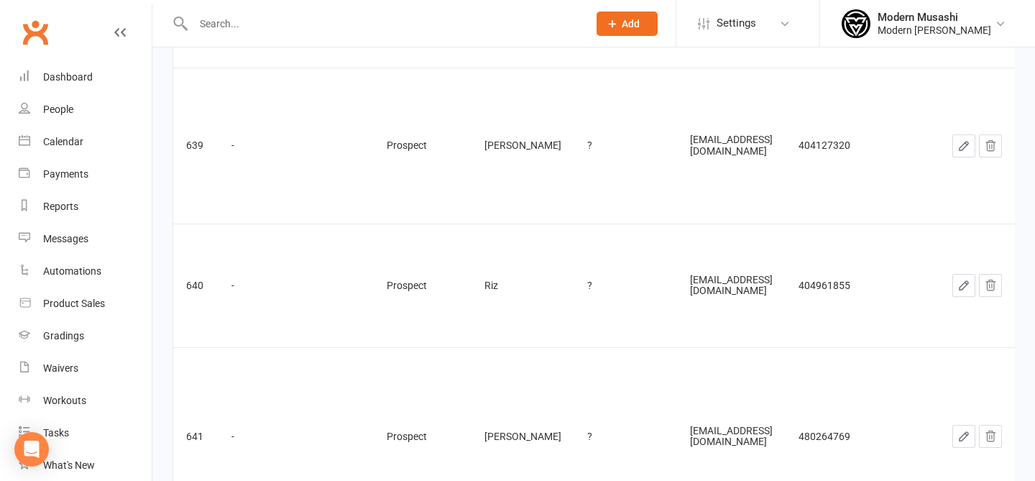
paste input "[EMAIL_ADDRESS][DOMAIN_NAME]"
type input "[EMAIL_ADDRESS][DOMAIN_NAME]"
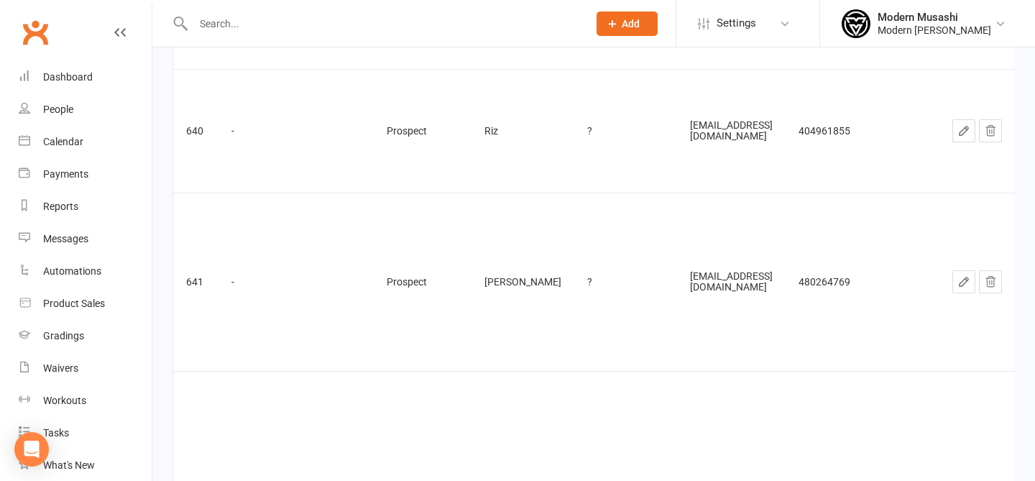
type input "?"
paste input "[EMAIL_ADDRESS][DOMAIN_NAME]"
type input "[EMAIL_ADDRESS][DOMAIN_NAME]"
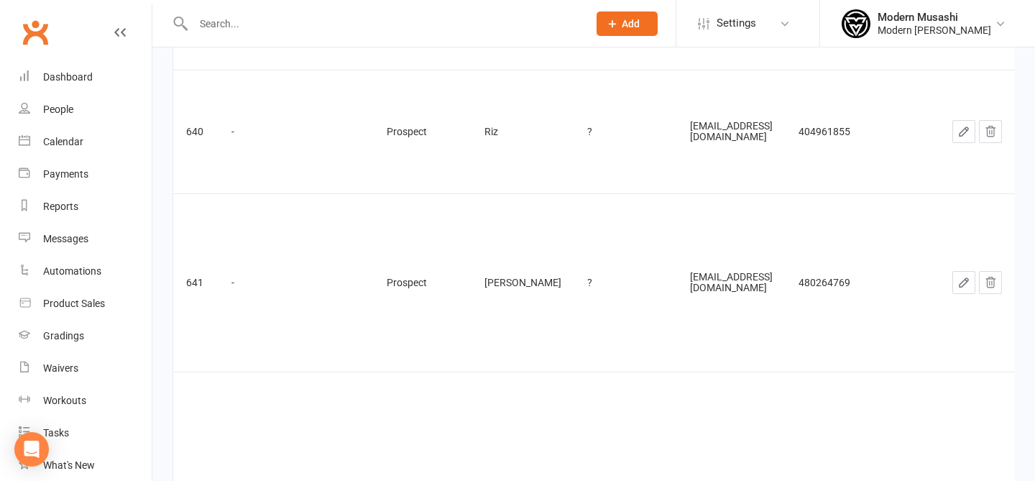
type input "?"
paste input "[EMAIL_ADDRESS][DOMAIN_NAME]"
type input "[EMAIL_ADDRESS][DOMAIN_NAME]"
